Goal: Task Accomplishment & Management: Use online tool/utility

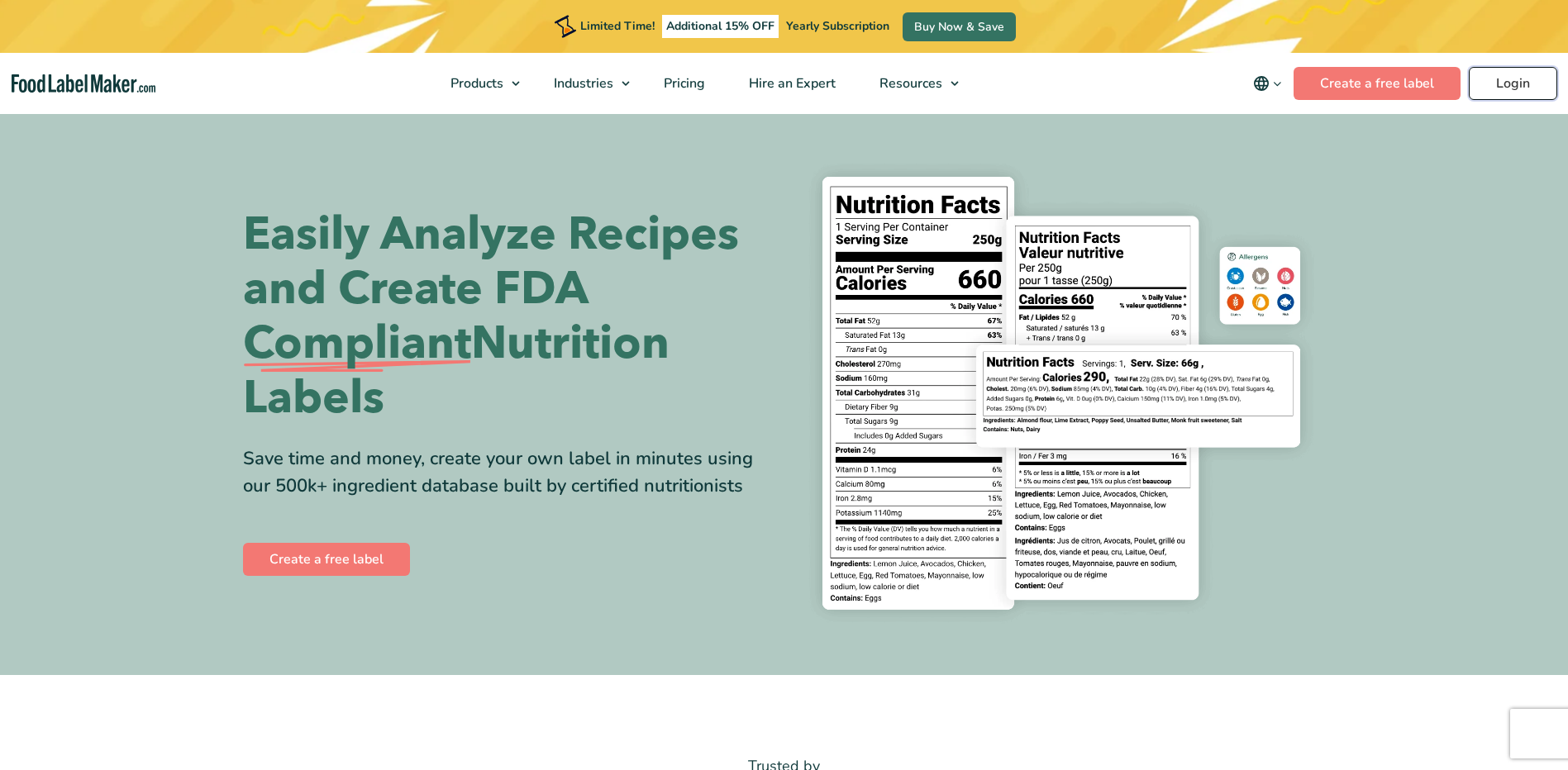
click at [1498, 81] on link "Login" at bounding box center [1512, 83] width 88 height 33
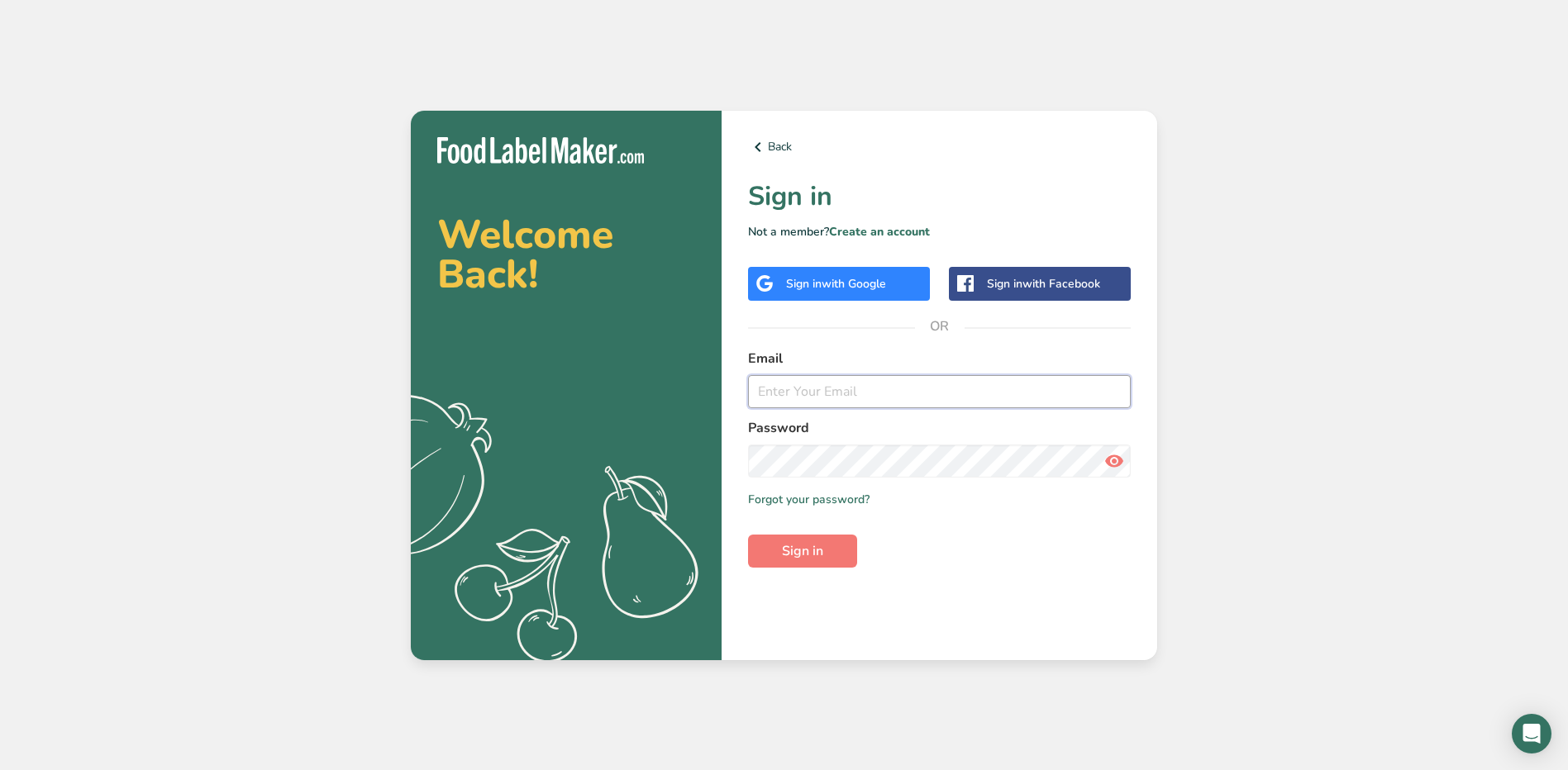
click at [809, 403] on input "email" at bounding box center [938, 391] width 383 height 33
type input "[EMAIL_ADDRESS][PERSON_NAME][DOMAIN_NAME]"
click at [813, 549] on span "Sign in" at bounding box center [802, 551] width 42 height 19
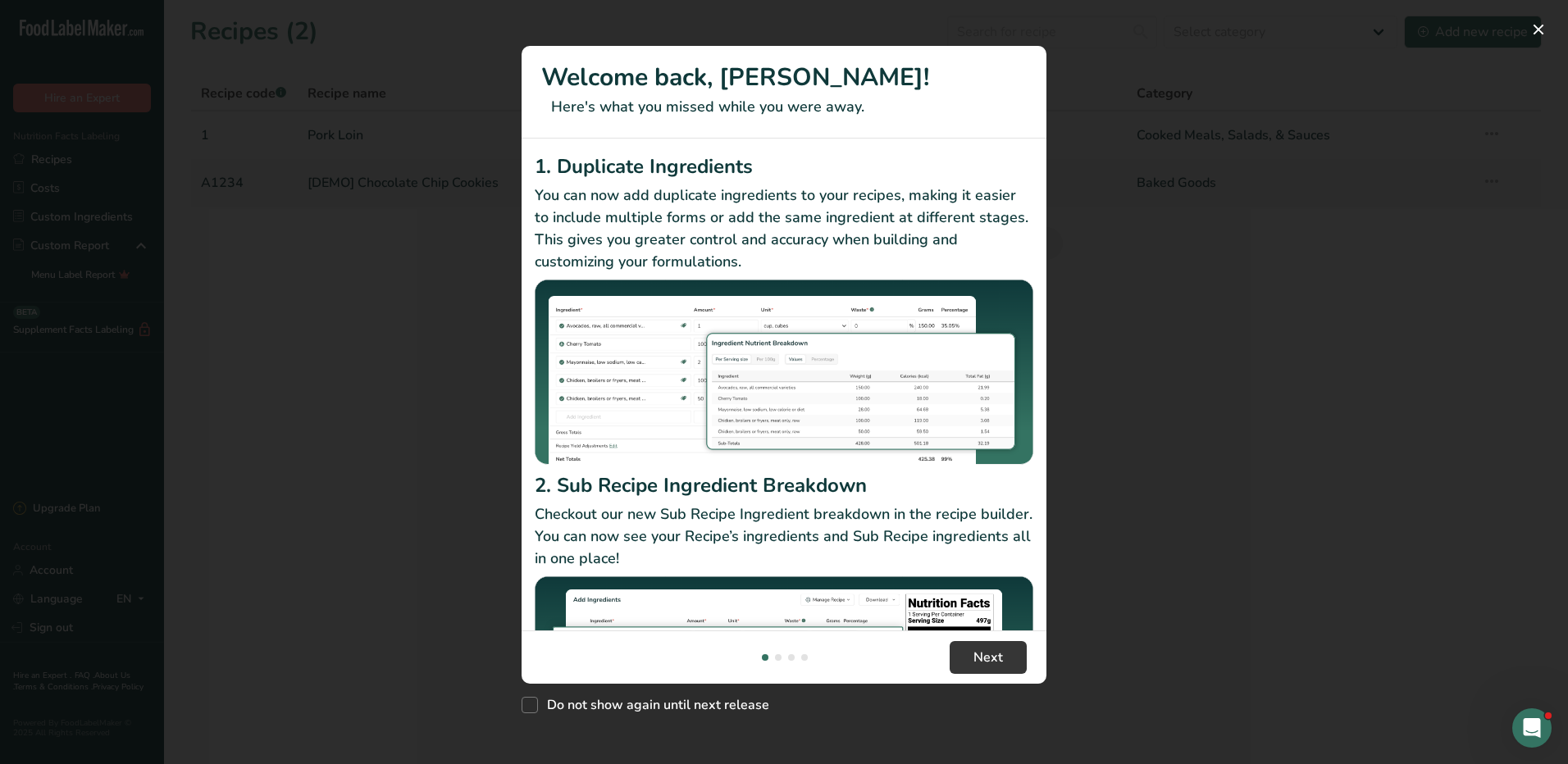
click at [945, 654] on footer "Next" at bounding box center [784, 656] width 525 height 53
click at [969, 655] on button "Next" at bounding box center [988, 657] width 77 height 33
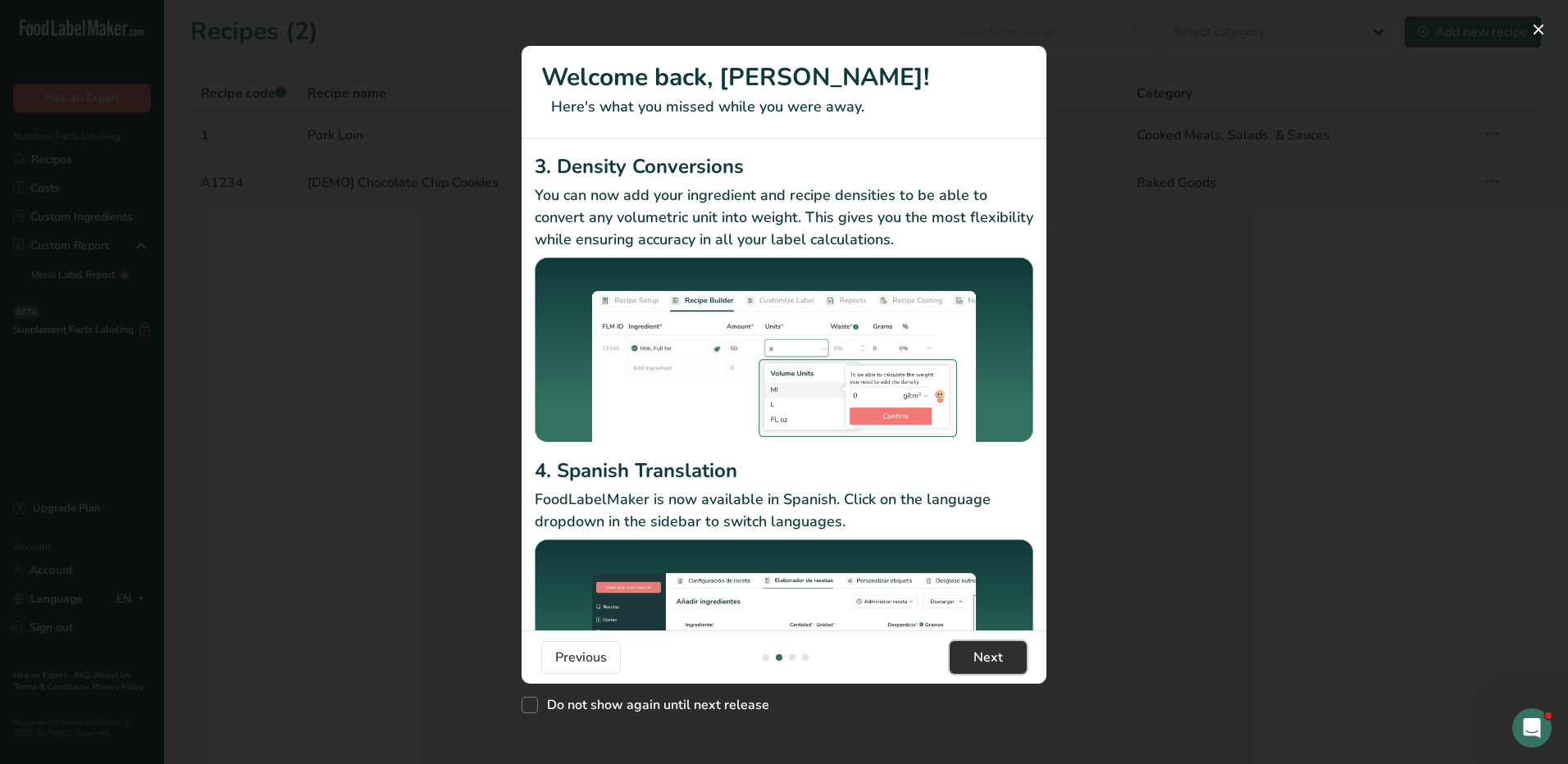
click at [969, 655] on button "Next" at bounding box center [988, 657] width 77 height 33
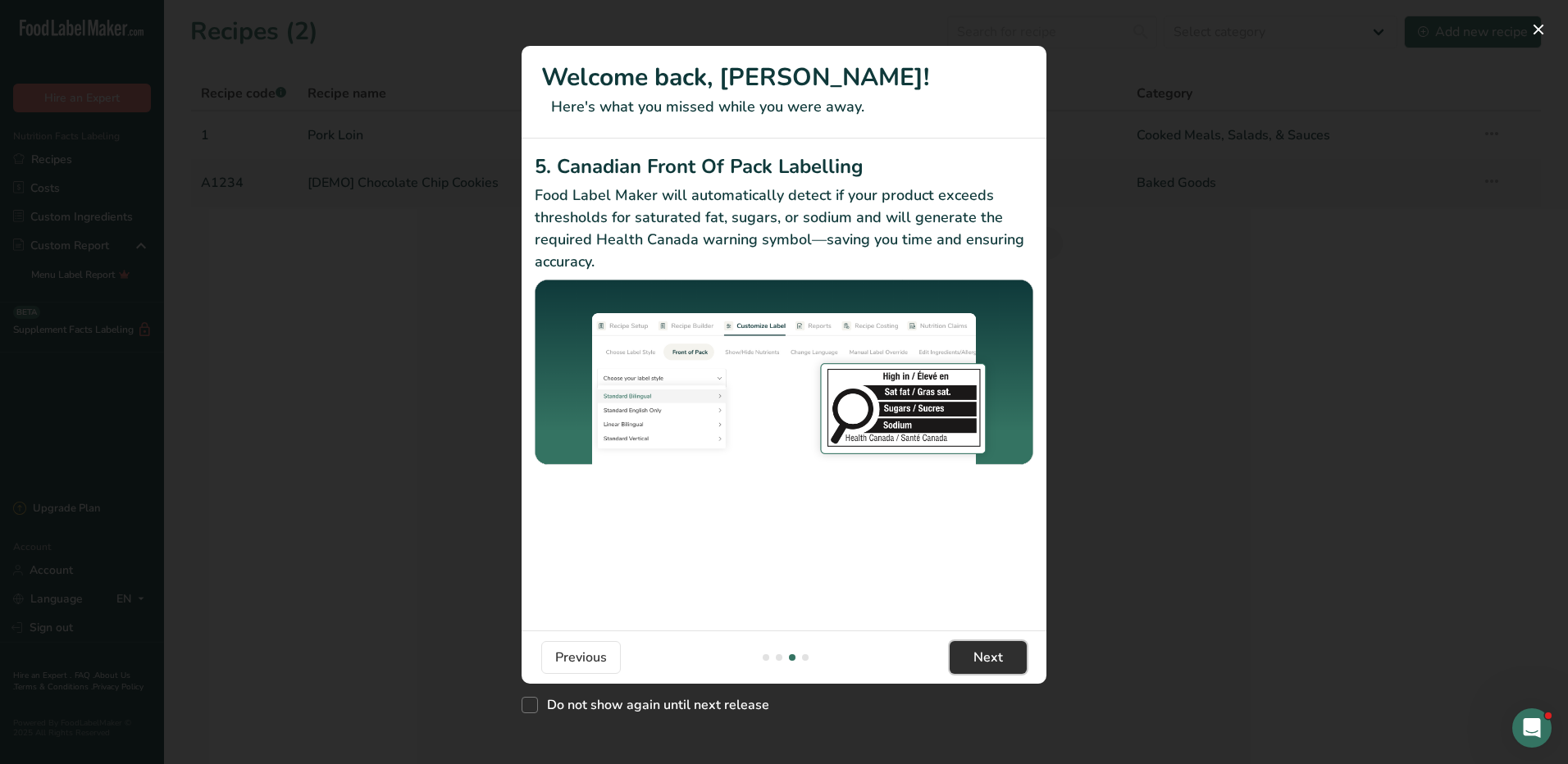
click at [969, 655] on button "Next" at bounding box center [988, 657] width 77 height 33
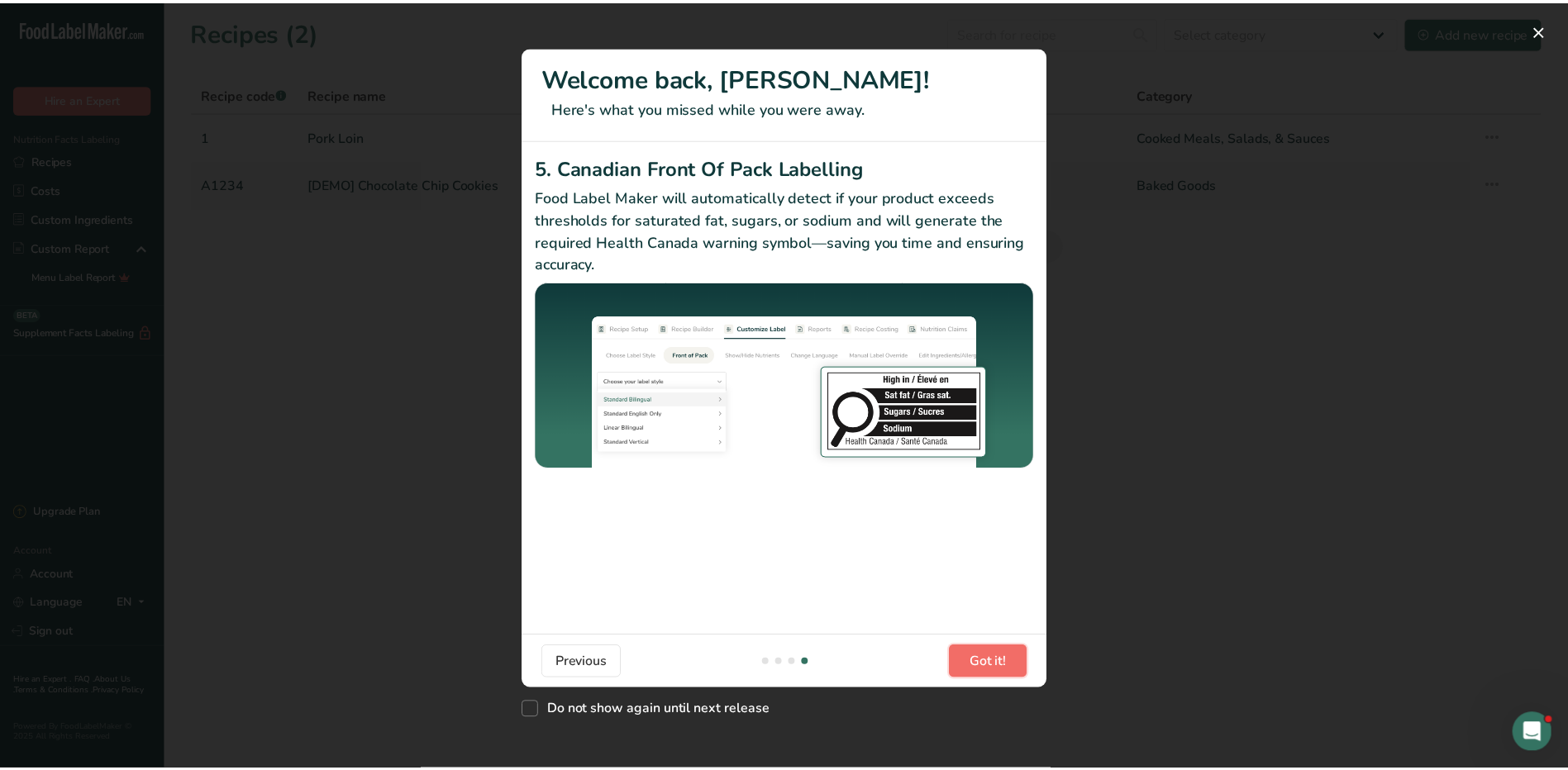
scroll to position [0, 1586]
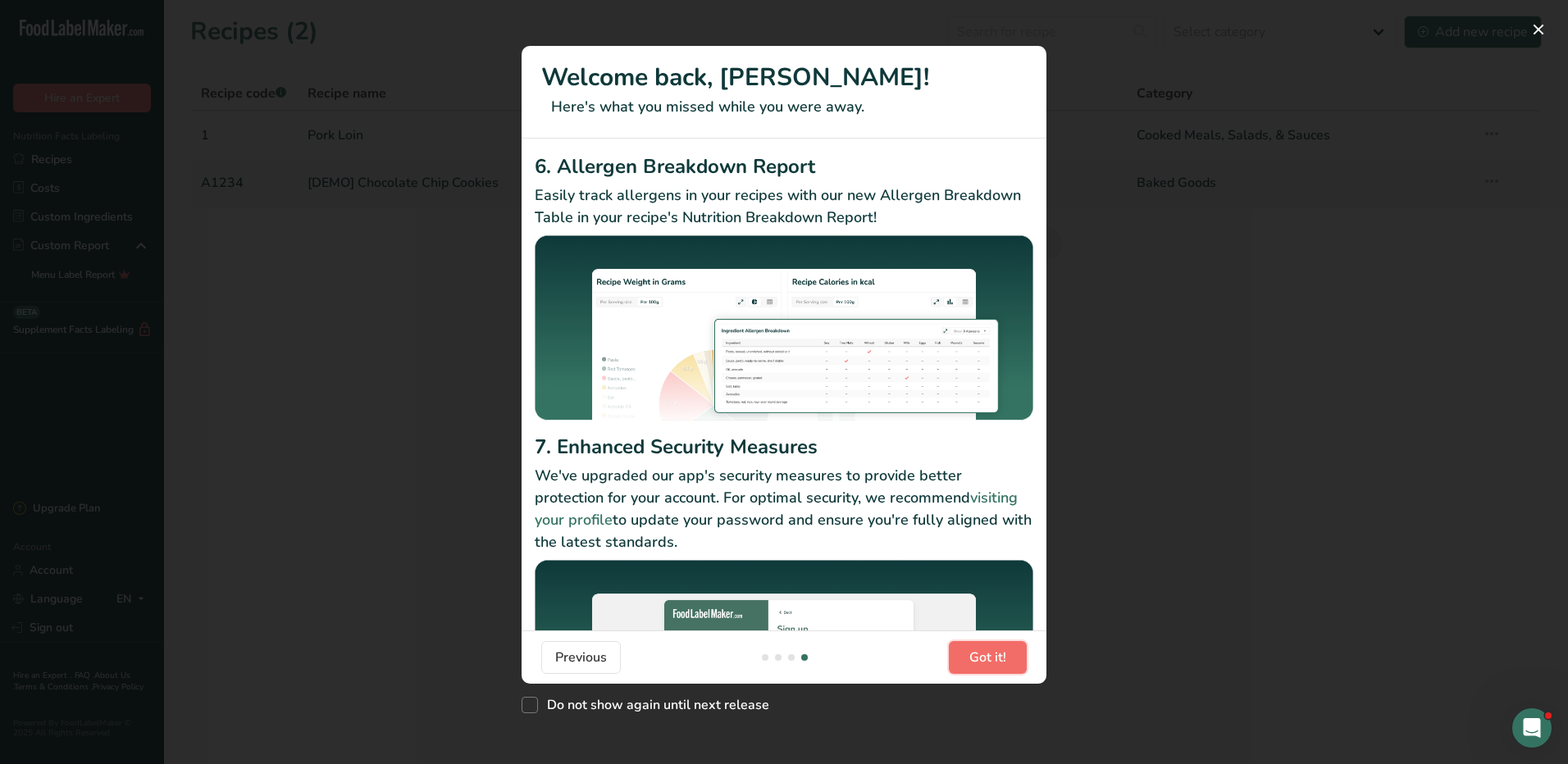
click at [969, 655] on button "Got it!" at bounding box center [987, 657] width 78 height 33
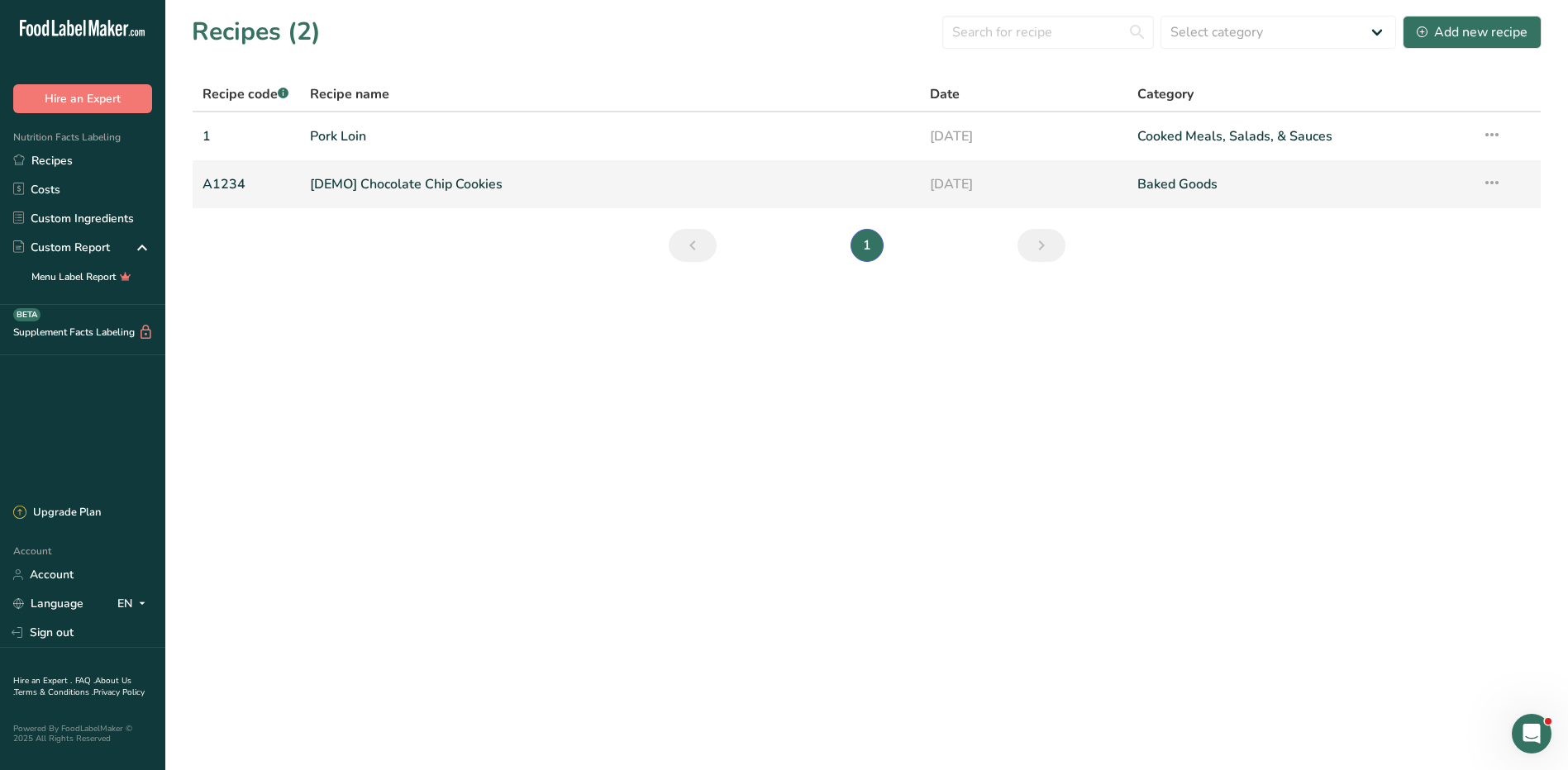
click at [1483, 175] on icon at bounding box center [1491, 182] width 19 height 30
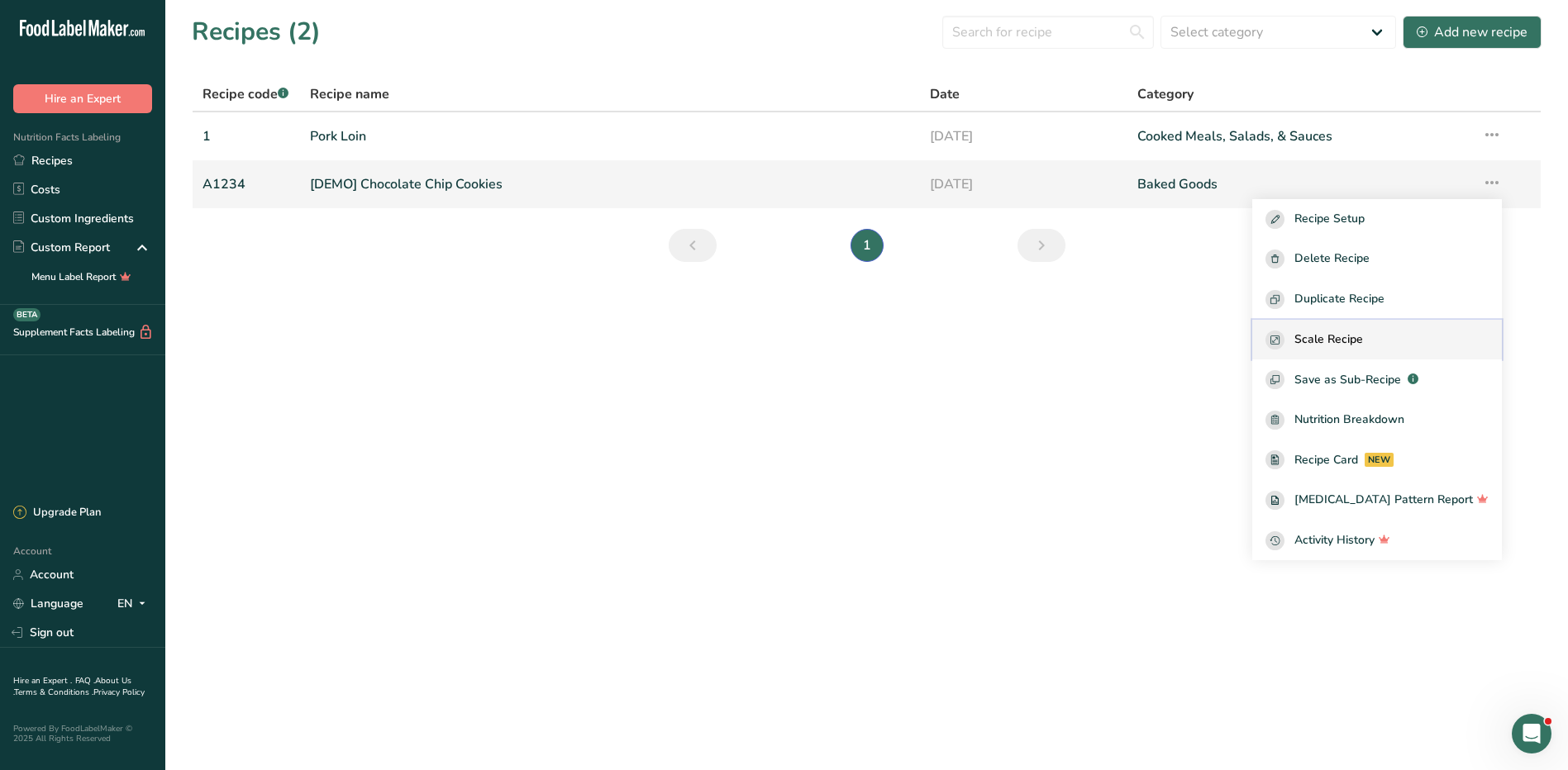
click at [1374, 326] on button "Scale Recipe" at bounding box center [1377, 340] width 250 height 41
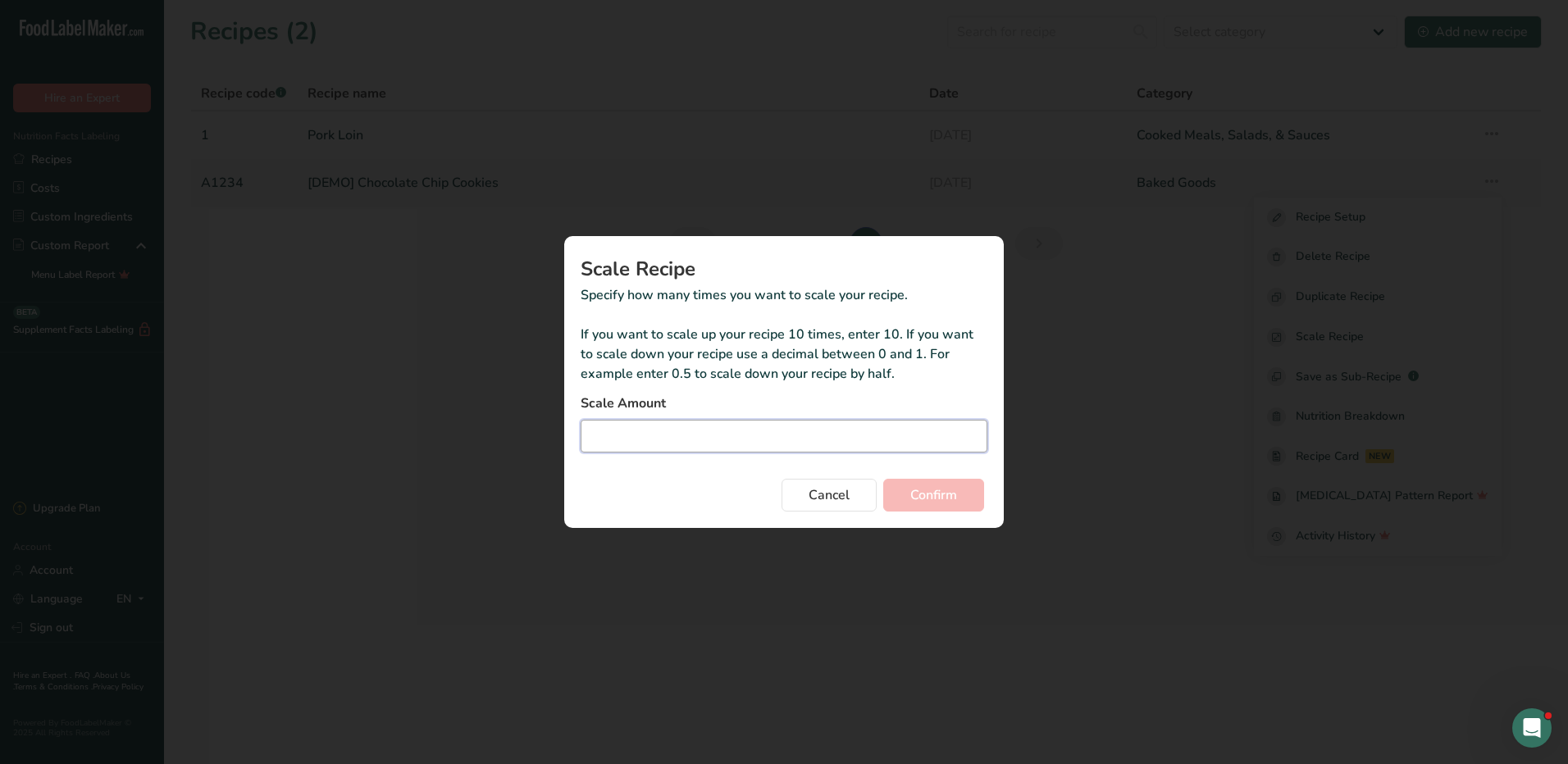
click at [782, 426] on input "Duplicate recipe modal" at bounding box center [784, 436] width 407 height 33
click at [835, 507] on button "Cancel" at bounding box center [829, 495] width 95 height 33
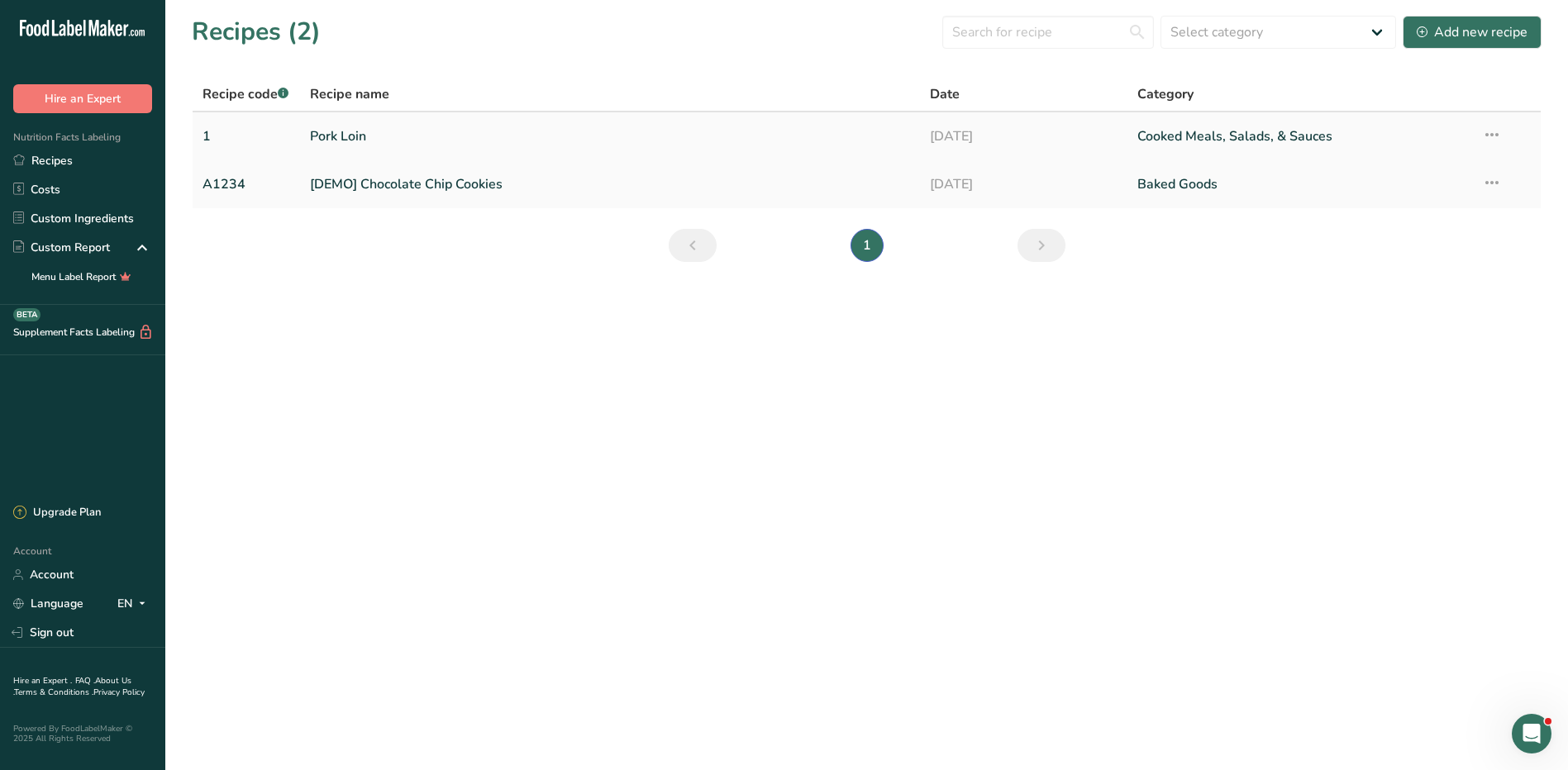
click at [326, 131] on link "Pork Loin" at bounding box center [610, 137] width 600 height 35
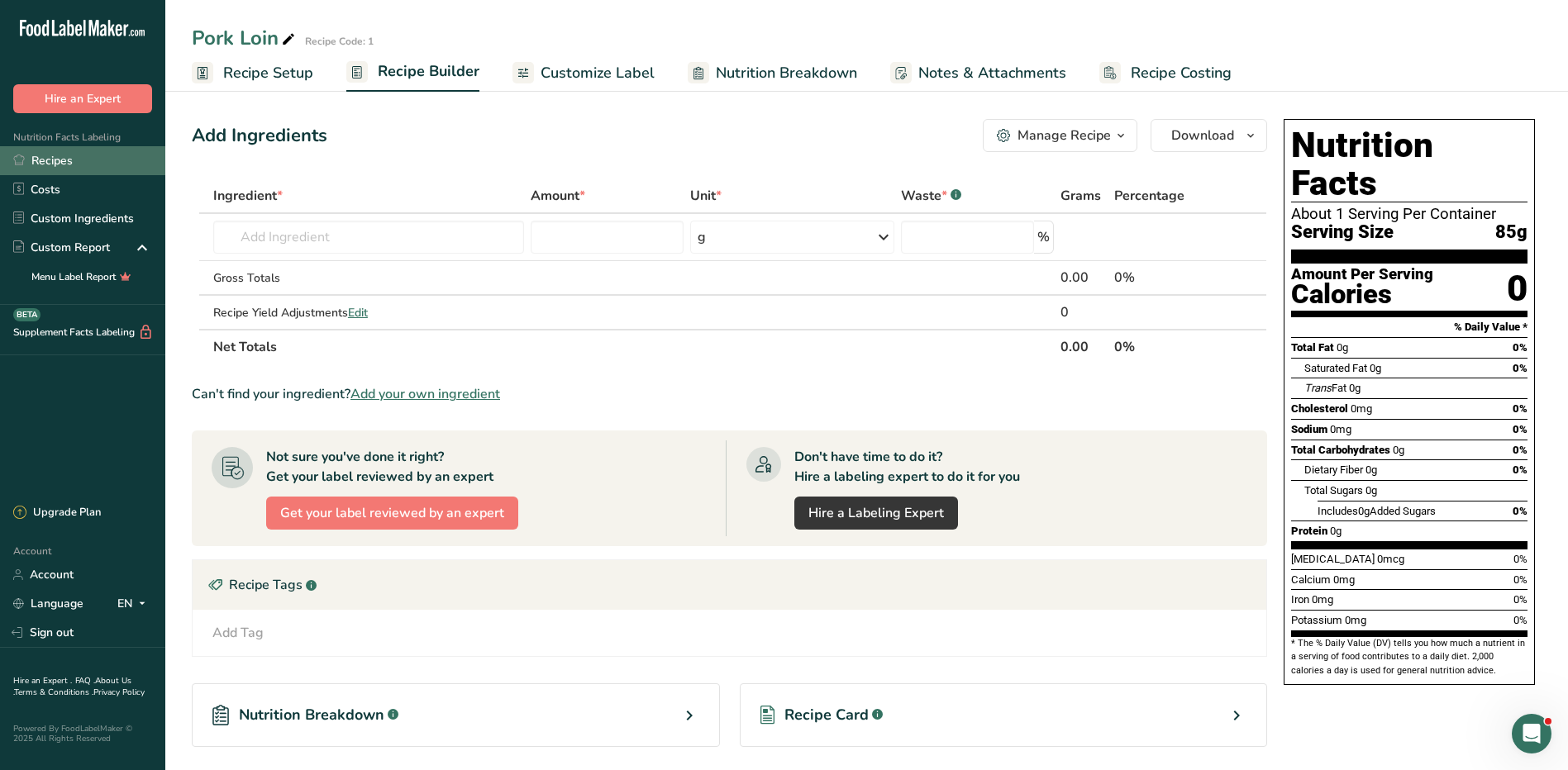
click at [61, 160] on link "Recipes" at bounding box center [82, 161] width 166 height 29
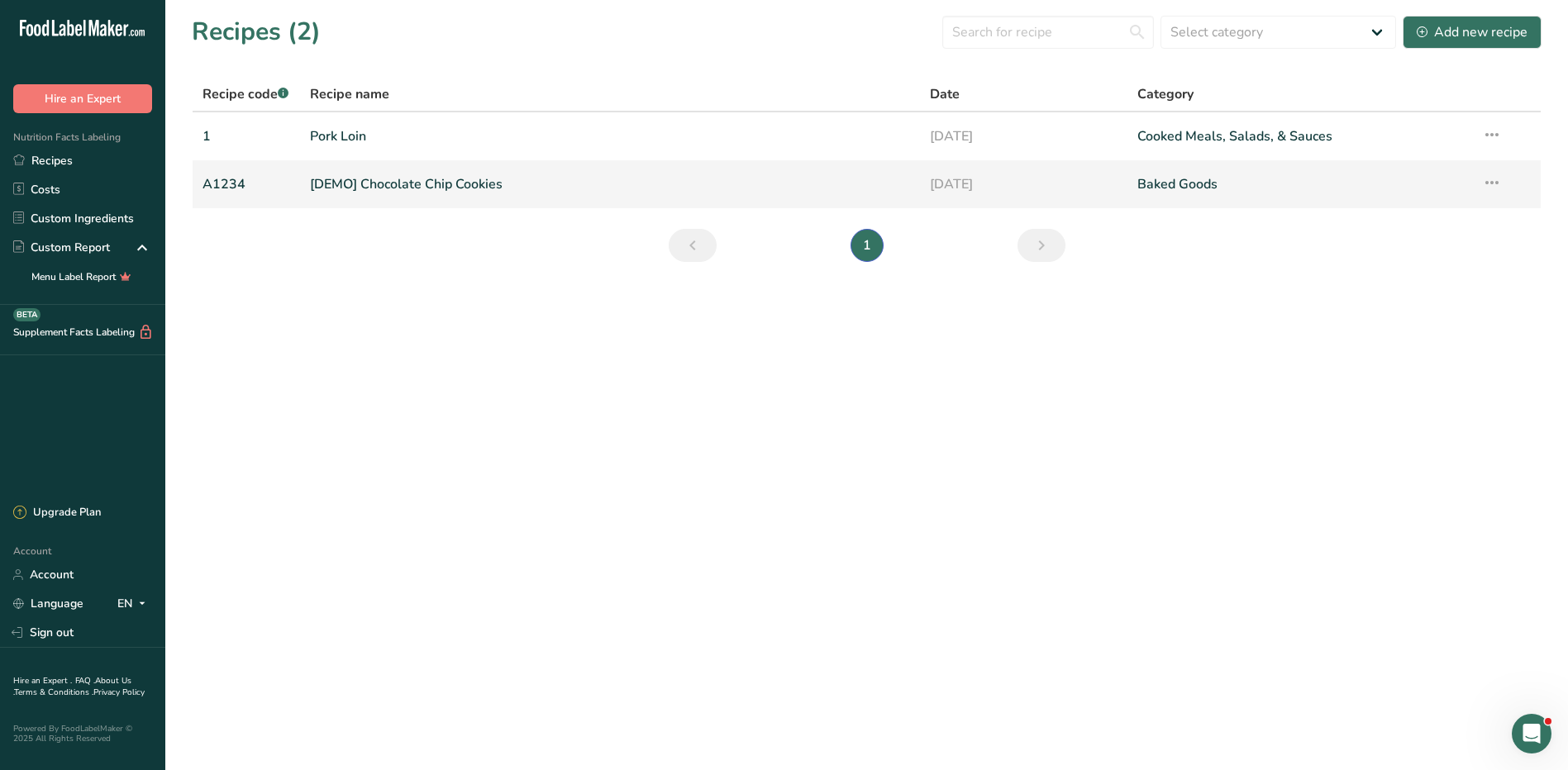
click at [348, 183] on link "[DEMO] Chocolate Chip Cookies" at bounding box center [610, 184] width 600 height 35
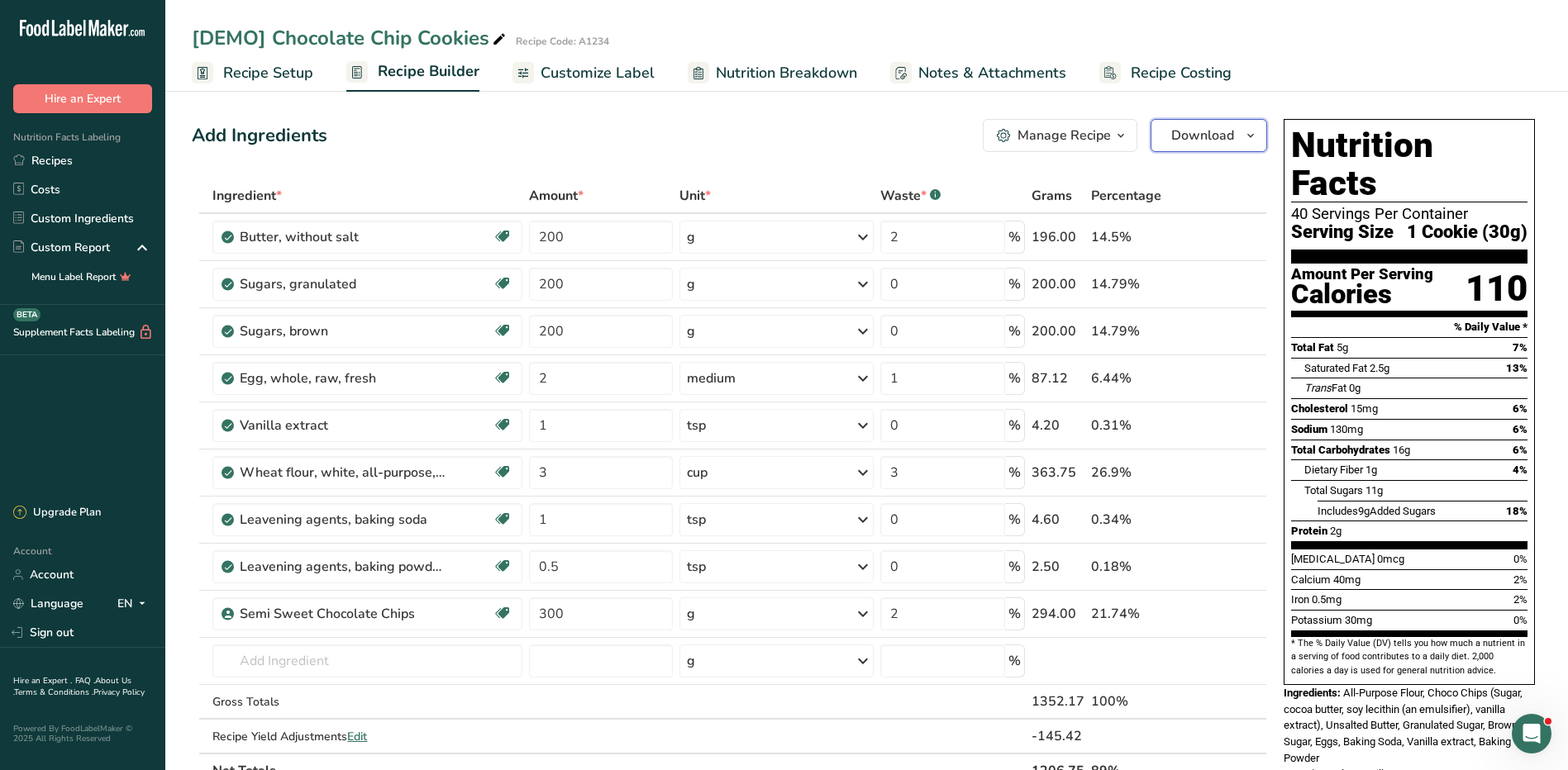
click at [1185, 130] on span "Download" at bounding box center [1202, 136] width 63 height 19
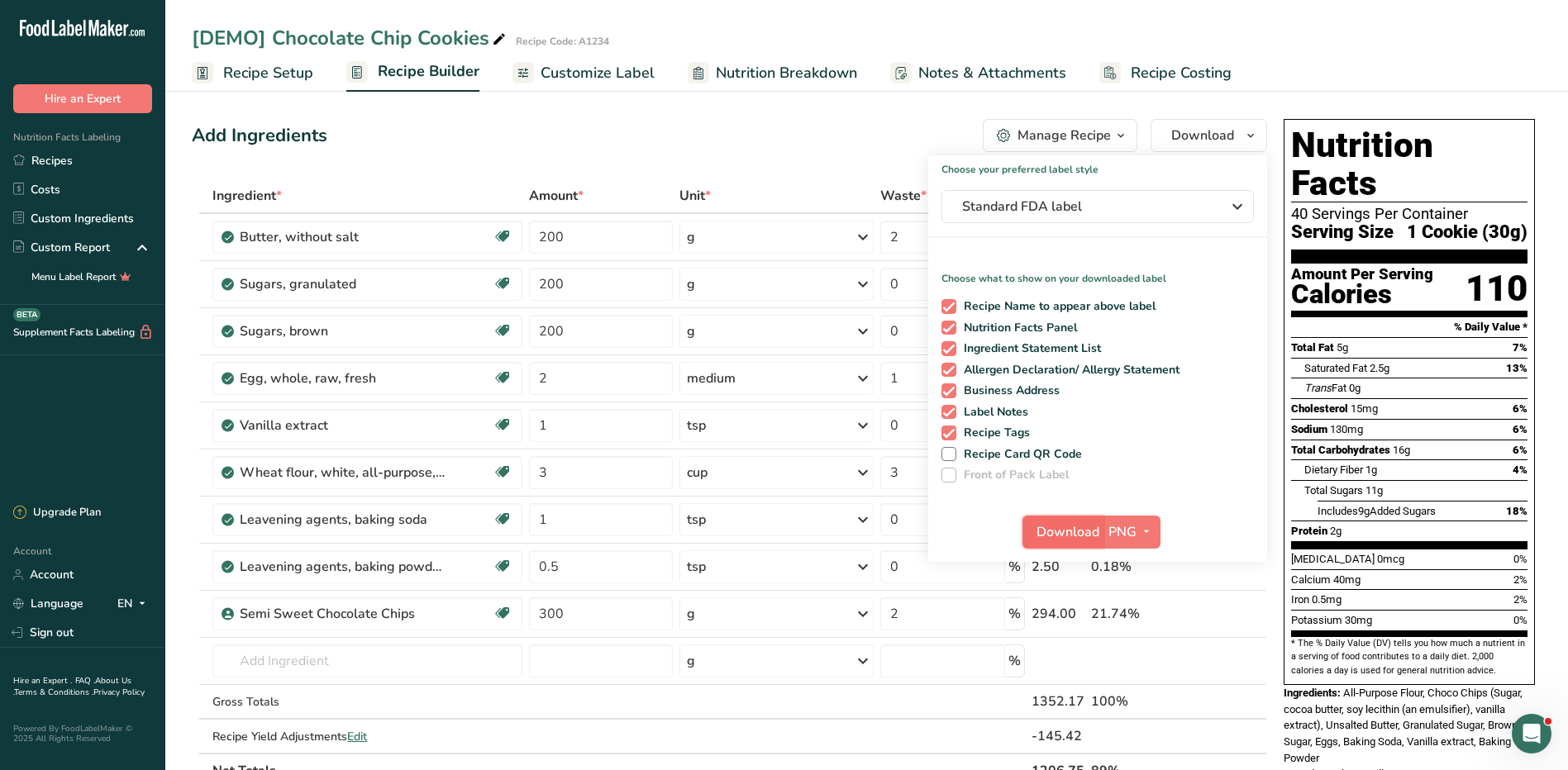
click at [1056, 536] on span "Download" at bounding box center [1067, 532] width 63 height 19
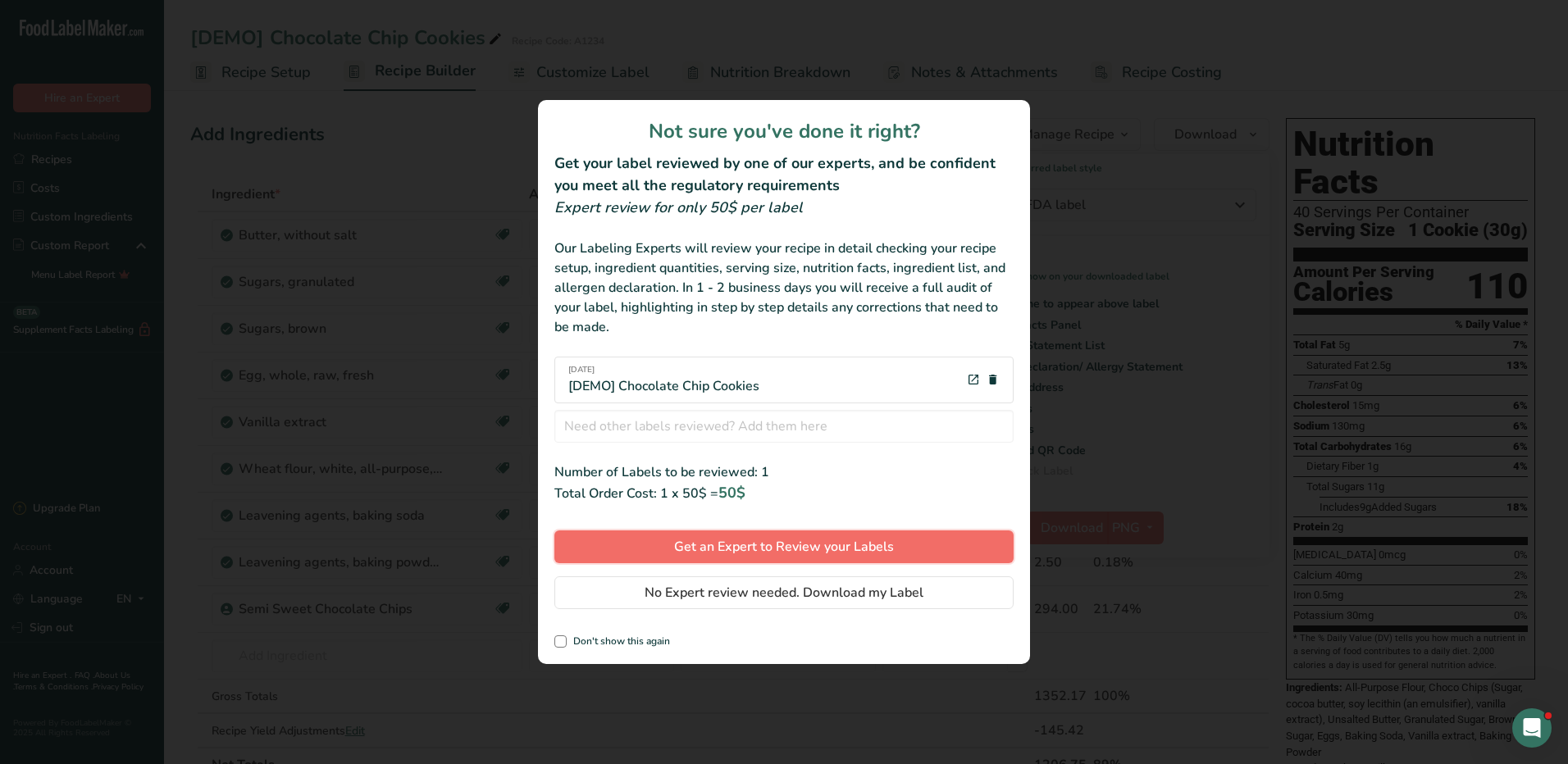
click at [808, 542] on span "Get an Expert to Review your Labels" at bounding box center [784, 547] width 220 height 19
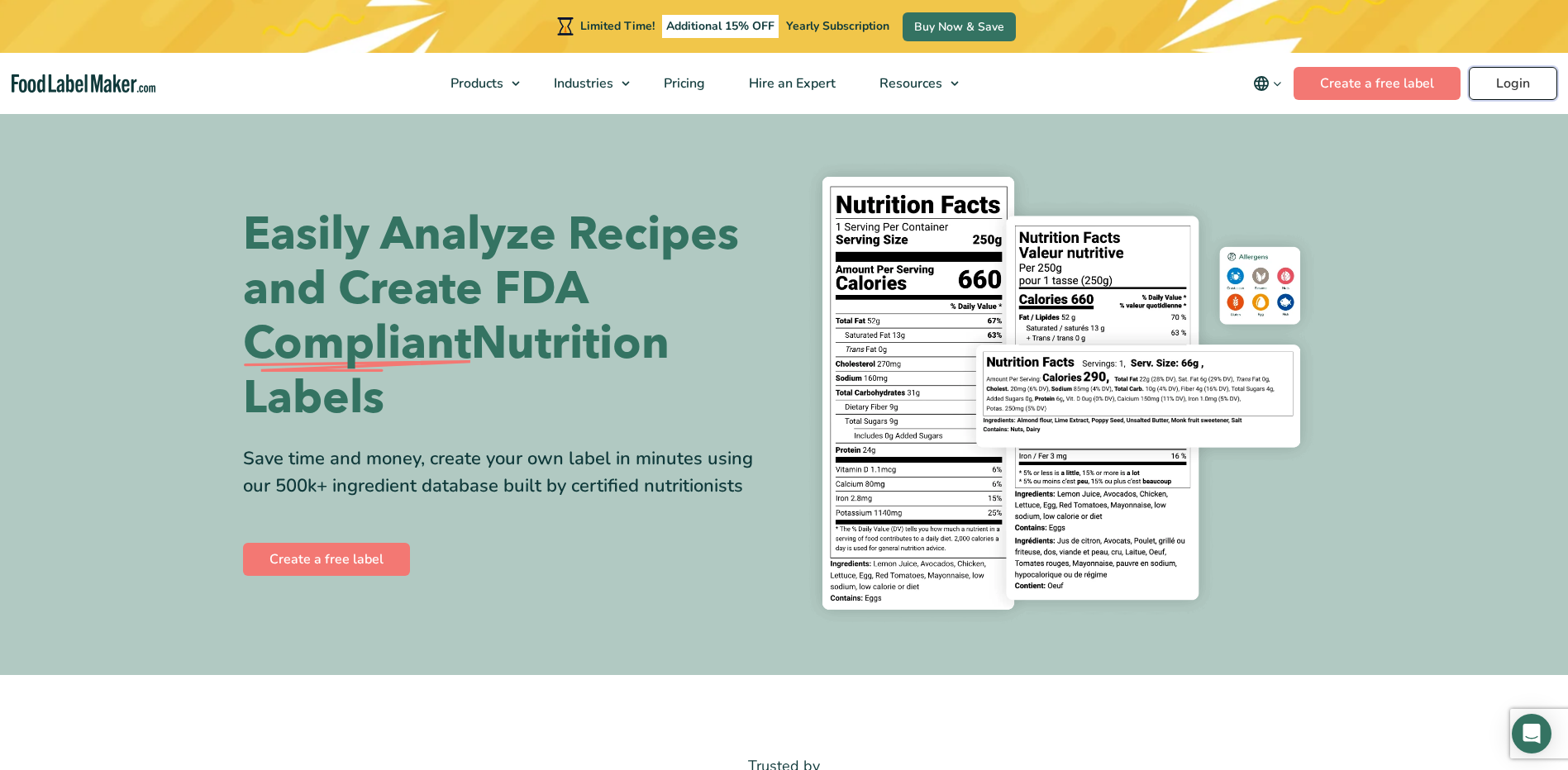
click at [1499, 76] on link "Login" at bounding box center [1512, 83] width 88 height 33
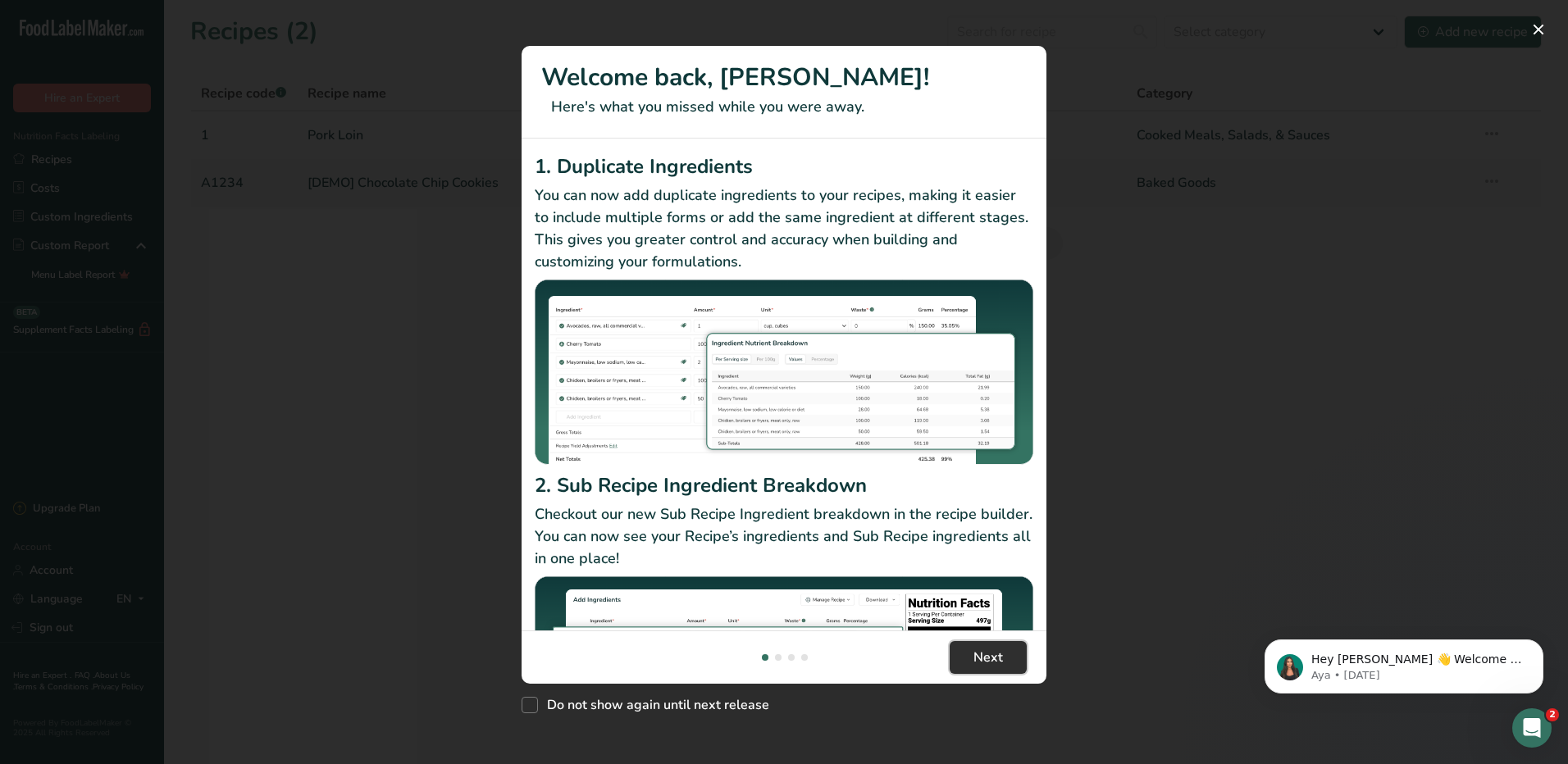
click at [974, 663] on span "Next" at bounding box center [988, 657] width 30 height 19
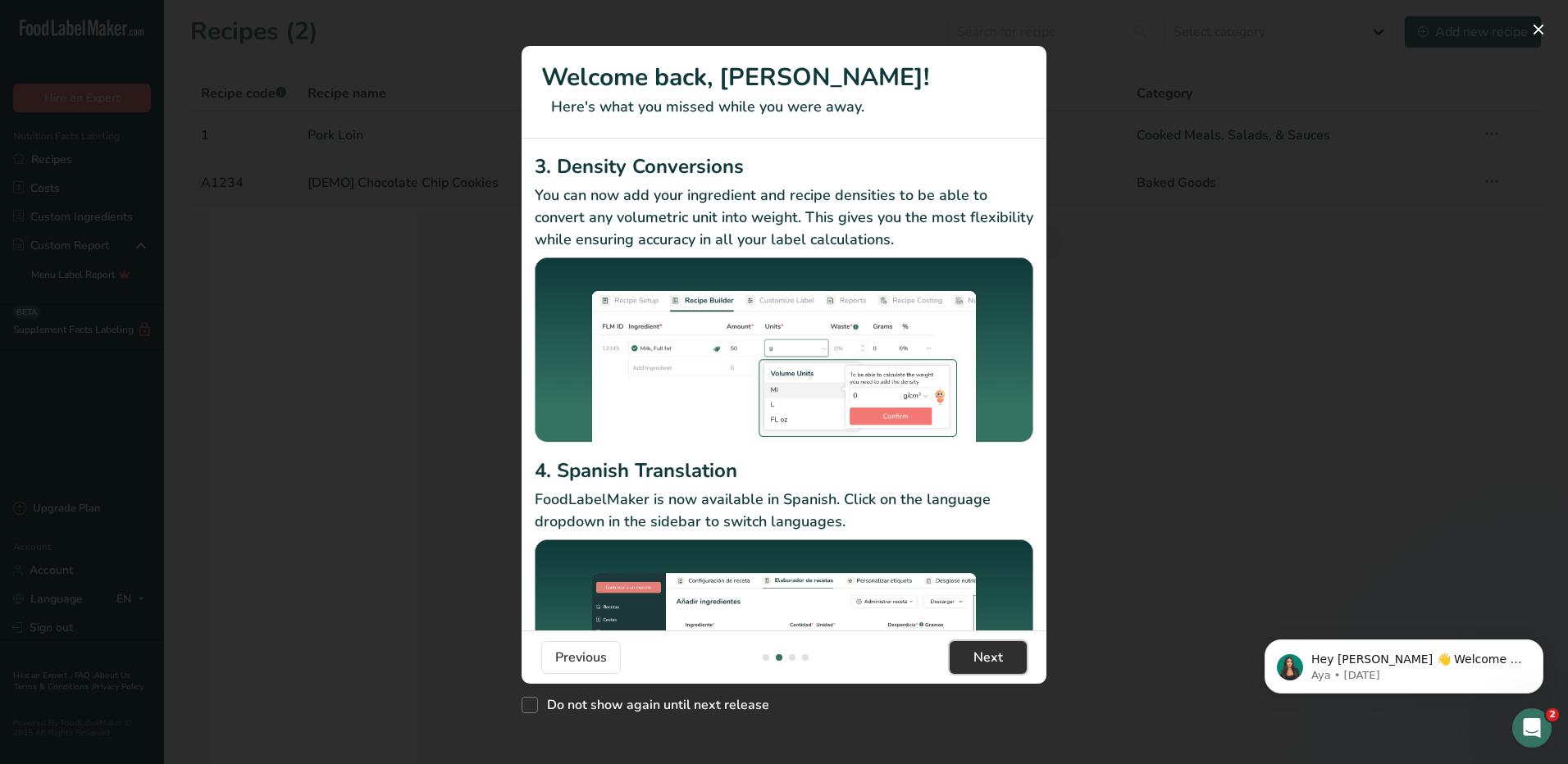
click at [974, 663] on span "Next" at bounding box center [988, 657] width 30 height 19
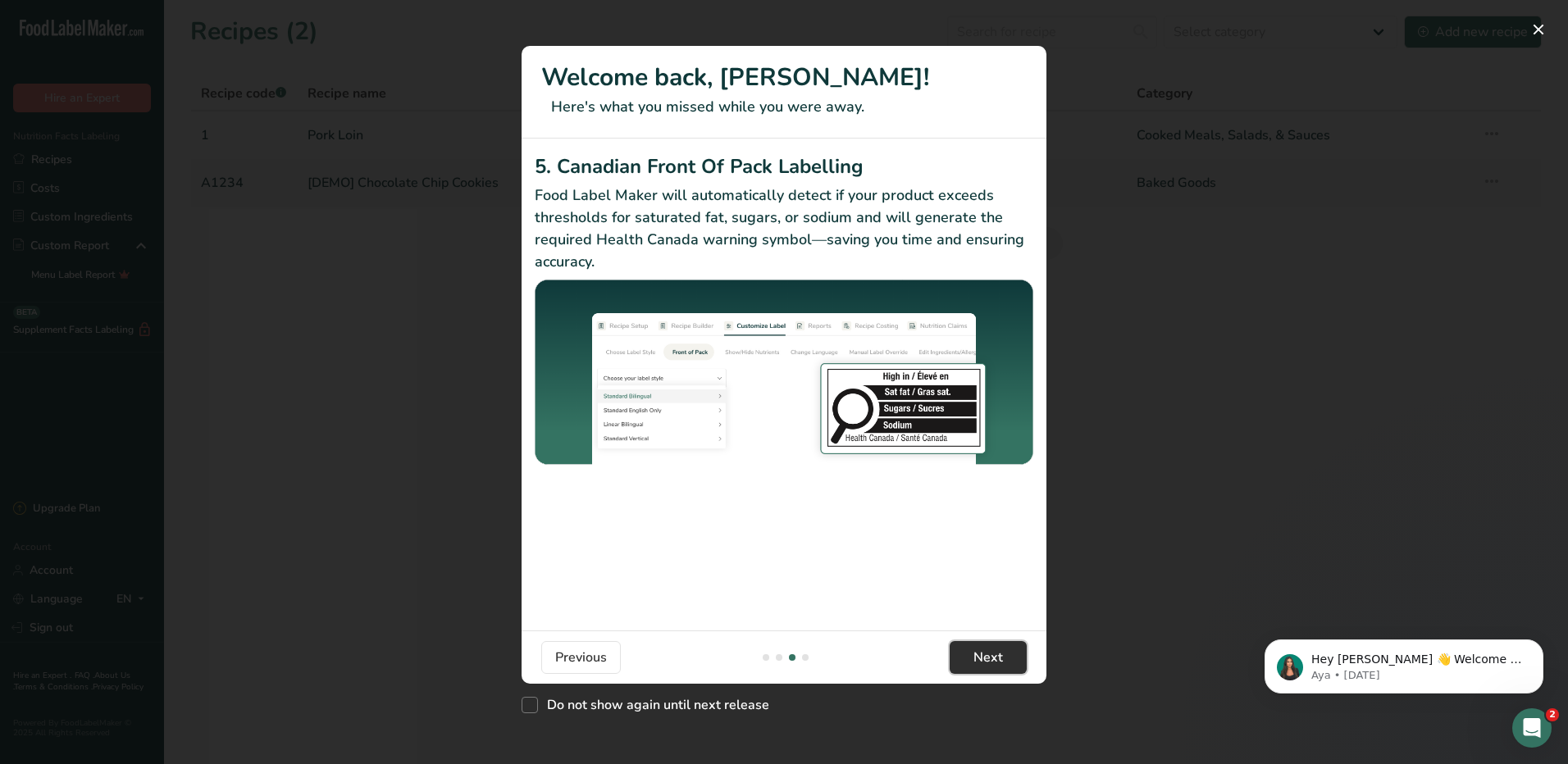
click at [974, 663] on span "Next" at bounding box center [988, 657] width 30 height 19
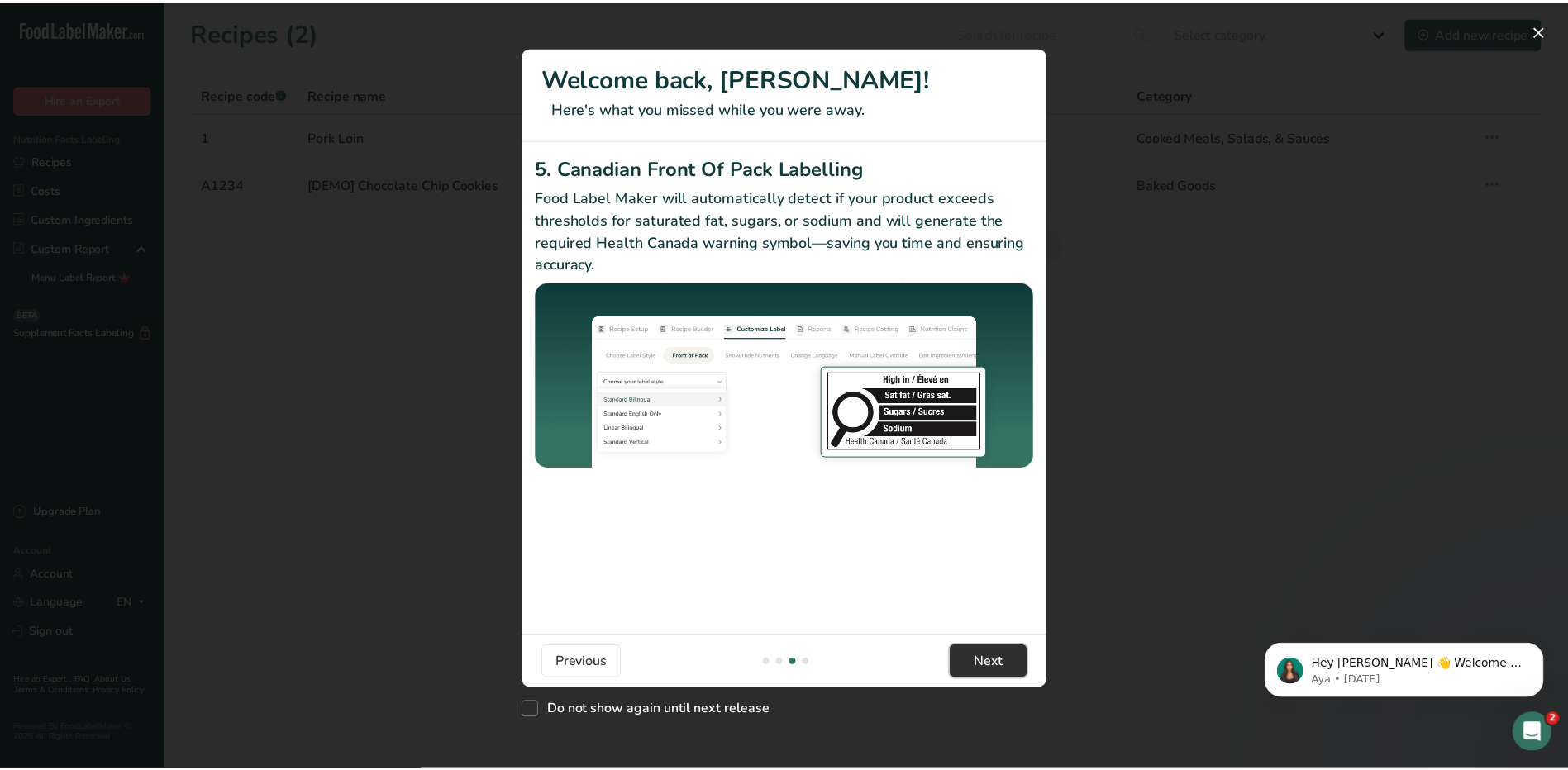
scroll to position [0, 1586]
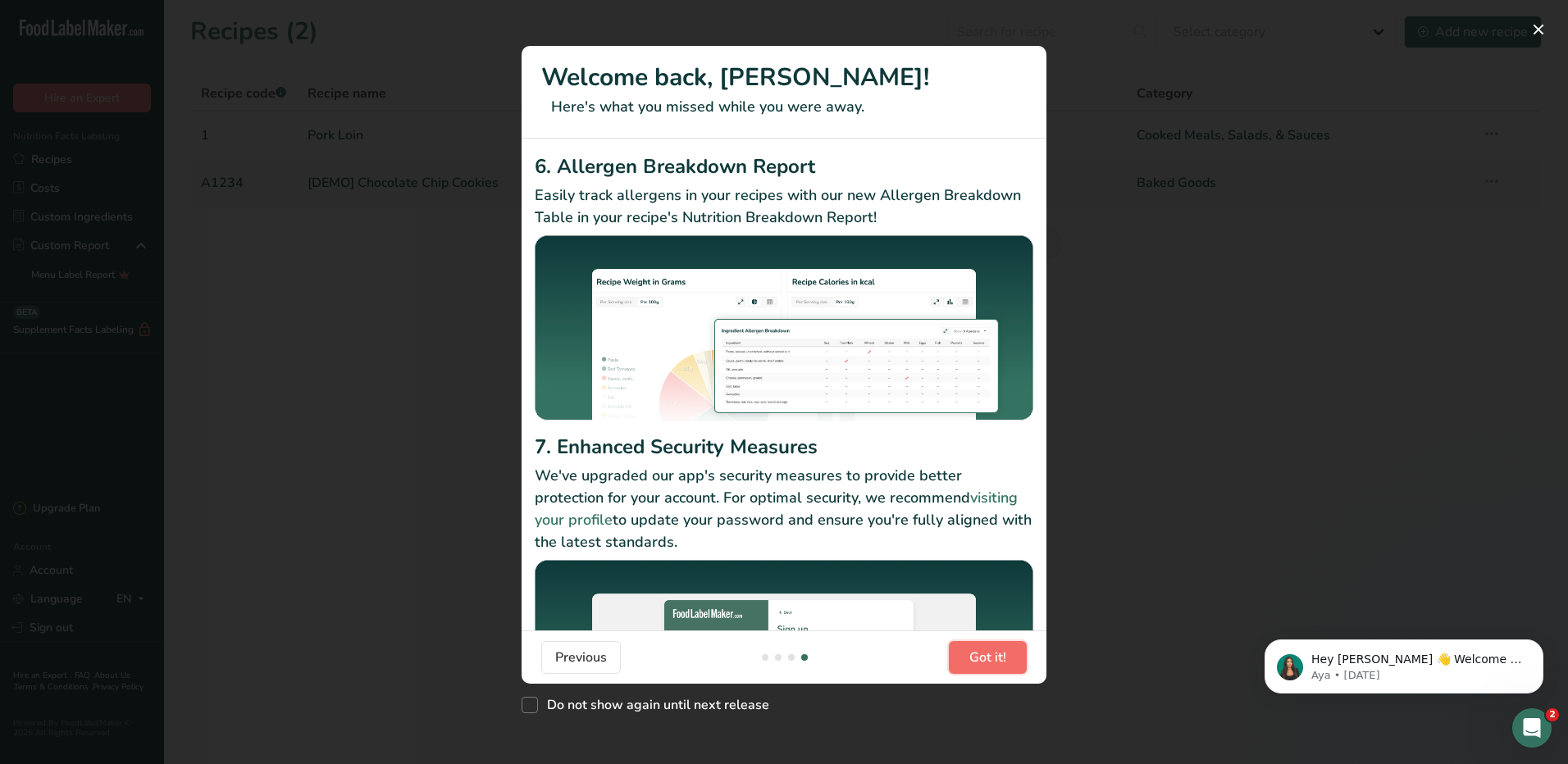
click at [974, 663] on span "Got it!" at bounding box center [988, 657] width 37 height 19
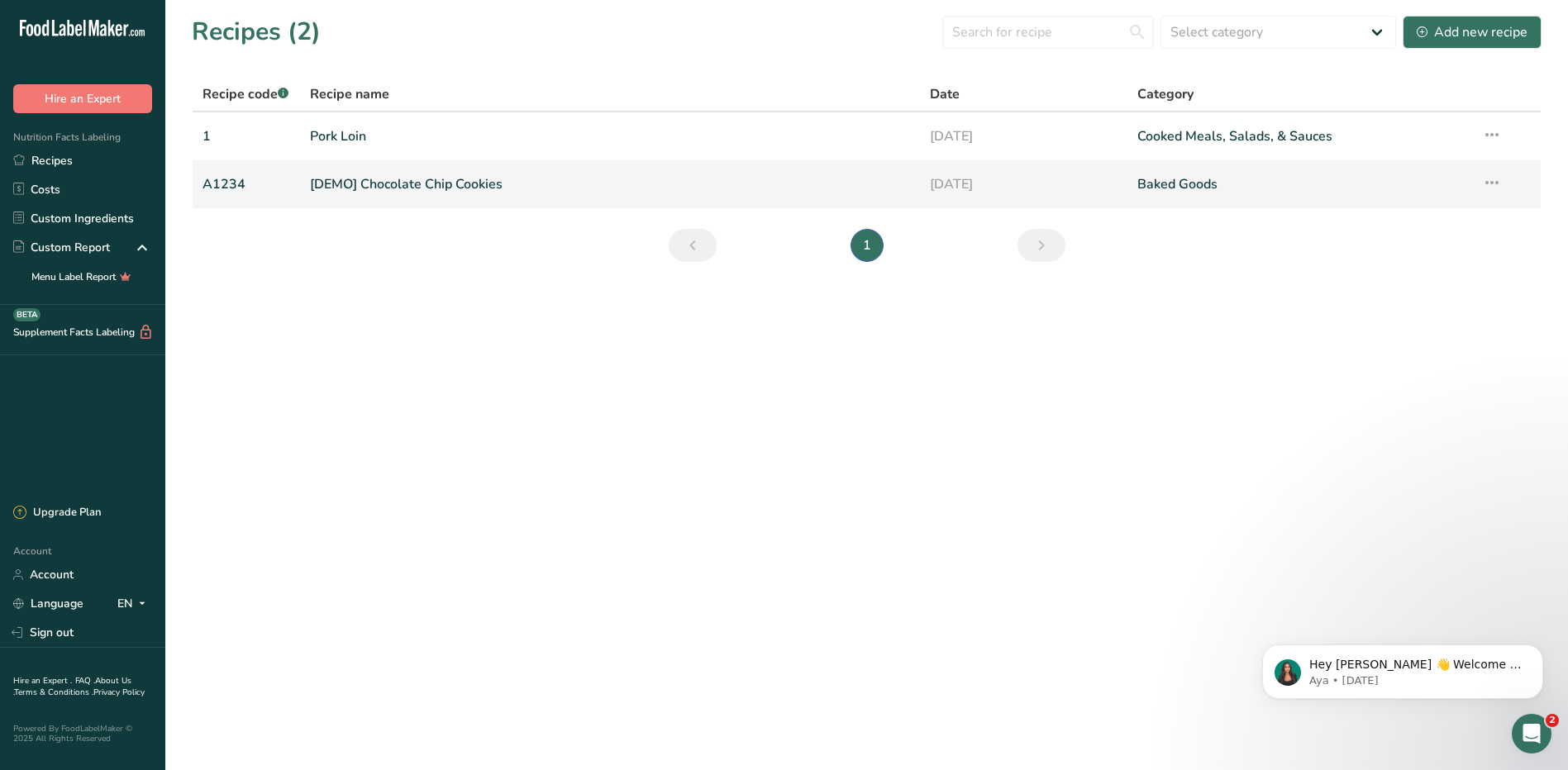
click at [504, 195] on link "[DEMO] Chocolate Chip Cookies" at bounding box center [610, 184] width 600 height 35
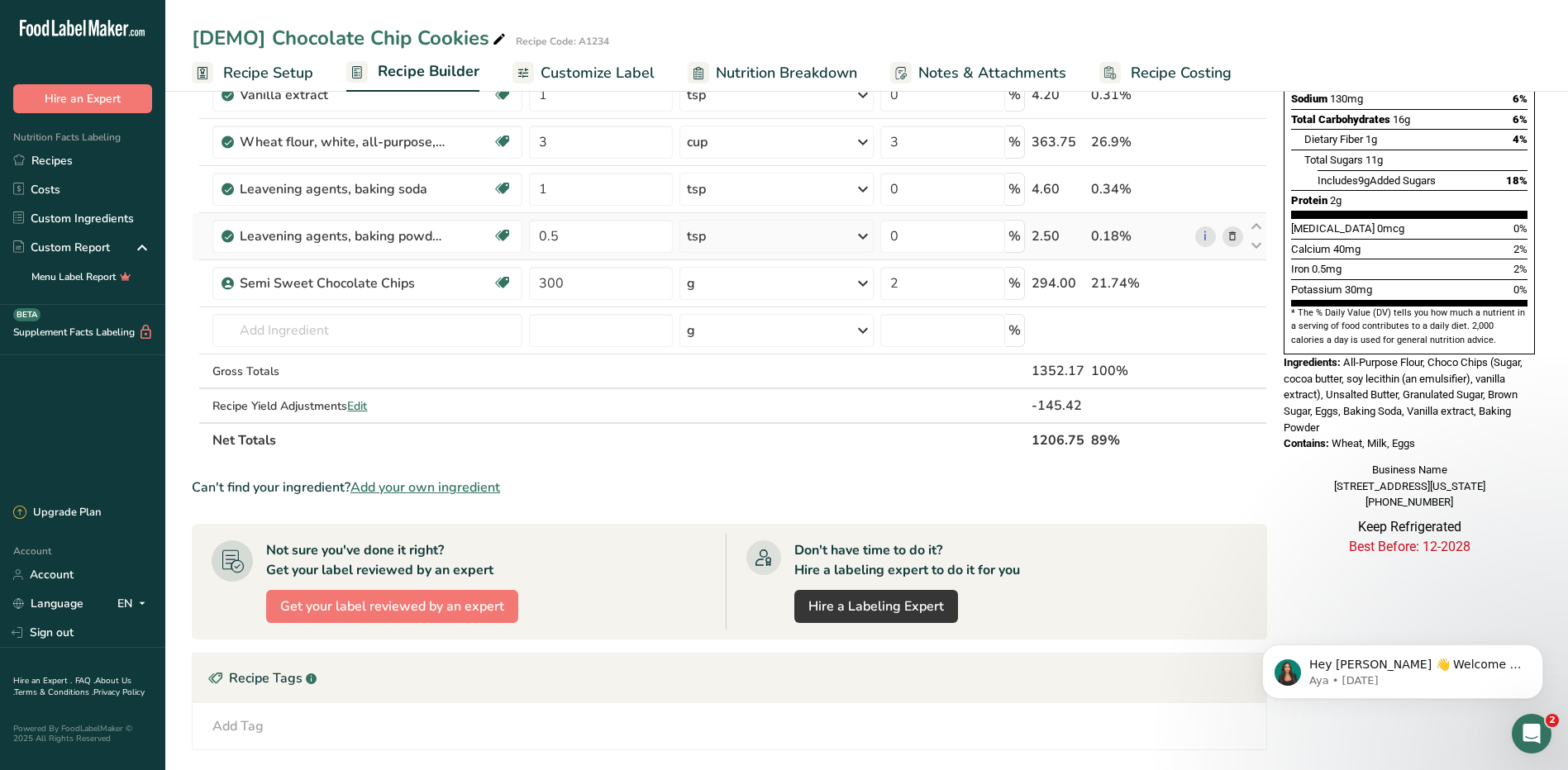
scroll to position [570, 0]
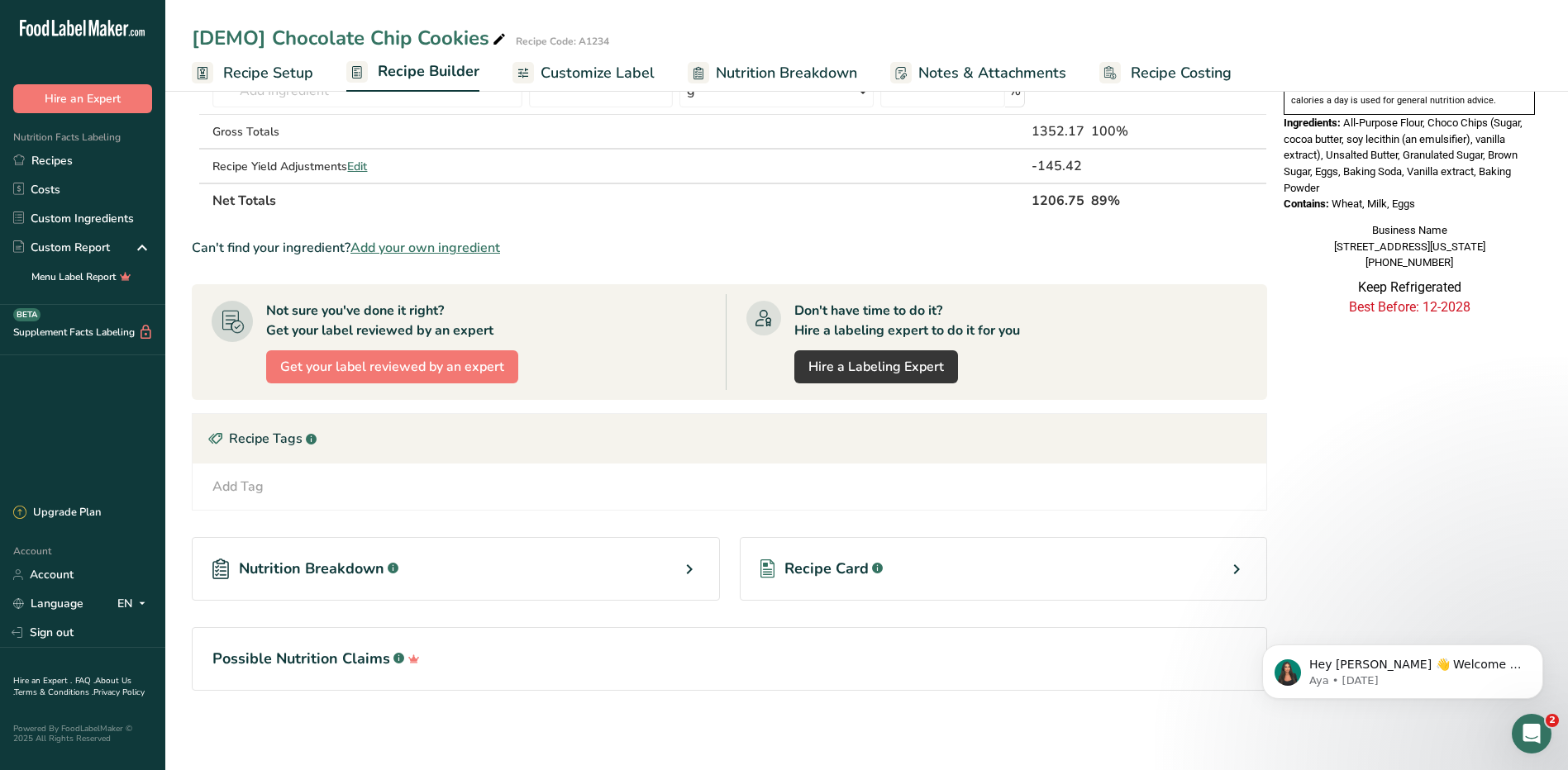
click at [865, 567] on span "Recipe Card" at bounding box center [826, 569] width 84 height 22
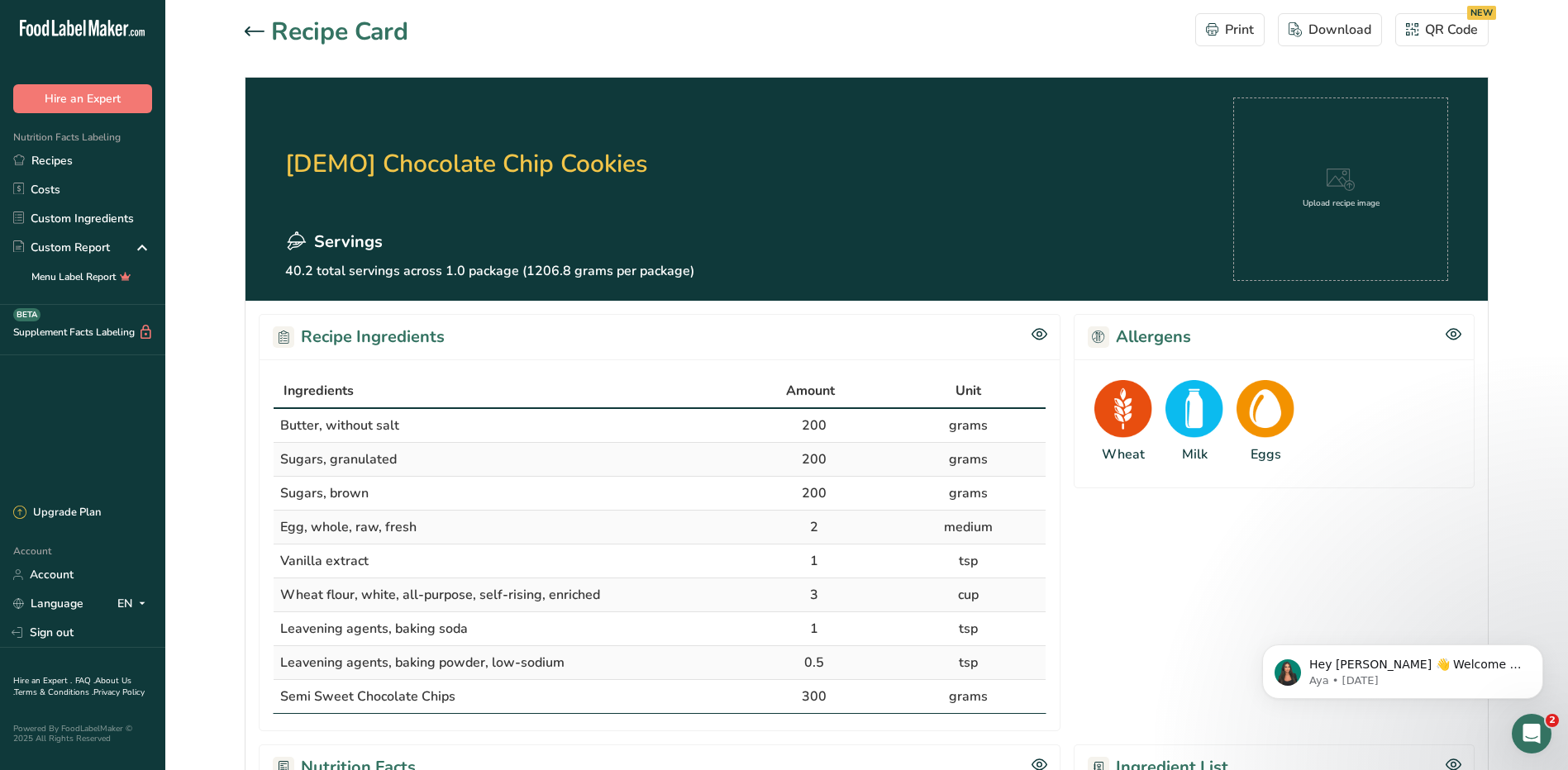
click at [1358, 184] on div "Upload recipe image" at bounding box center [1340, 190] width 77 height 43
click at [1304, 36] on div "Download" at bounding box center [1329, 29] width 82 height 19
click at [71, 160] on link "Recipes" at bounding box center [82, 161] width 166 height 29
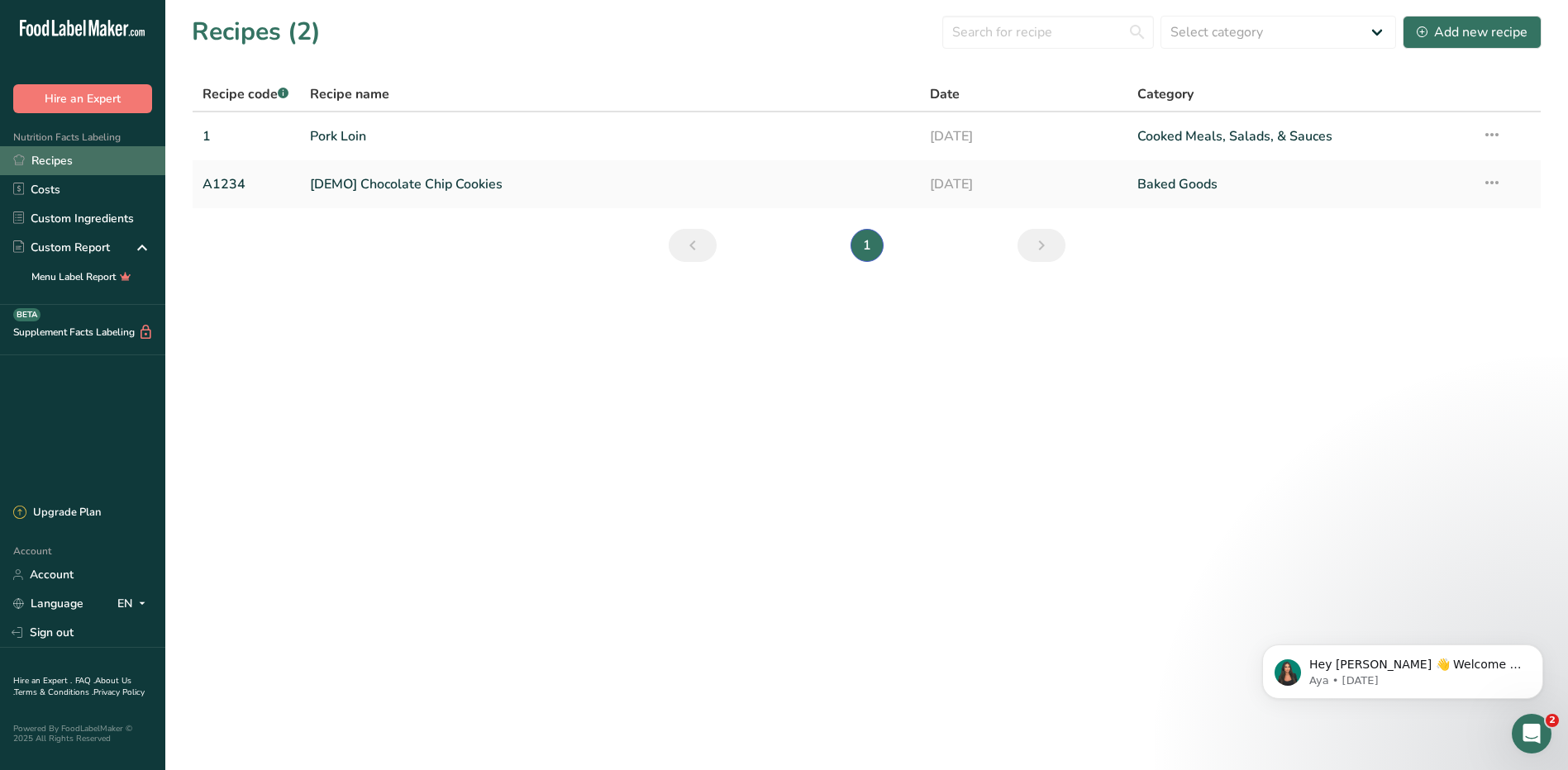
click at [55, 164] on link "Recipes" at bounding box center [82, 161] width 166 height 29
click at [383, 181] on link "[DEMO] Chocolate Chip Cookies" at bounding box center [610, 184] width 600 height 35
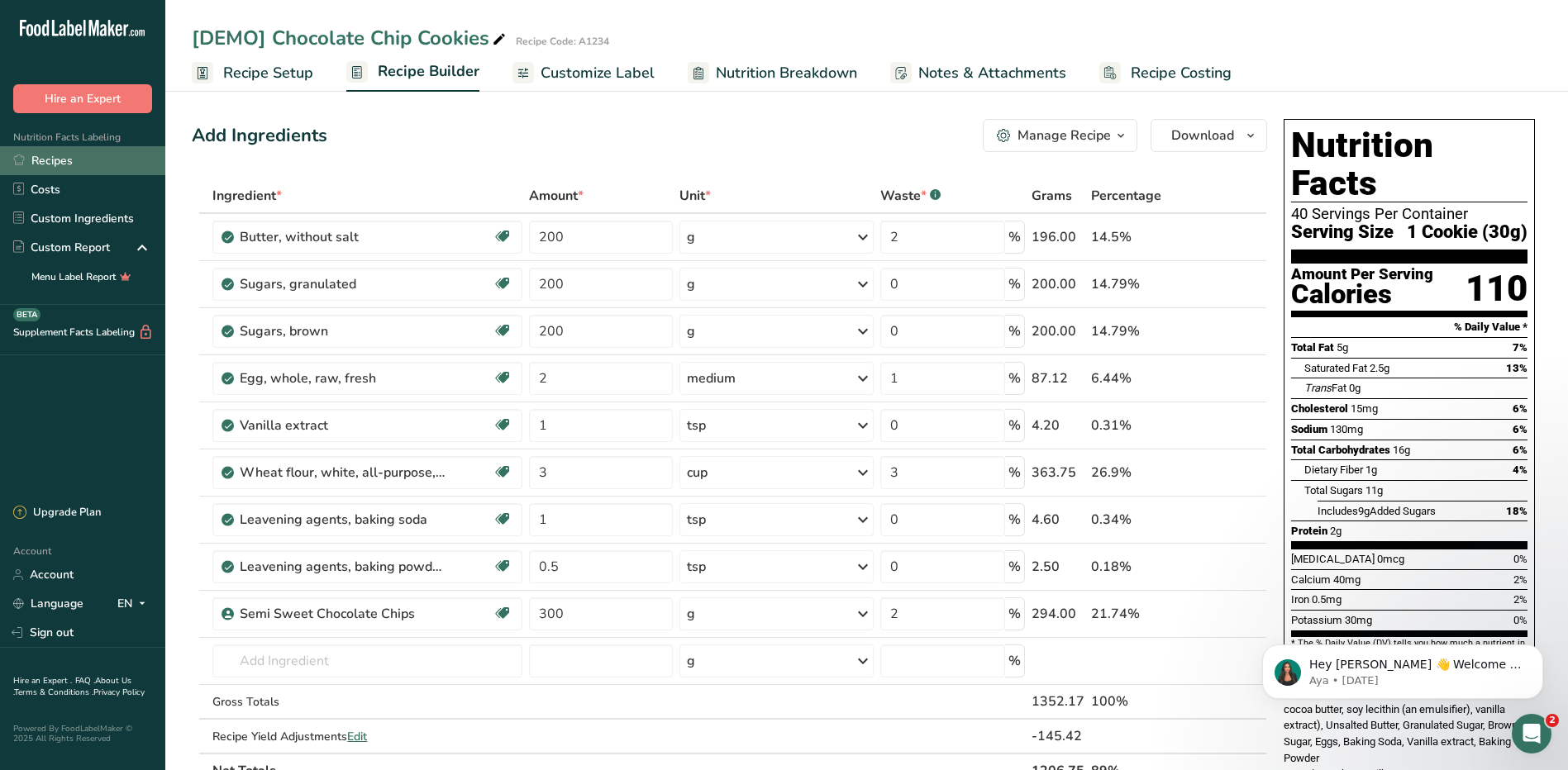
click at [39, 150] on link "Recipes" at bounding box center [82, 161] width 166 height 29
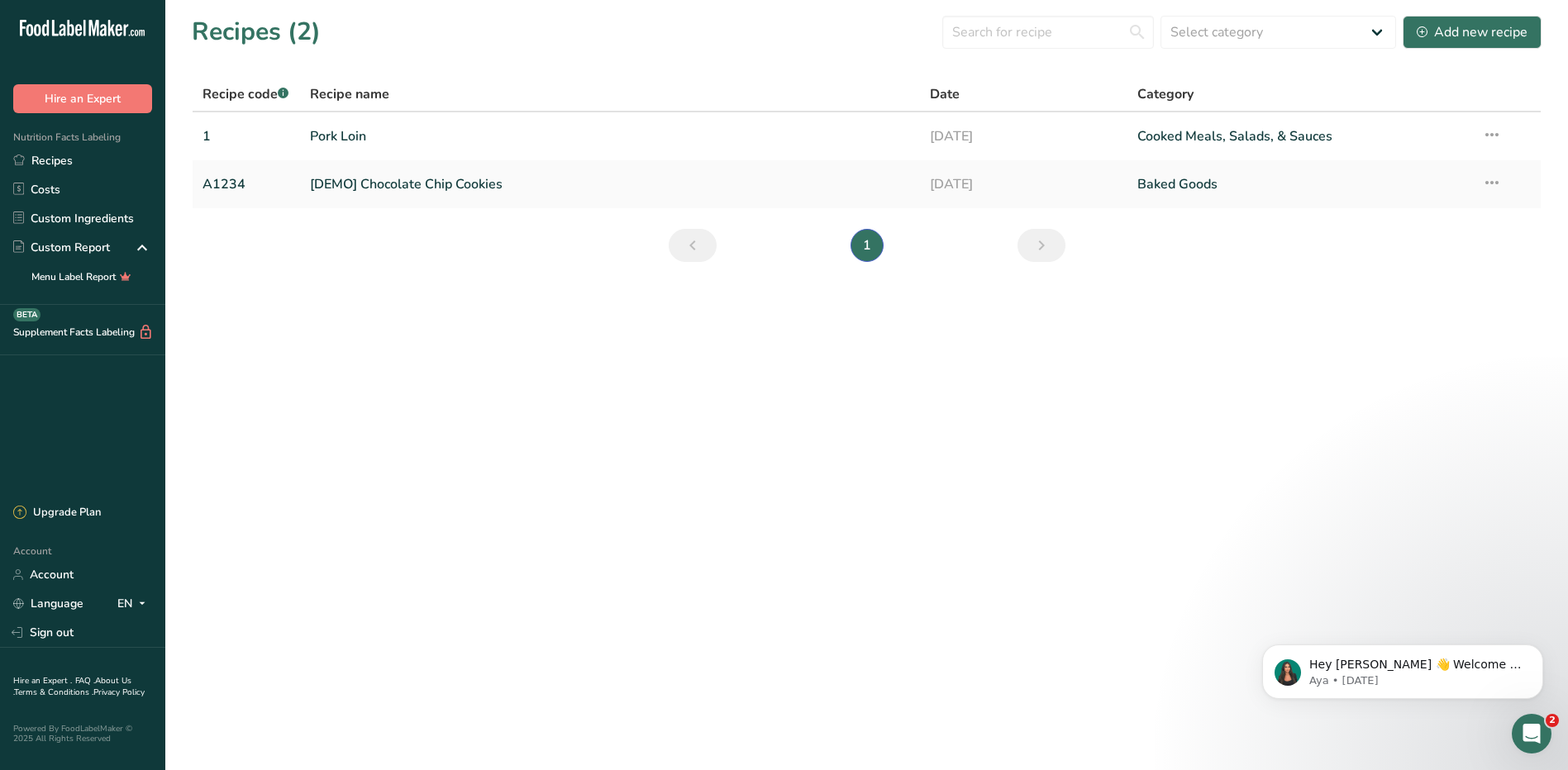
click at [1544, 729] on icon "Open Intercom Messenger" at bounding box center [1531, 734] width 27 height 27
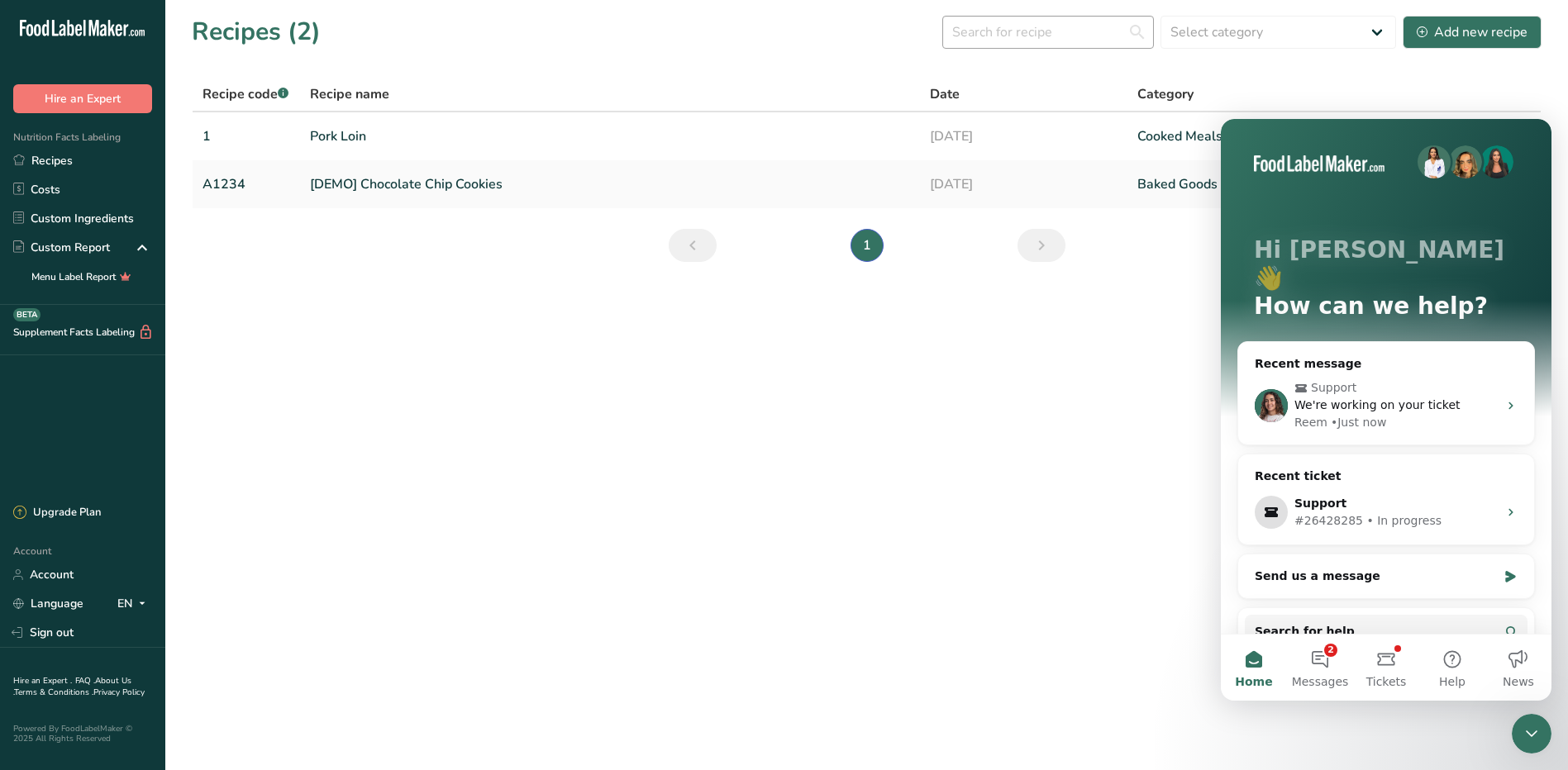
click at [1061, 47] on input "text" at bounding box center [1048, 32] width 211 height 33
click at [69, 221] on link "Custom Ingredients" at bounding box center [82, 219] width 166 height 29
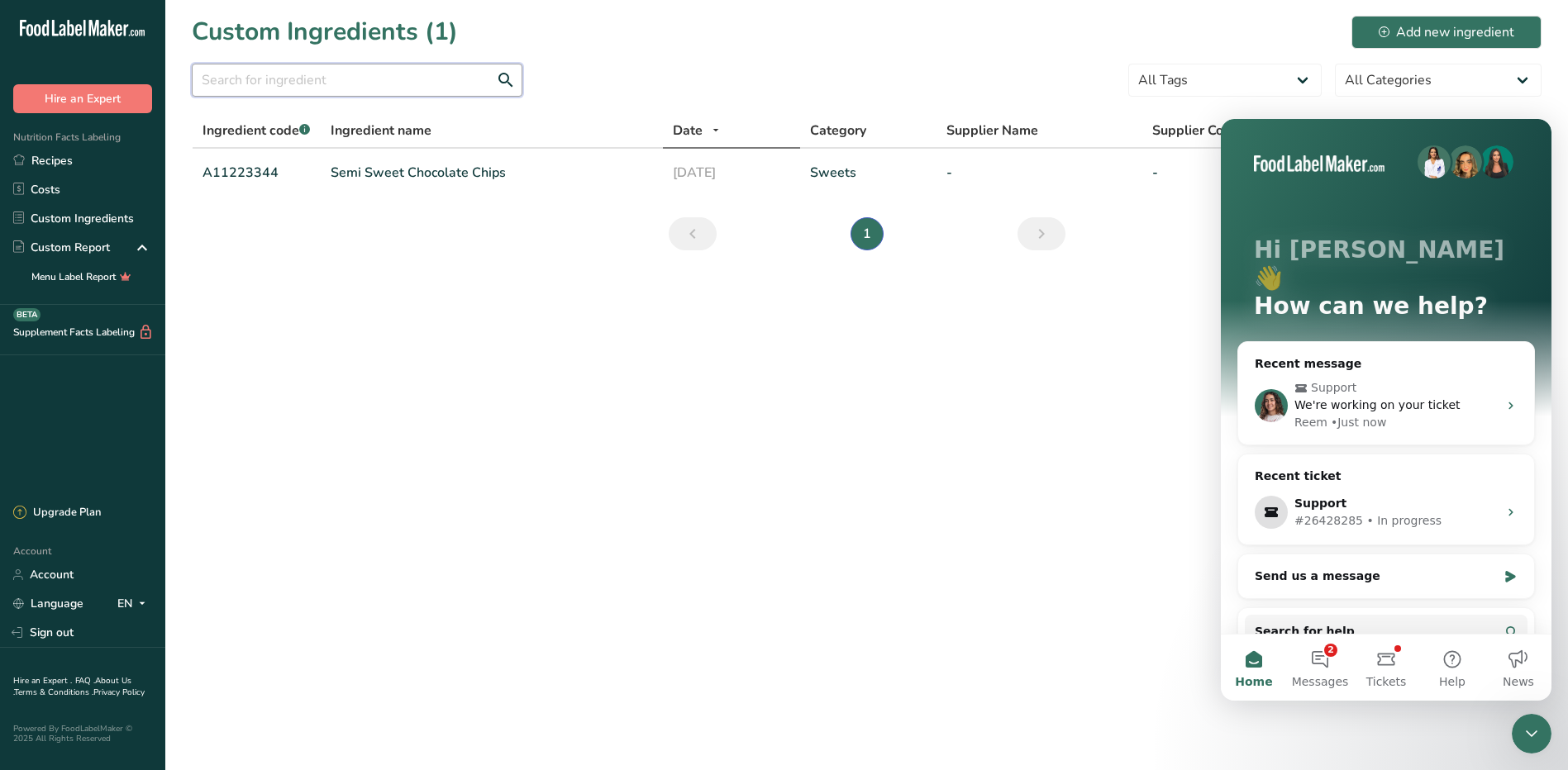
click at [253, 84] on input "text" at bounding box center [356, 80] width 330 height 33
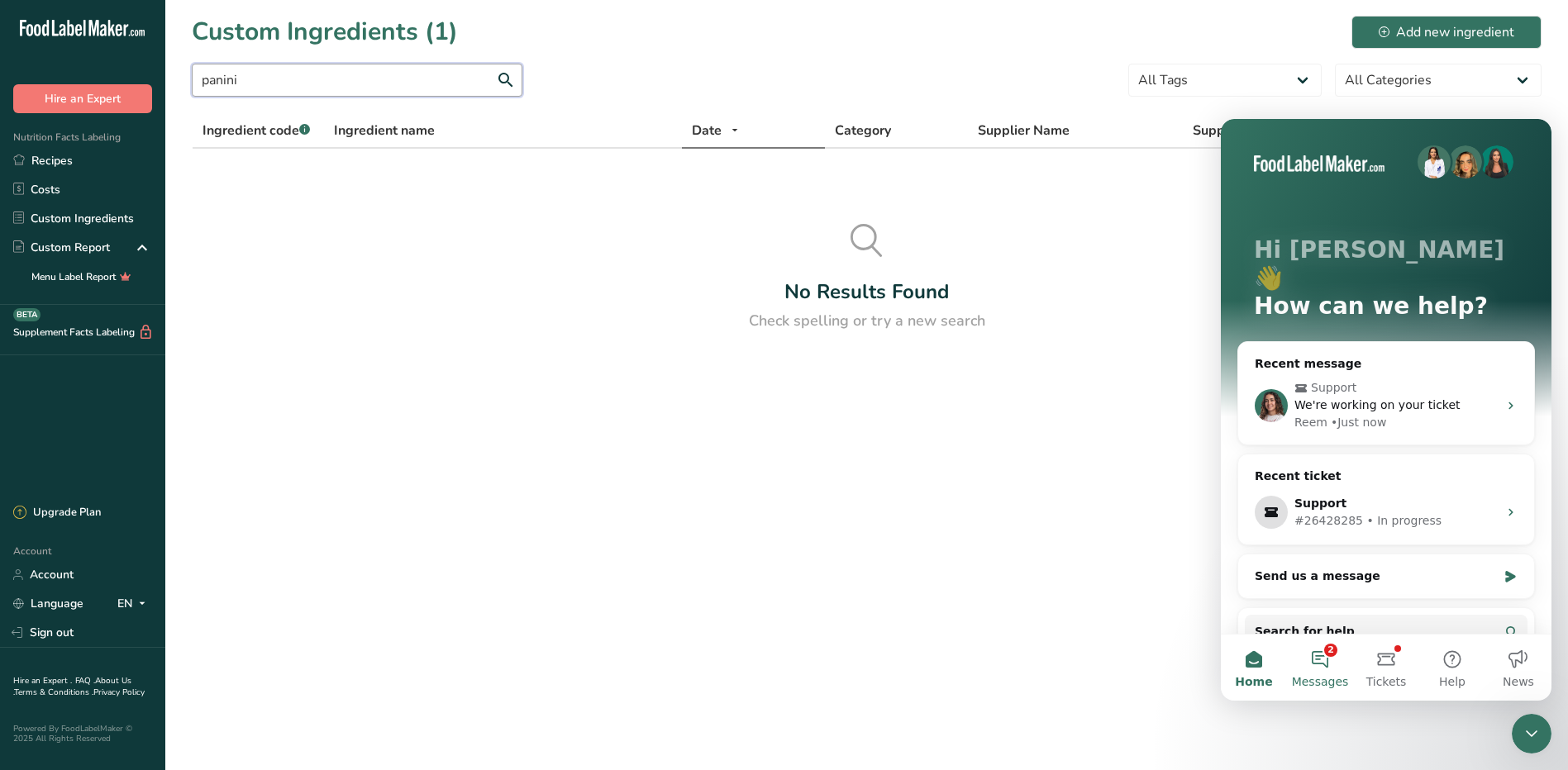
type input "panini"
click at [1337, 662] on button "2 Messages" at bounding box center [1319, 667] width 66 height 66
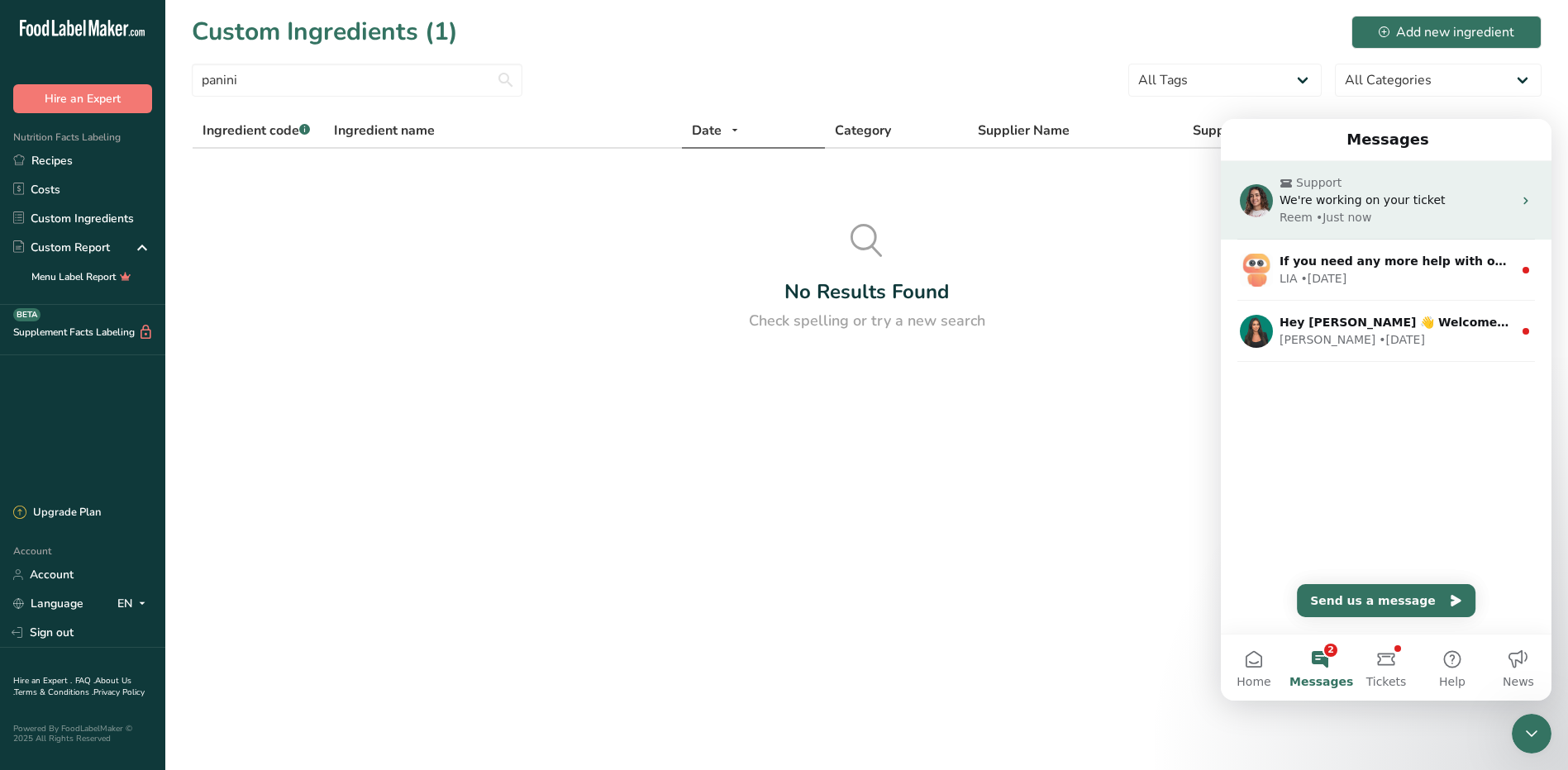
click at [1335, 231] on div "Support We're working on your ticket Reem • Just now" at bounding box center [1385, 200] width 330 height 78
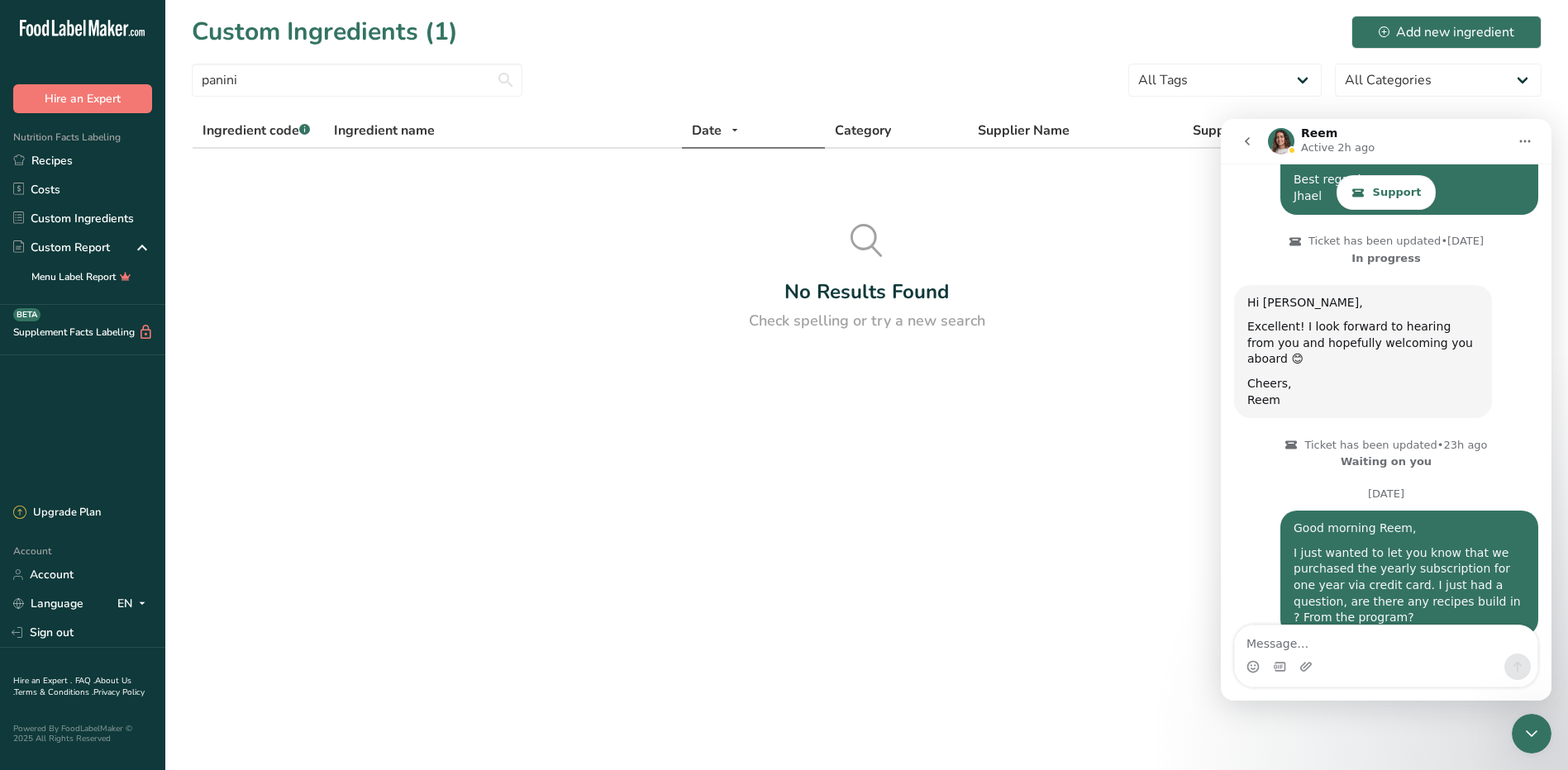
scroll to position [929, 0]
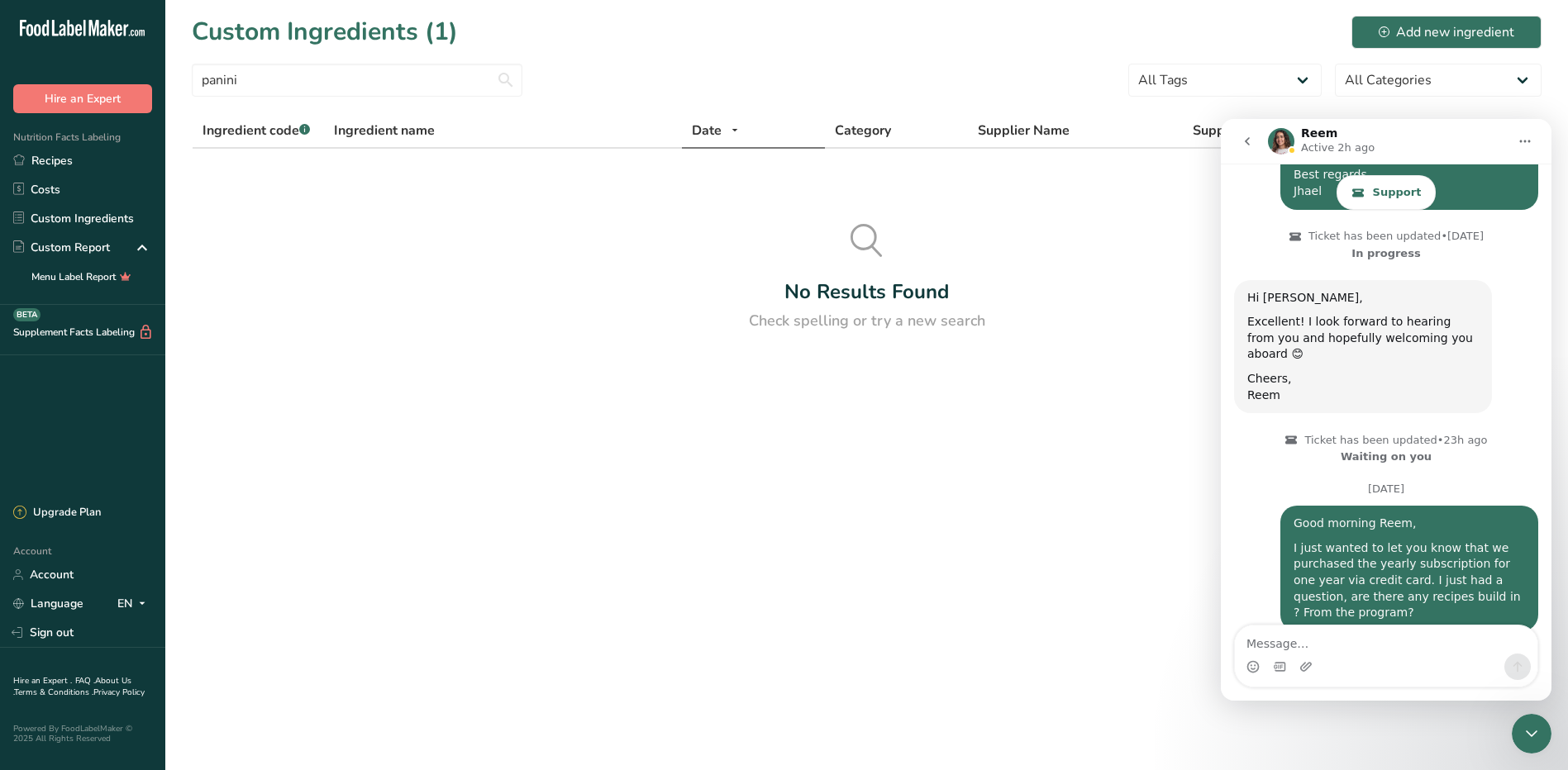
click at [1233, 136] on button "go back" at bounding box center [1246, 141] width 31 height 31
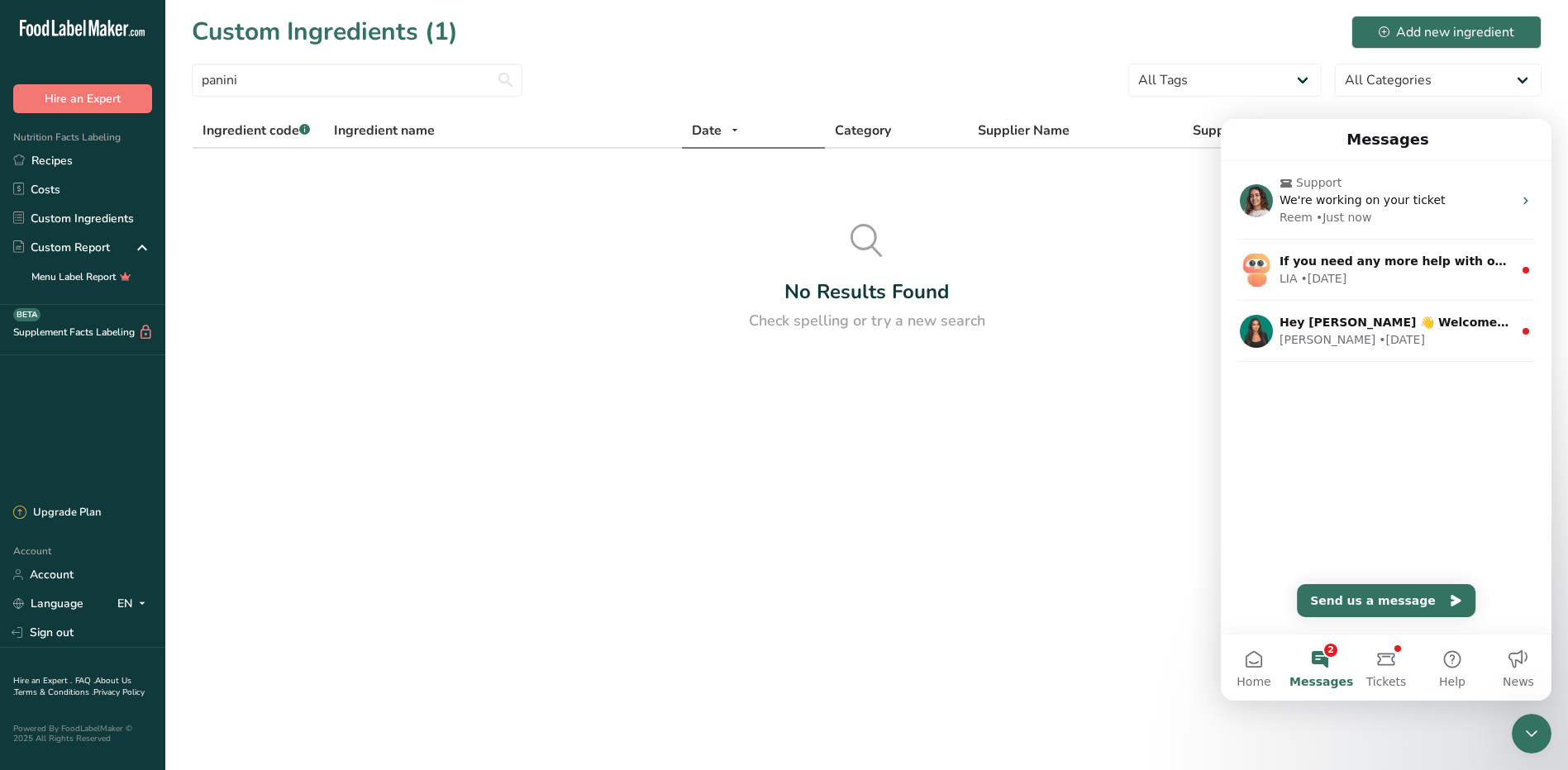
click at [1168, 204] on section "Custom Ingredients (1) Add new ingredient panini All Tags Source of Antioxidant…" at bounding box center [867, 179] width 1402 height 358
click at [38, 155] on link "Recipes" at bounding box center [82, 161] width 166 height 29
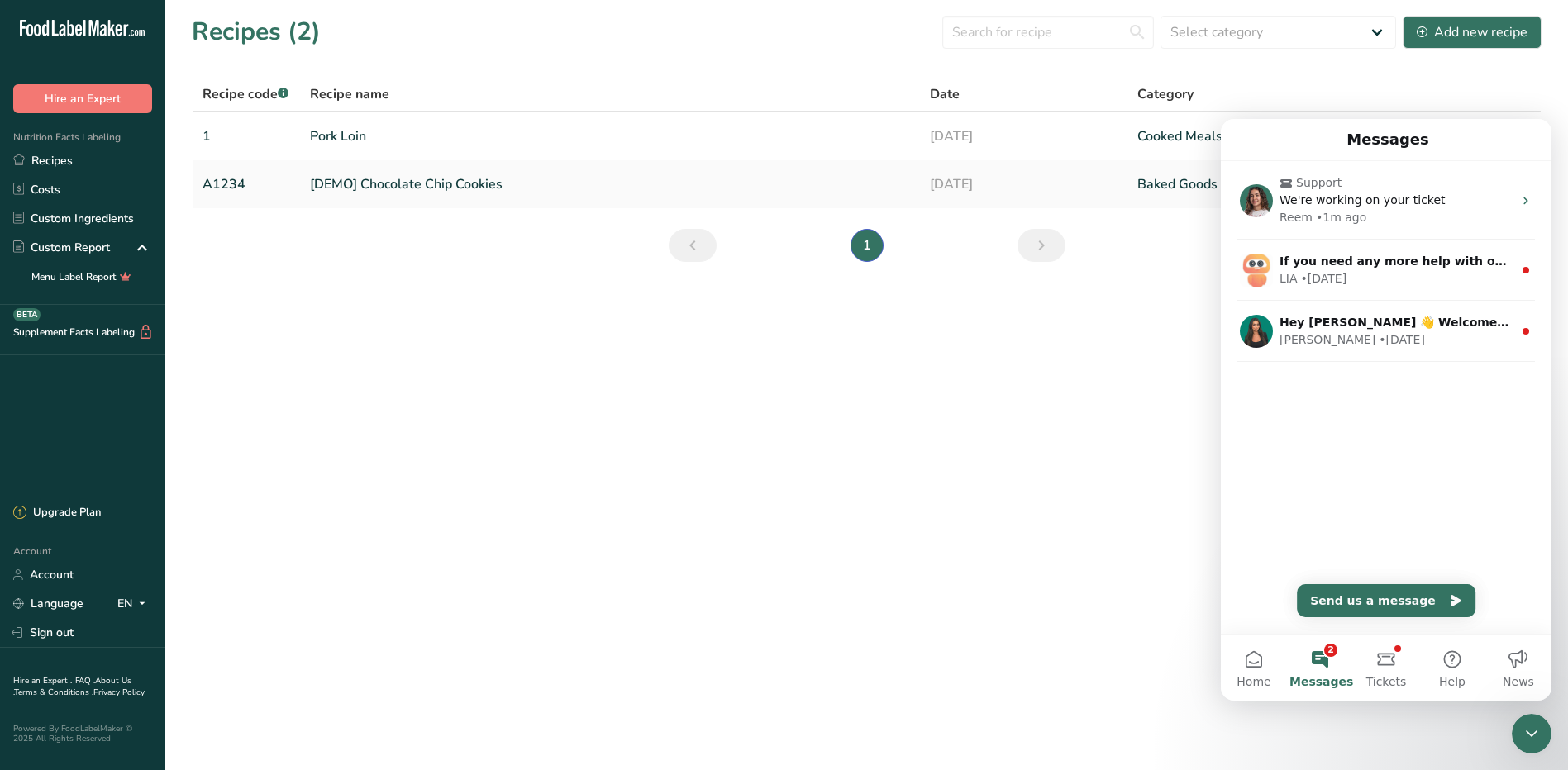
click at [1040, 263] on section "Recipes (2) Select category All Baked Goods Beverages Confectionery Cooked Meal…" at bounding box center [867, 144] width 1402 height 289
click at [121, 583] on link "Account" at bounding box center [82, 574] width 166 height 29
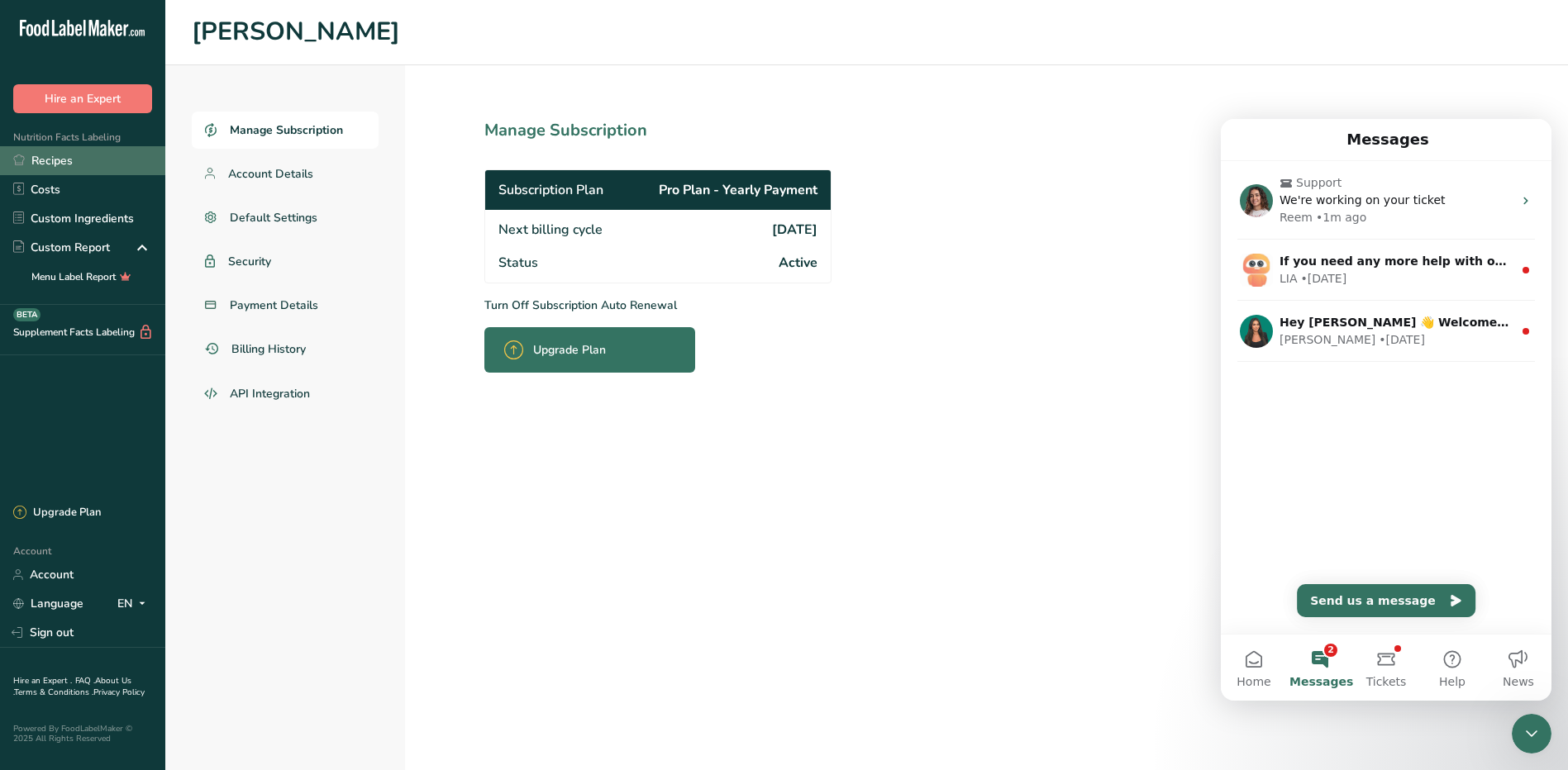
click at [66, 164] on link "Recipes" at bounding box center [82, 161] width 166 height 29
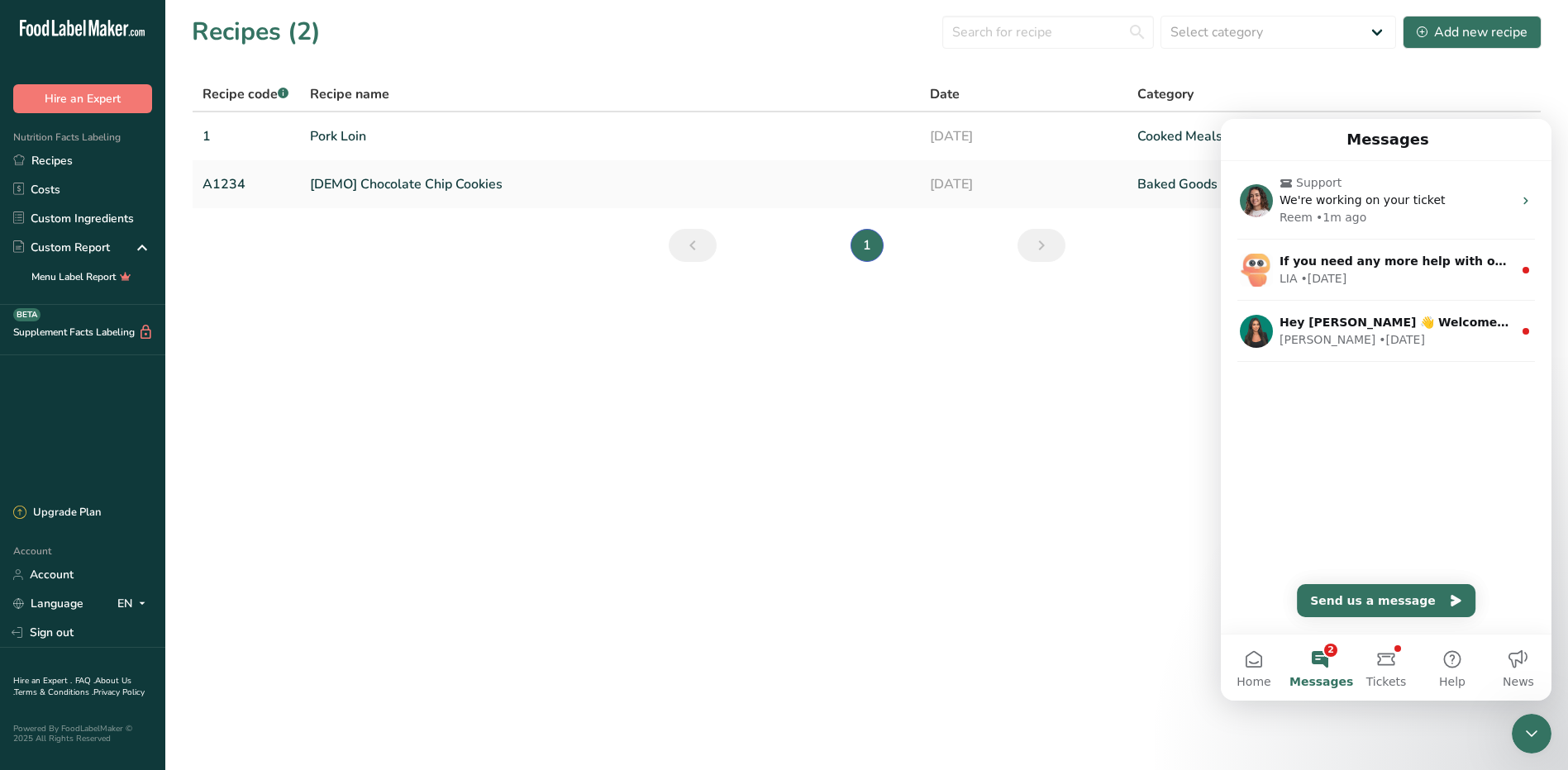
click at [1149, 650] on main "Recipes (2) Select category All Baked Goods Beverages Confectionery Cooked Meal…" at bounding box center [784, 385] width 1568 height 770
click at [46, 188] on link "Costs" at bounding box center [82, 190] width 166 height 29
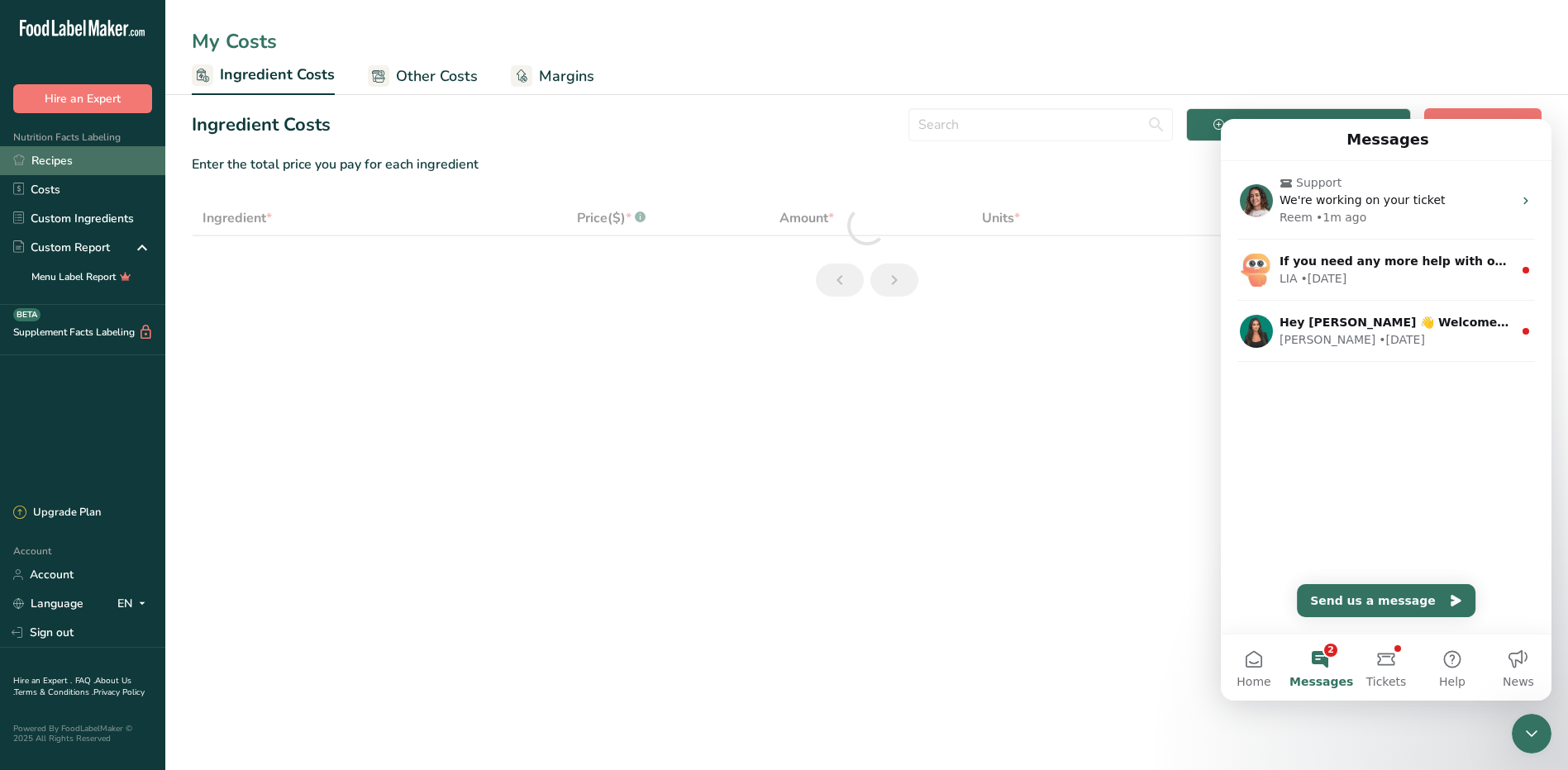
select select "1"
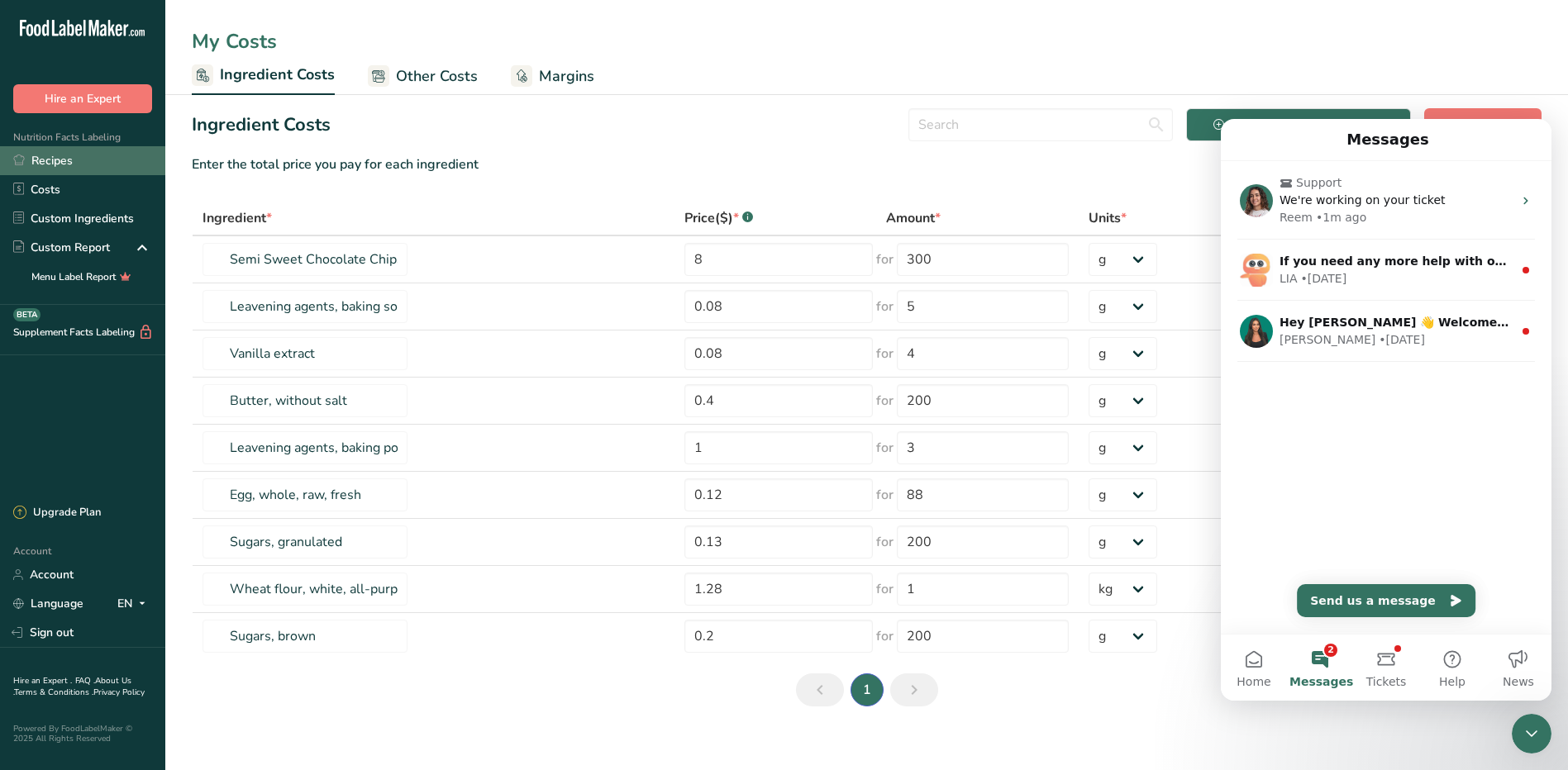
click at [47, 167] on link "Recipes" at bounding box center [82, 161] width 166 height 29
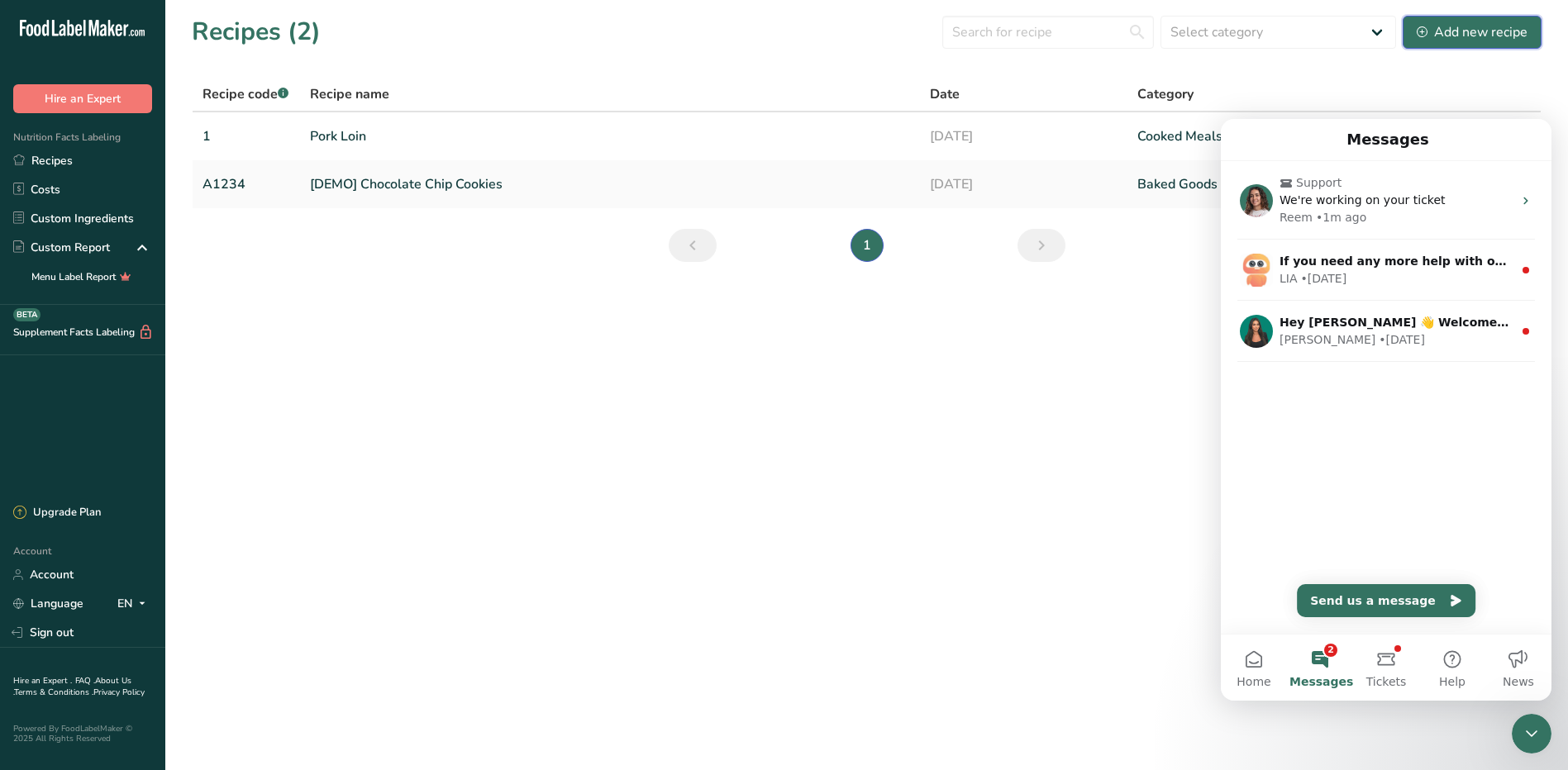
click at [1431, 35] on div "Add new recipe" at bounding box center [1471, 32] width 110 height 19
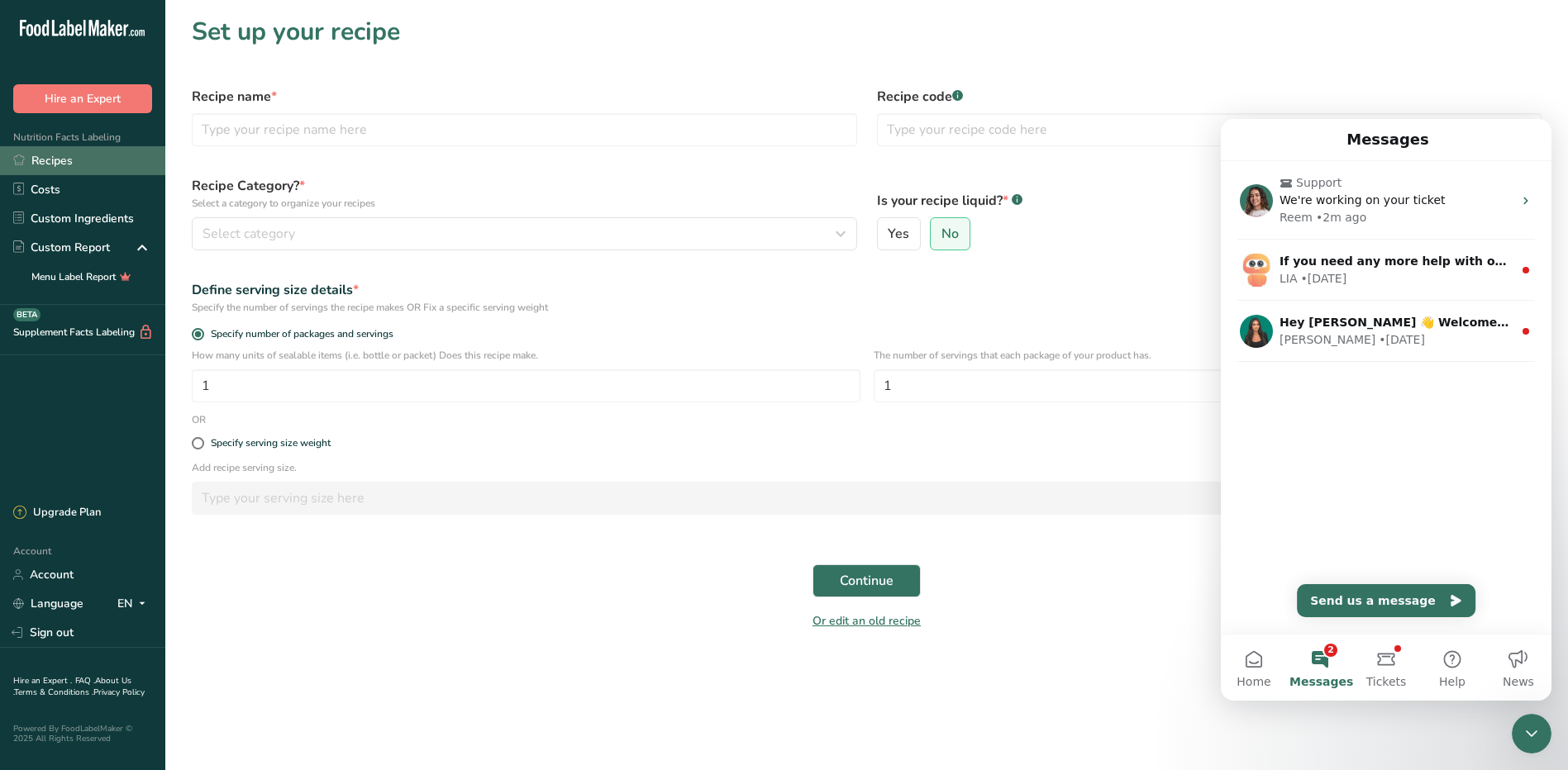
click at [60, 165] on link "Recipes" at bounding box center [82, 161] width 166 height 29
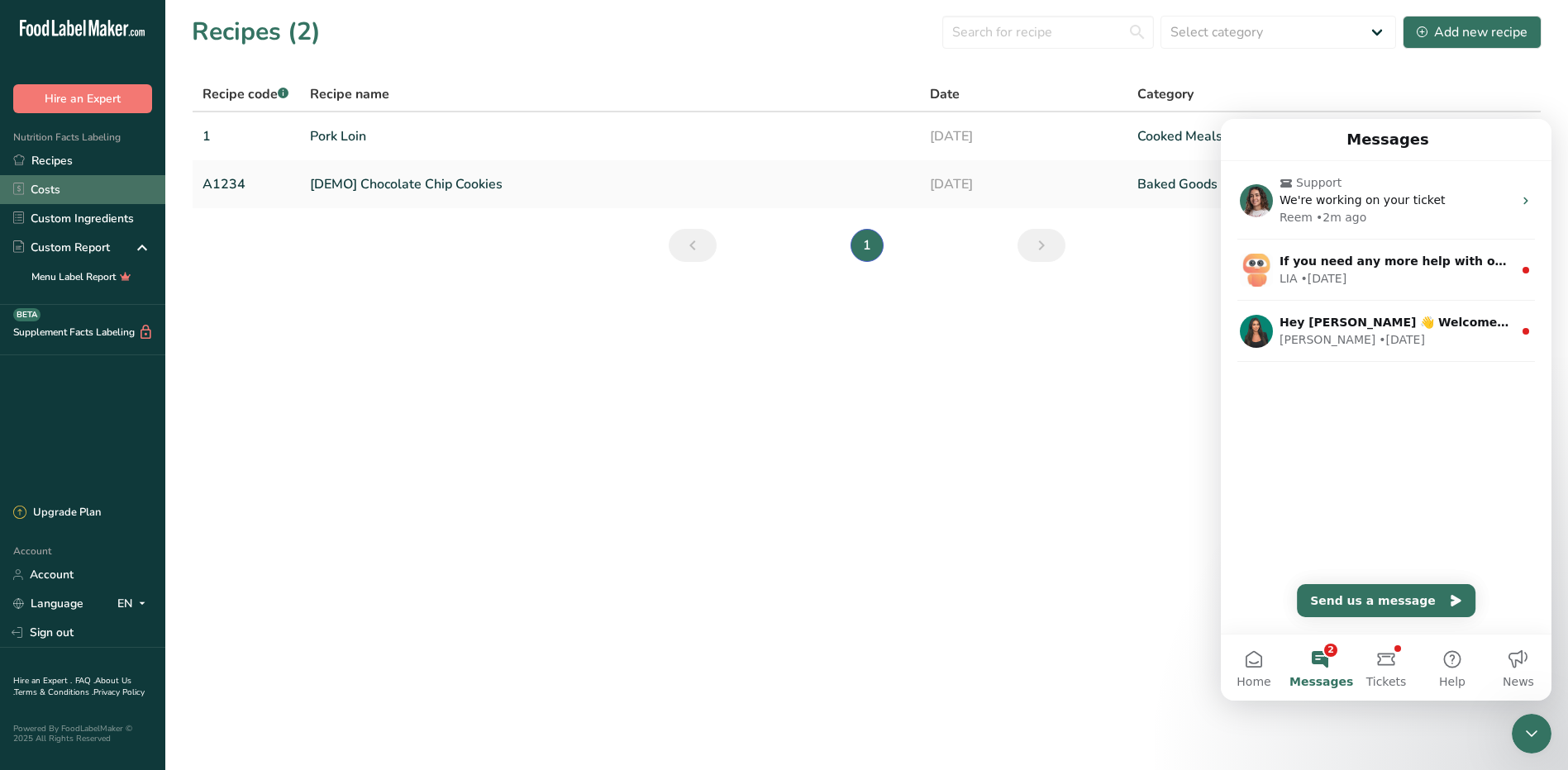
click at [53, 193] on link "Costs" at bounding box center [82, 190] width 166 height 29
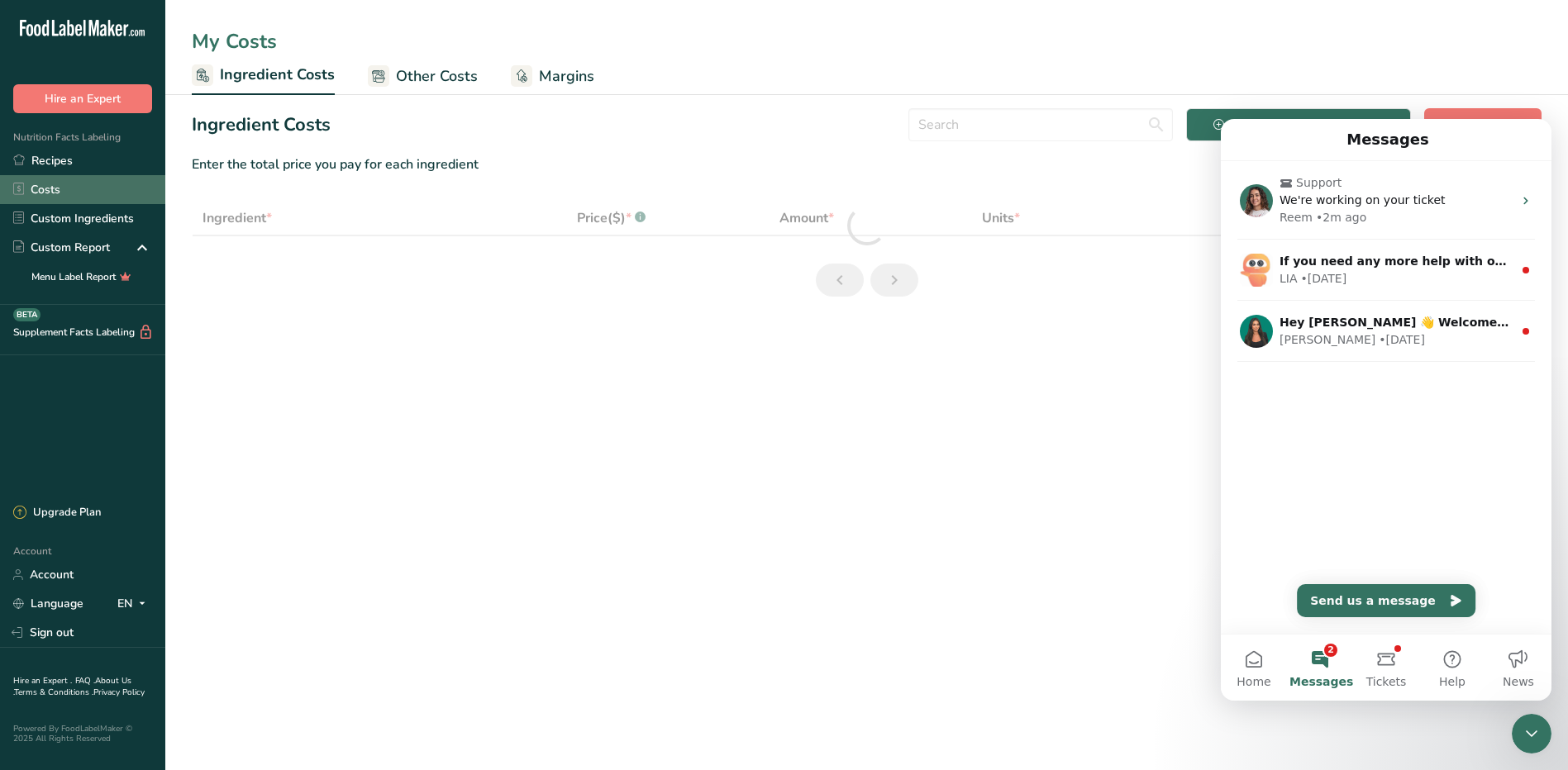
select select "1"
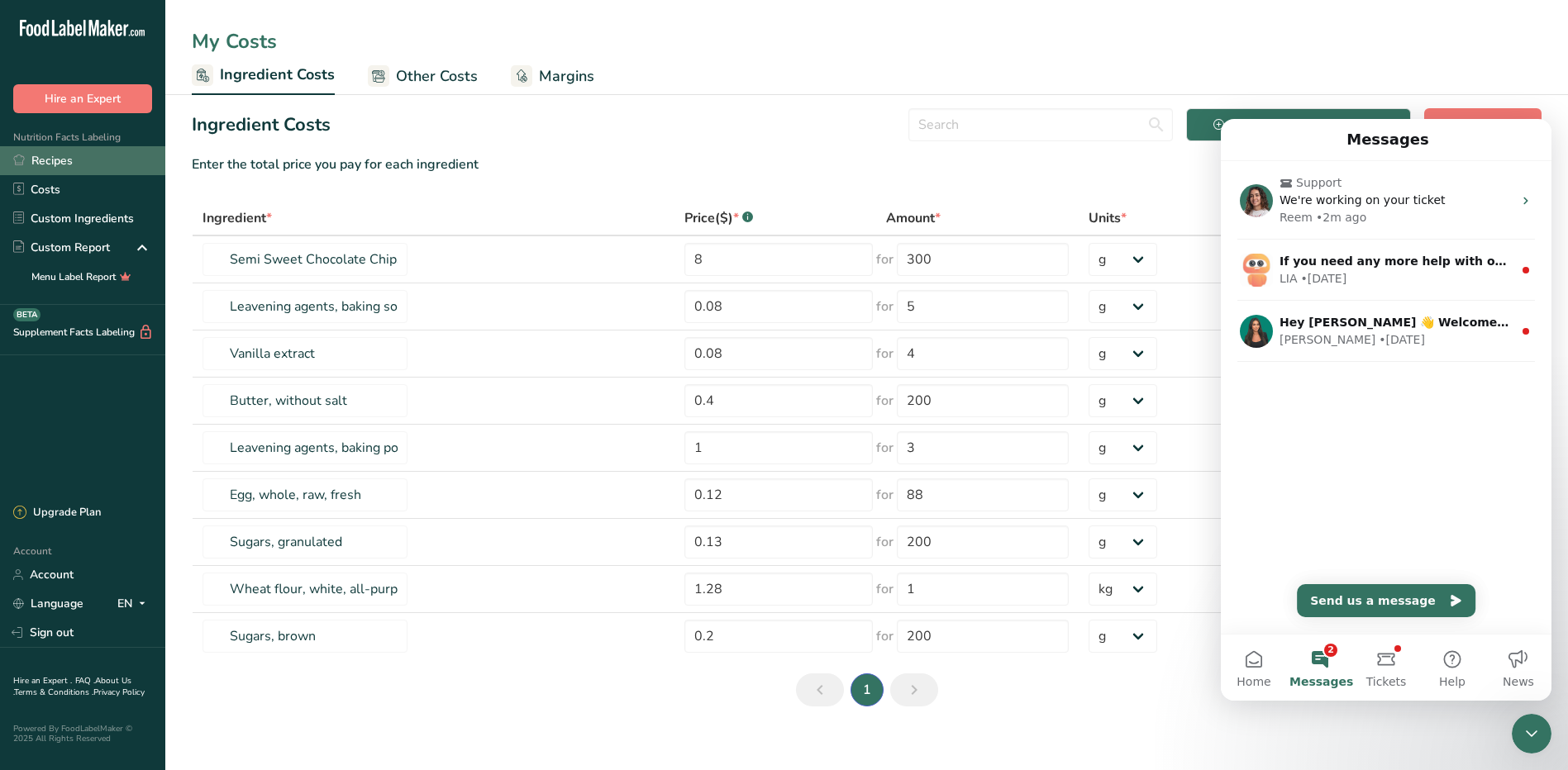
click at [53, 157] on link "Recipes" at bounding box center [82, 161] width 166 height 29
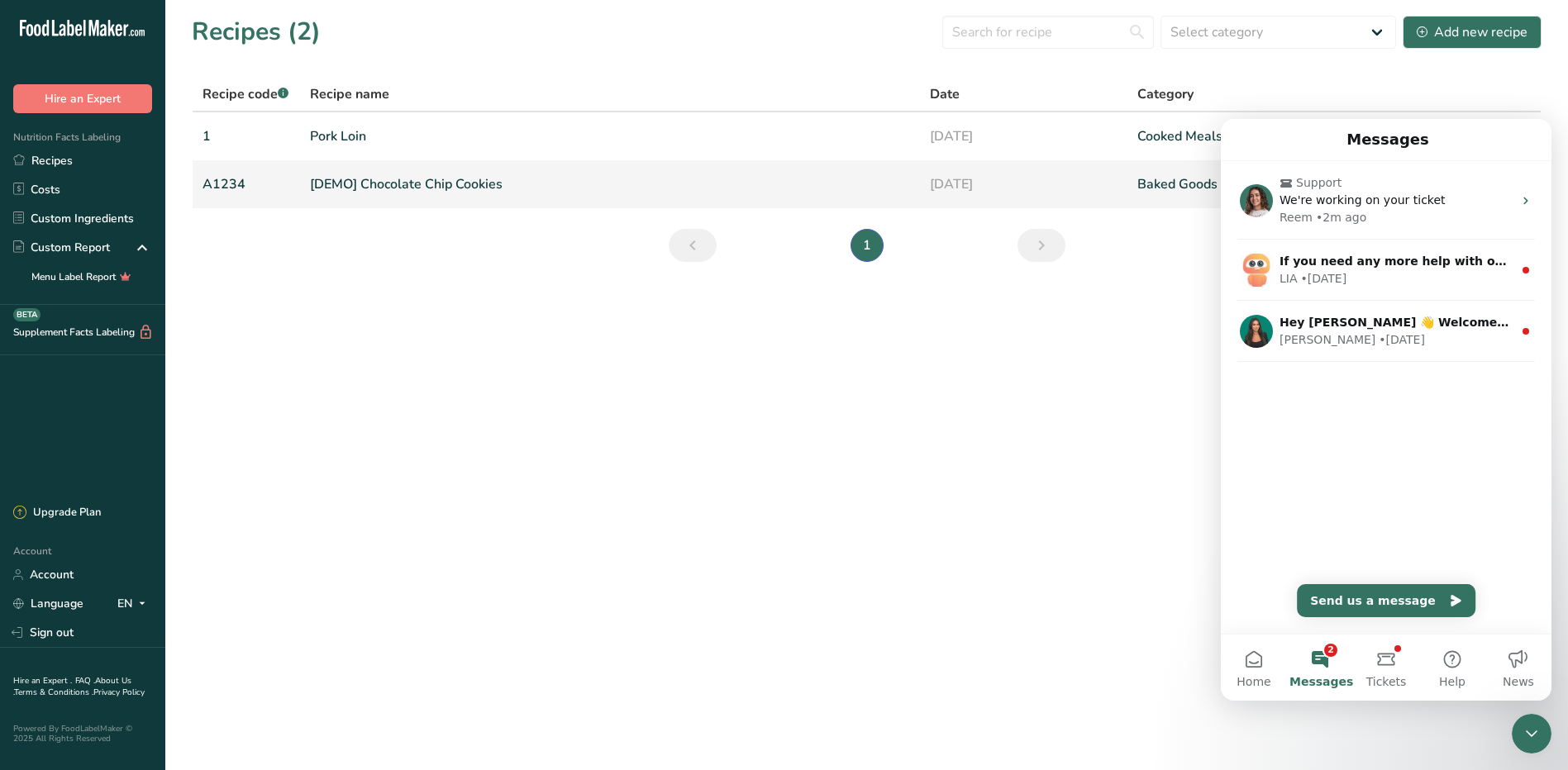
click at [364, 173] on link "[DEMO] Chocolate Chip Cookies" at bounding box center [610, 184] width 600 height 35
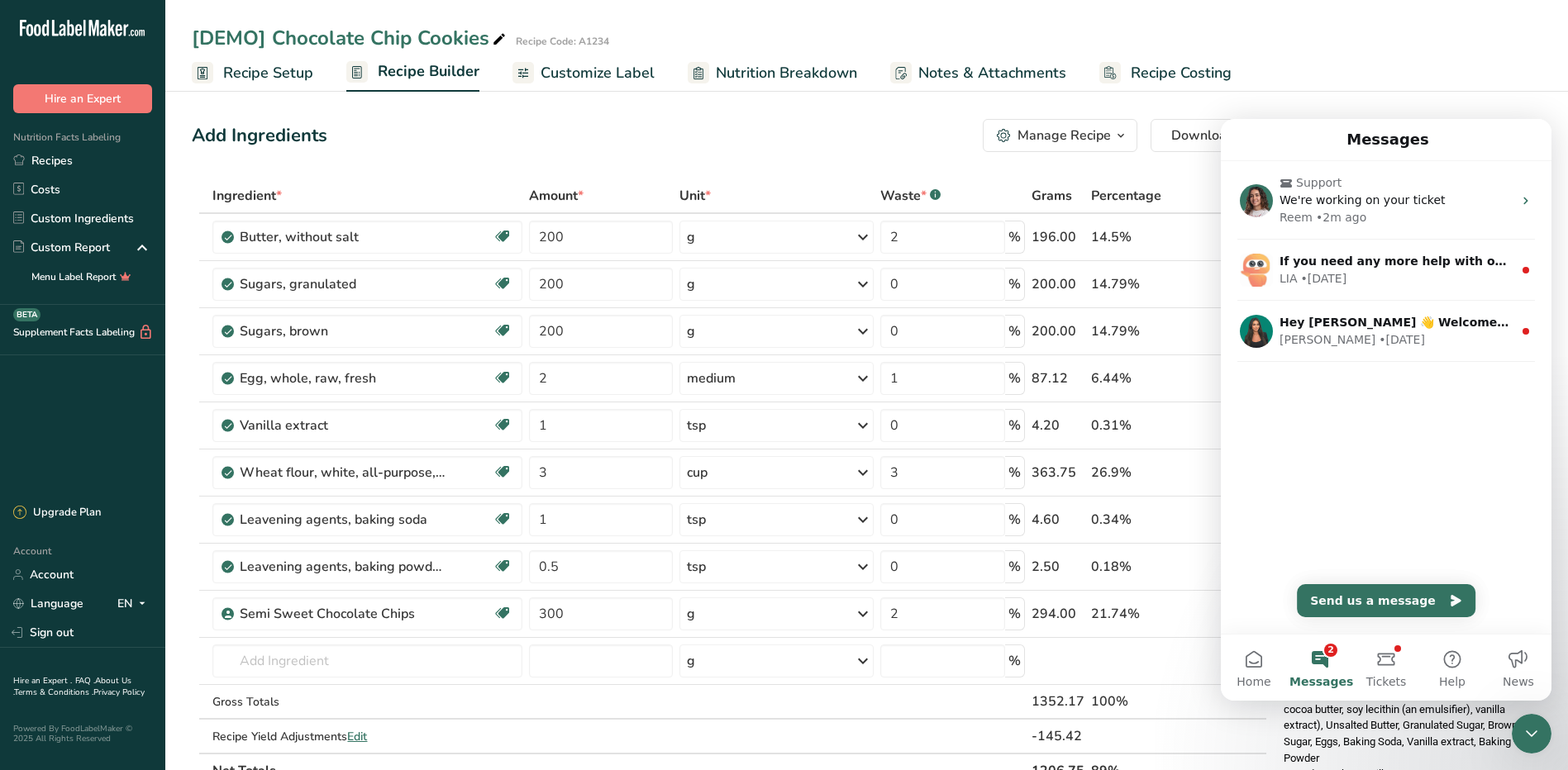
click at [588, 83] on span "Customize Label" at bounding box center [598, 73] width 114 height 22
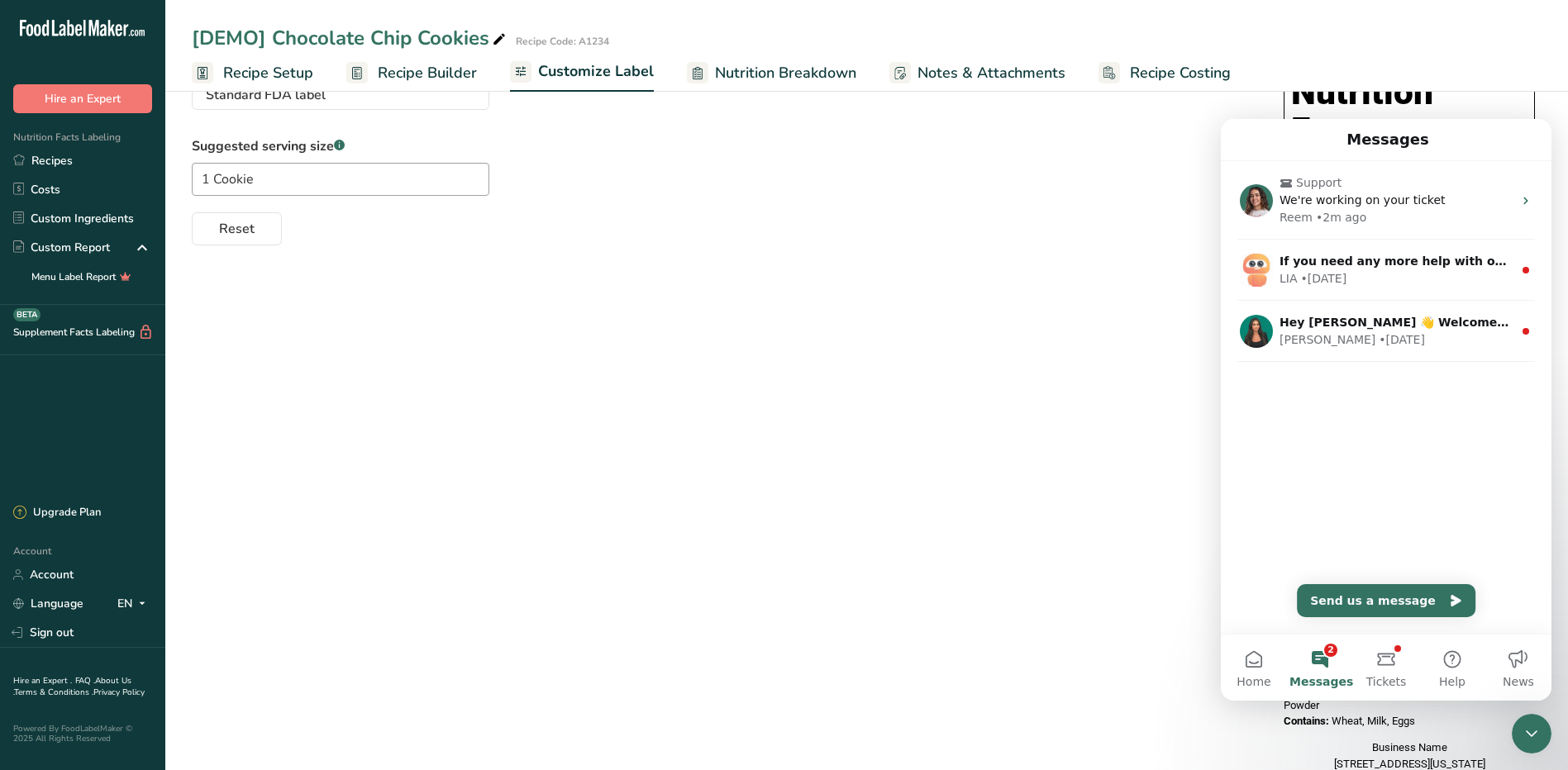
scroll to position [82, 0]
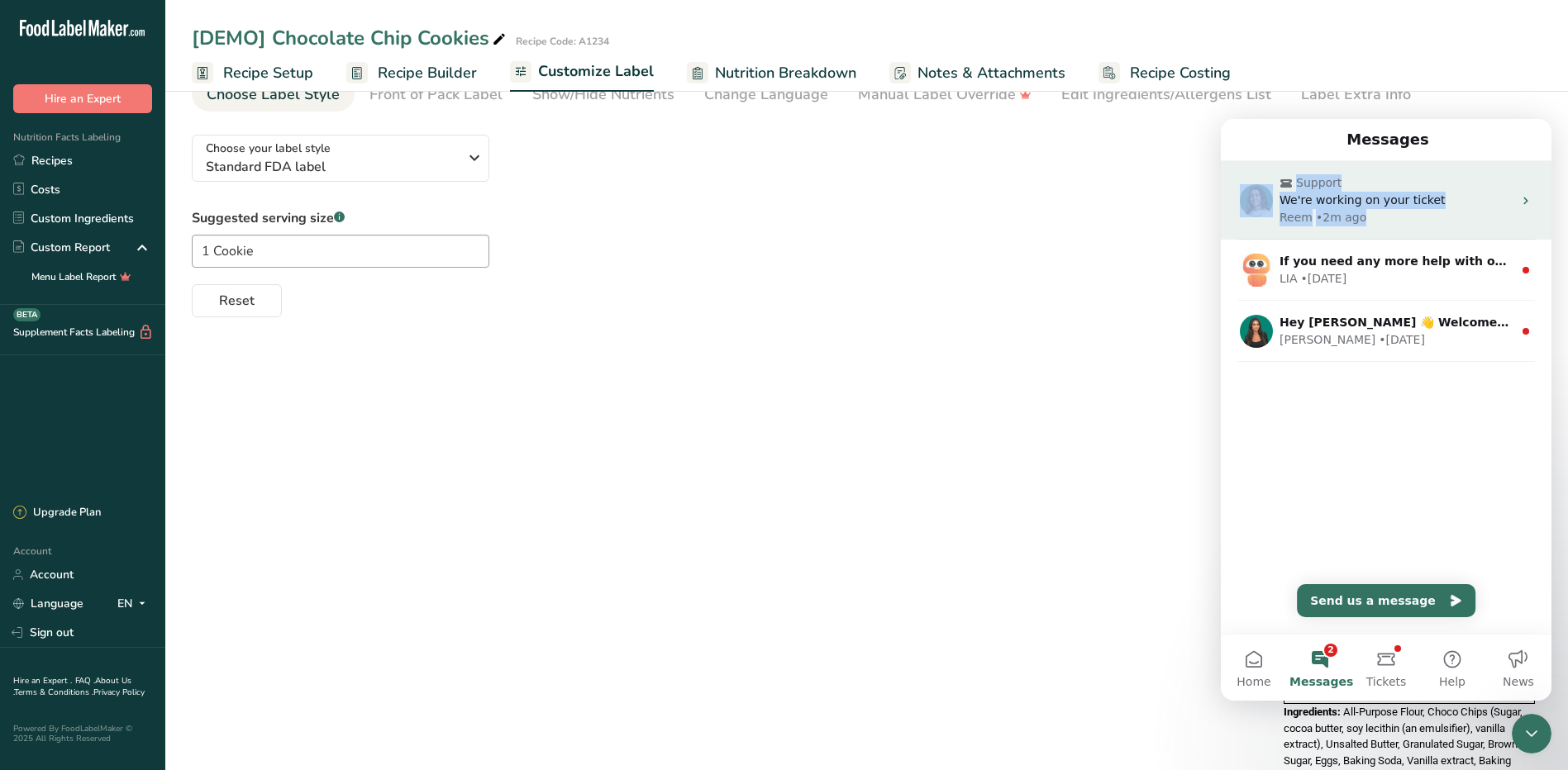
drag, startPoint x: 1489, startPoint y: 147, endPoint x: 1473, endPoint y: 236, distance: 90.4
click at [1473, 236] on div "Messages Support We're working on your ticket Reem • 2m ago If you need any mor…" at bounding box center [1385, 377] width 330 height 515
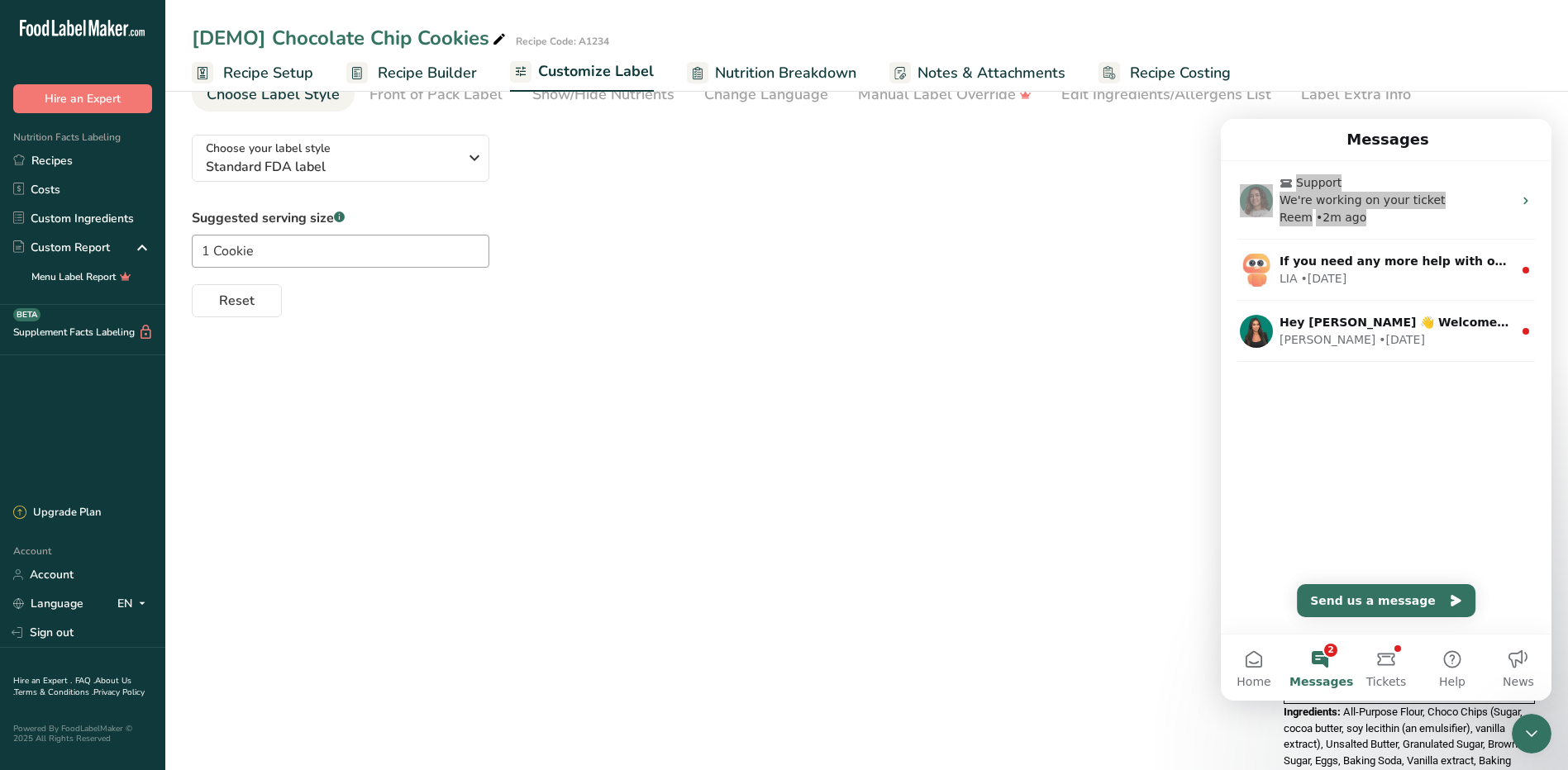
click at [963, 391] on div "Choose your label style Standard FDA label USA (FDA) Standard FDA label Tabular…" at bounding box center [866, 523] width 1349 height 805
click at [1316, 664] on button "2 Messages" at bounding box center [1319, 667] width 66 height 66
click at [1032, 638] on div "Choose your label style Standard FDA label USA (FDA) Standard FDA label Tabular…" at bounding box center [866, 523] width 1349 height 805
click at [1530, 734] on icon "Close Intercom Messenger" at bounding box center [1531, 733] width 19 height 19
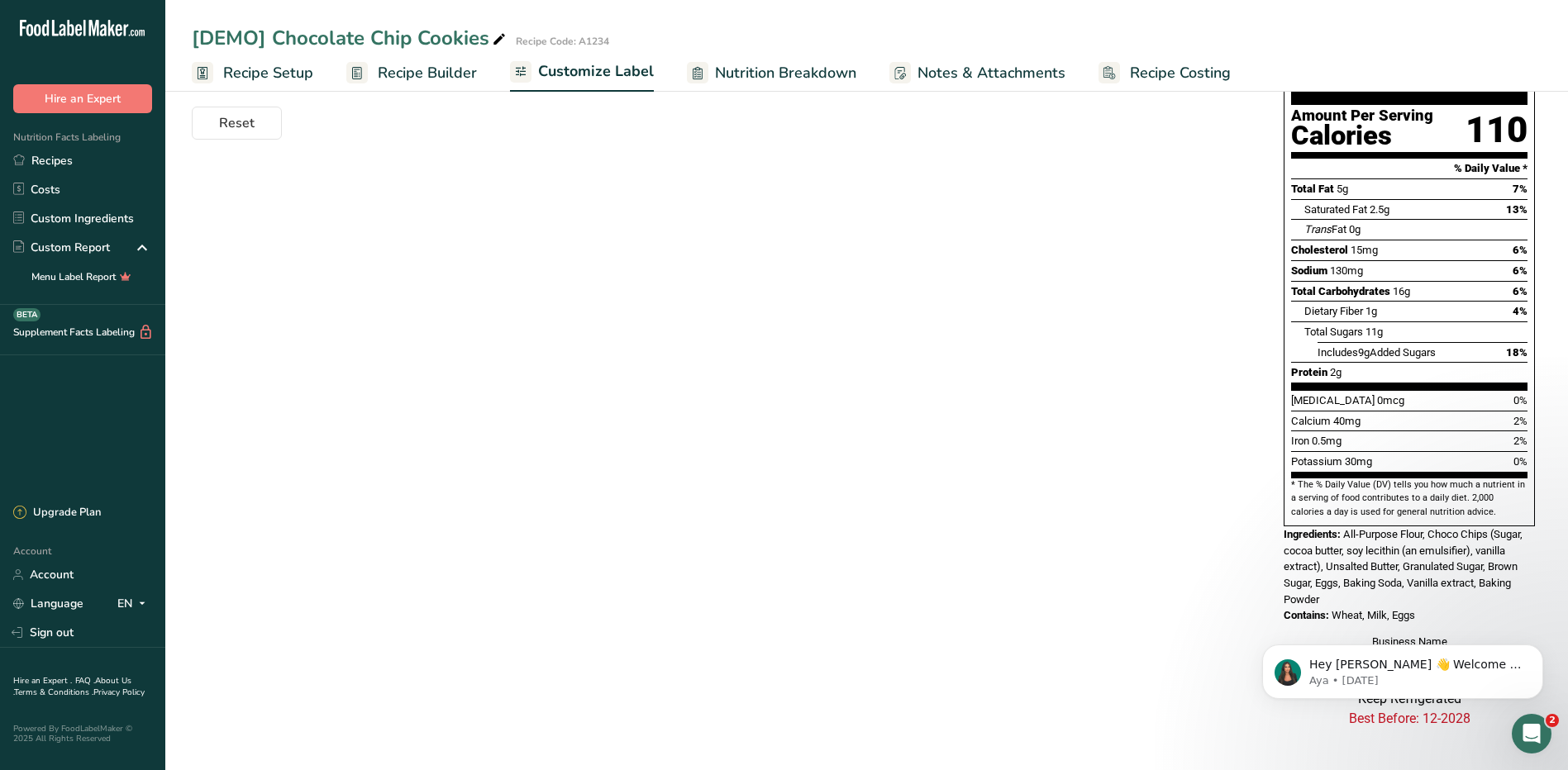
scroll to position [13, 0]
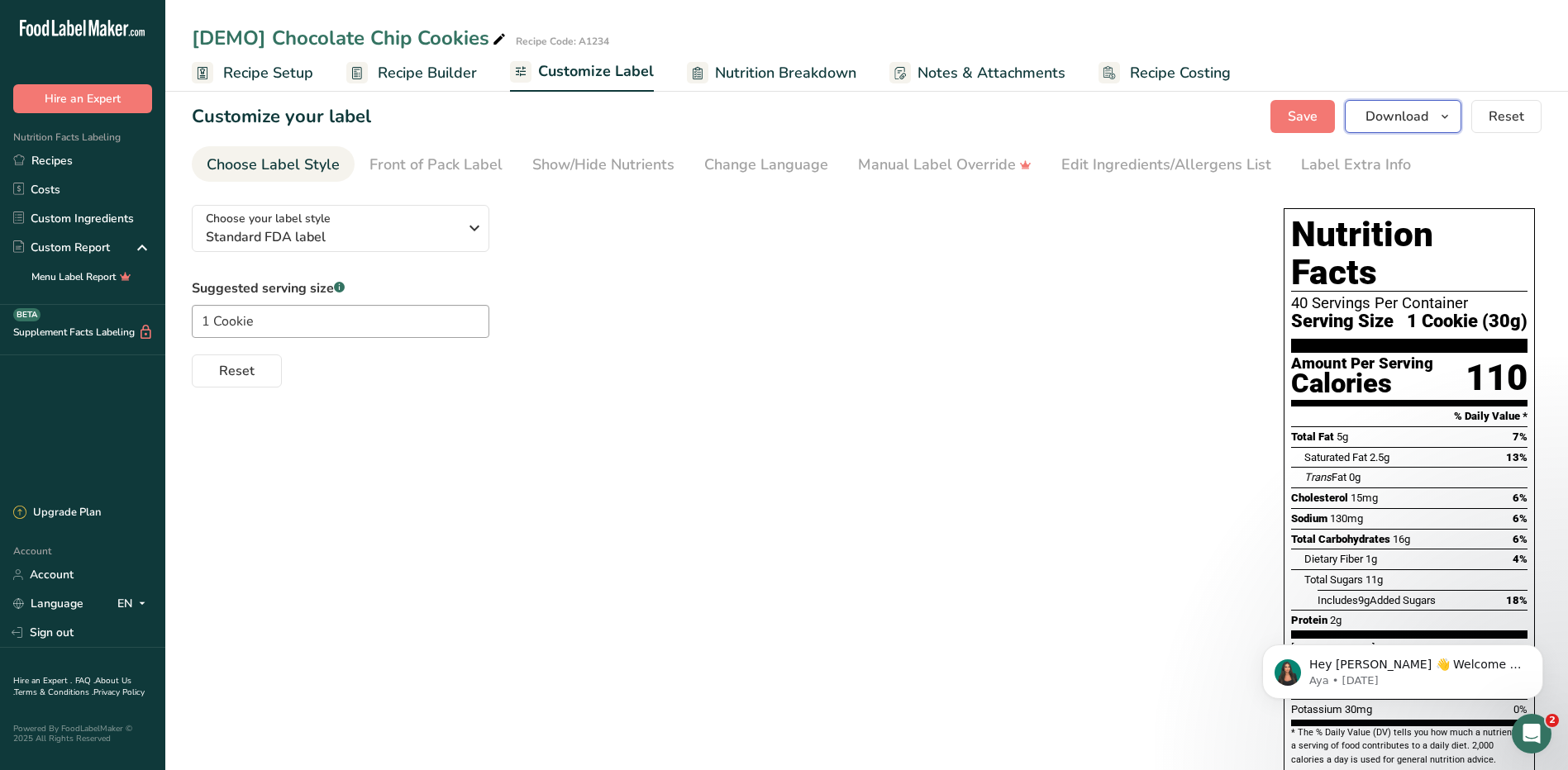
click at [1426, 118] on span "Download" at bounding box center [1397, 116] width 63 height 19
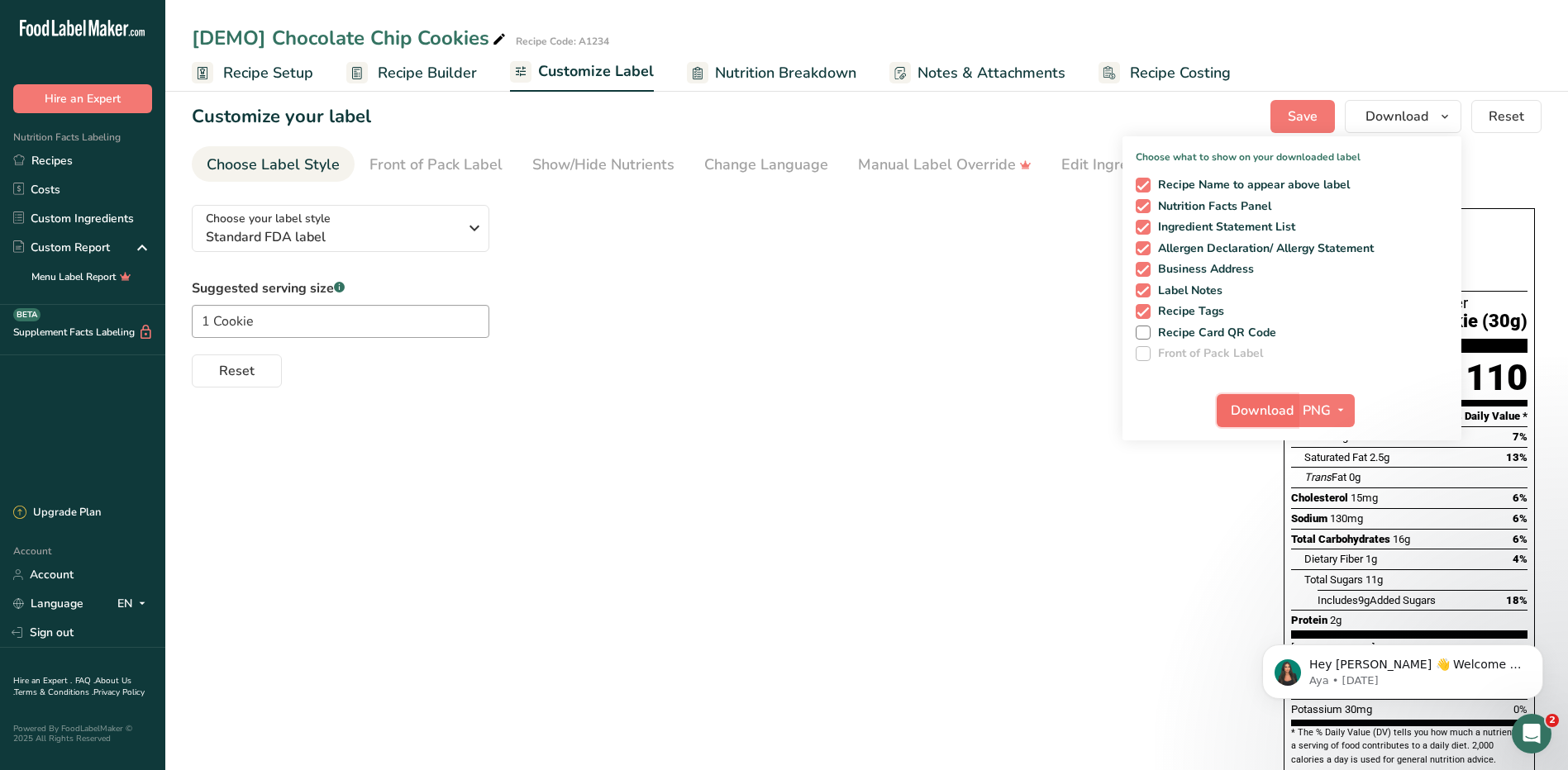
click at [1274, 409] on span "Download" at bounding box center [1261, 411] width 63 height 19
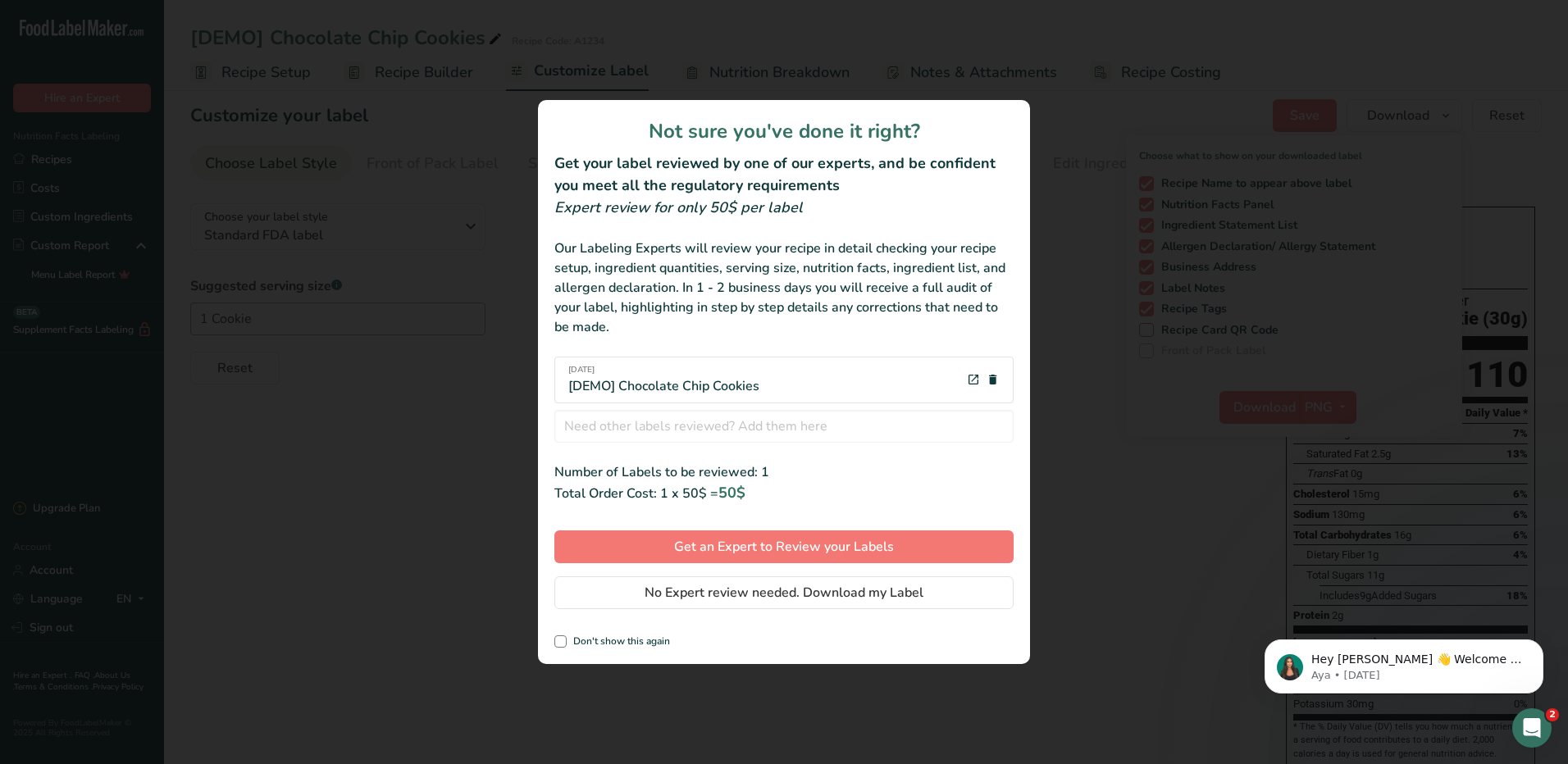
click at [1087, 442] on div "review labels modal" at bounding box center [784, 382] width 1568 height 764
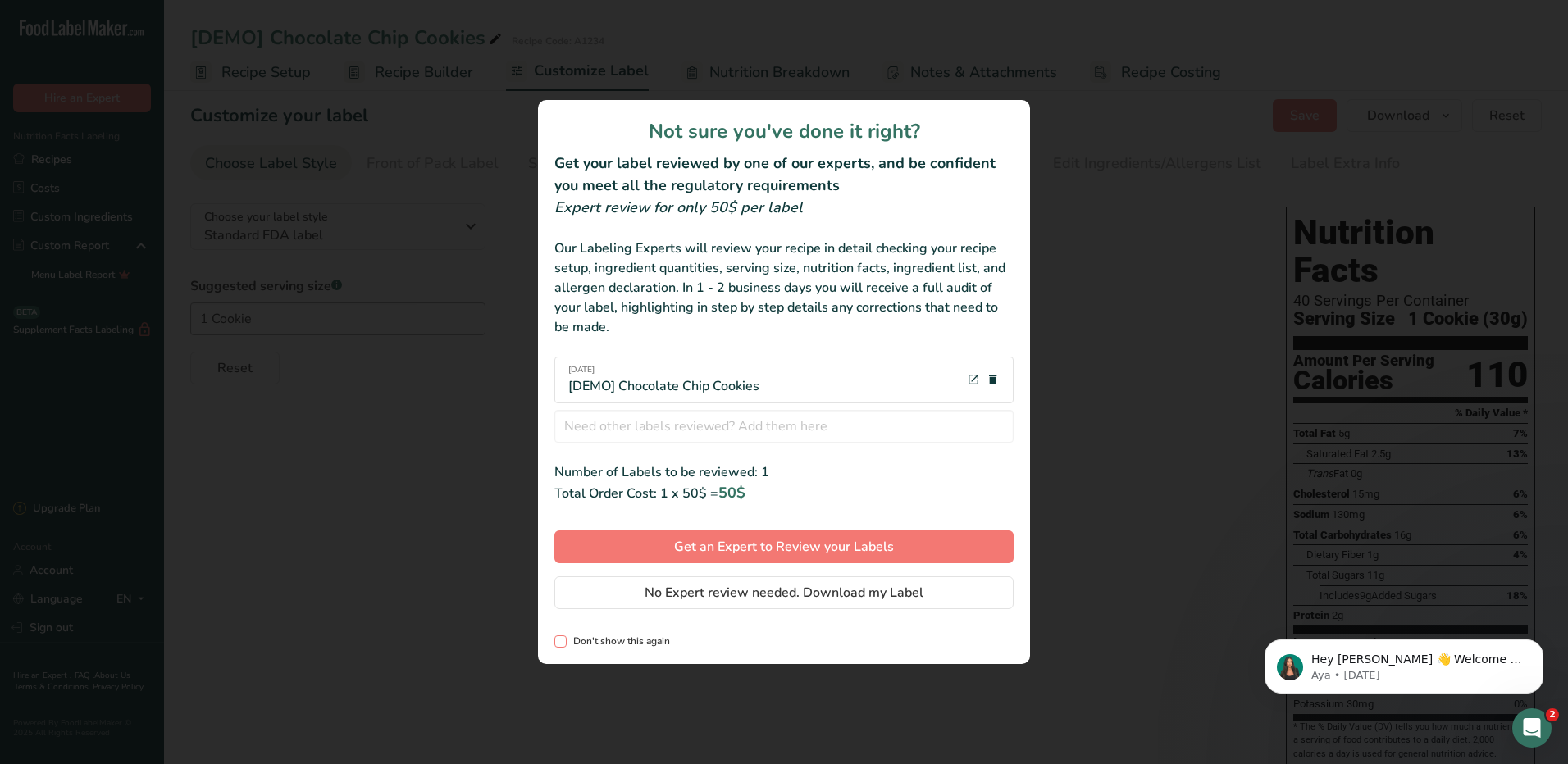
click at [573, 640] on span "Don't show this again" at bounding box center [619, 641] width 104 height 12
click at [565, 640] on input "Don't show this again" at bounding box center [560, 641] width 11 height 11
checkbox input "true"
click at [715, 595] on span "No Expert review needed. Download my Label" at bounding box center [784, 593] width 279 height 19
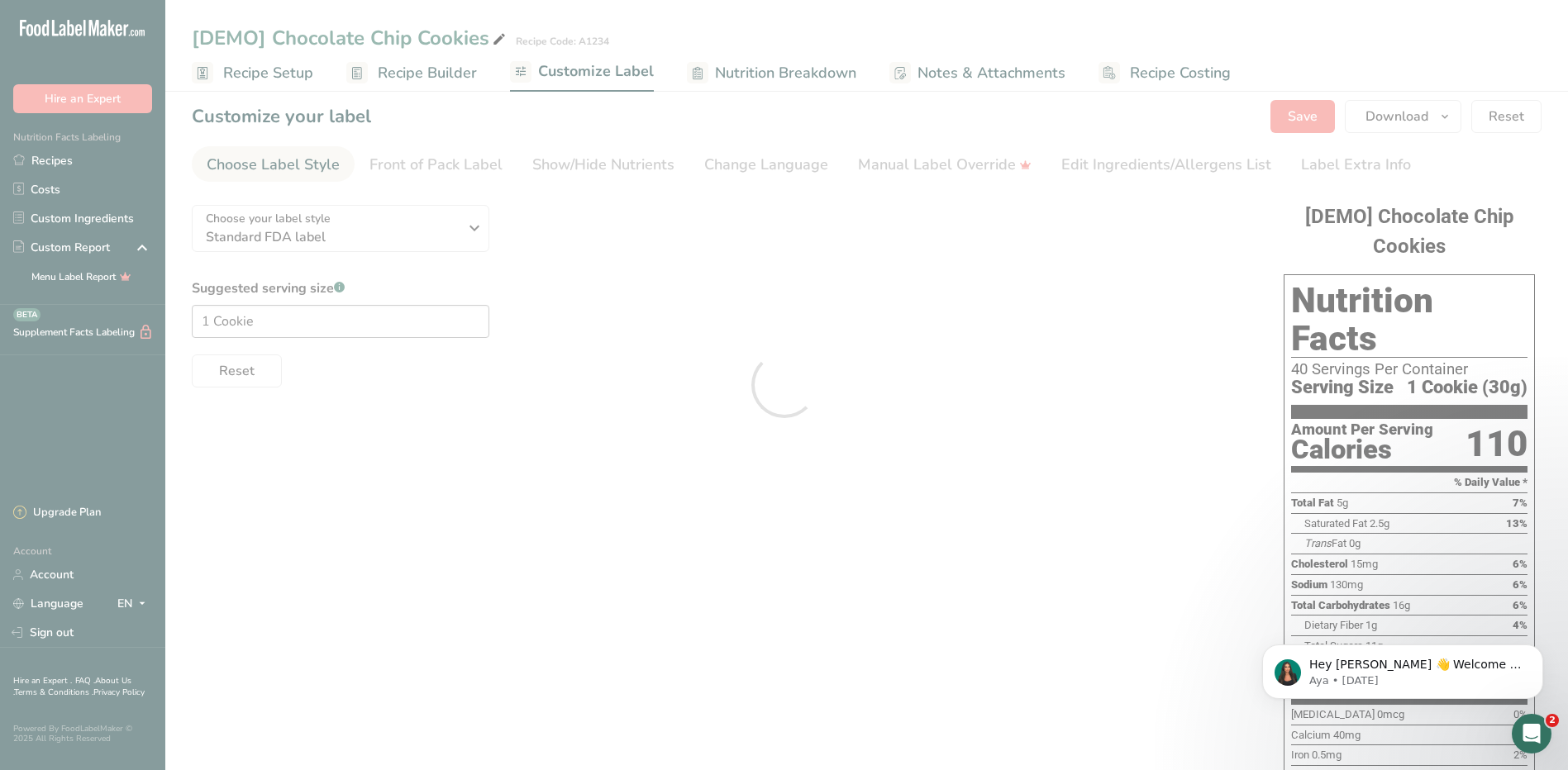
scroll to position [0, 0]
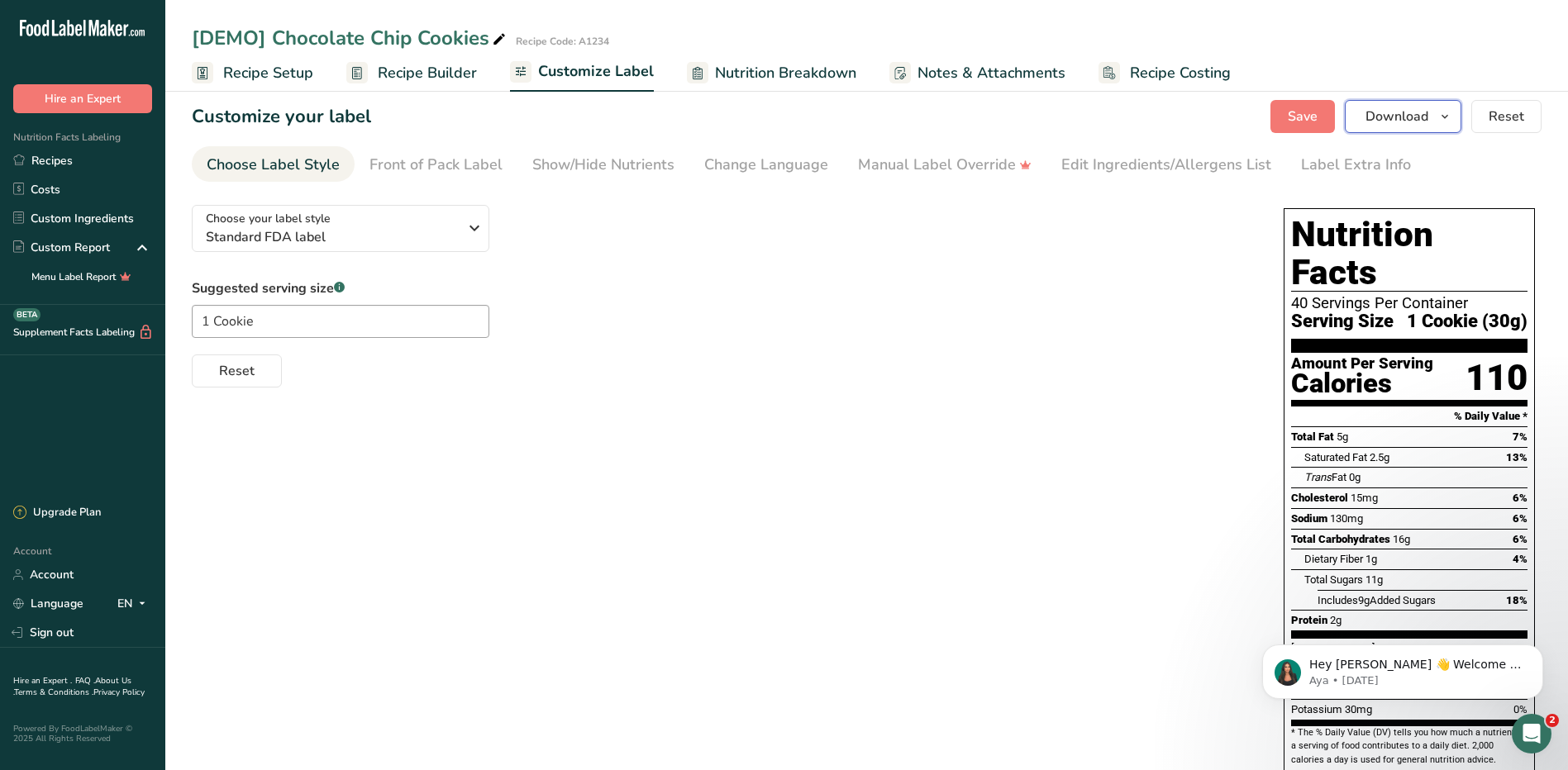
click at [1392, 125] on span "Download" at bounding box center [1397, 116] width 63 height 19
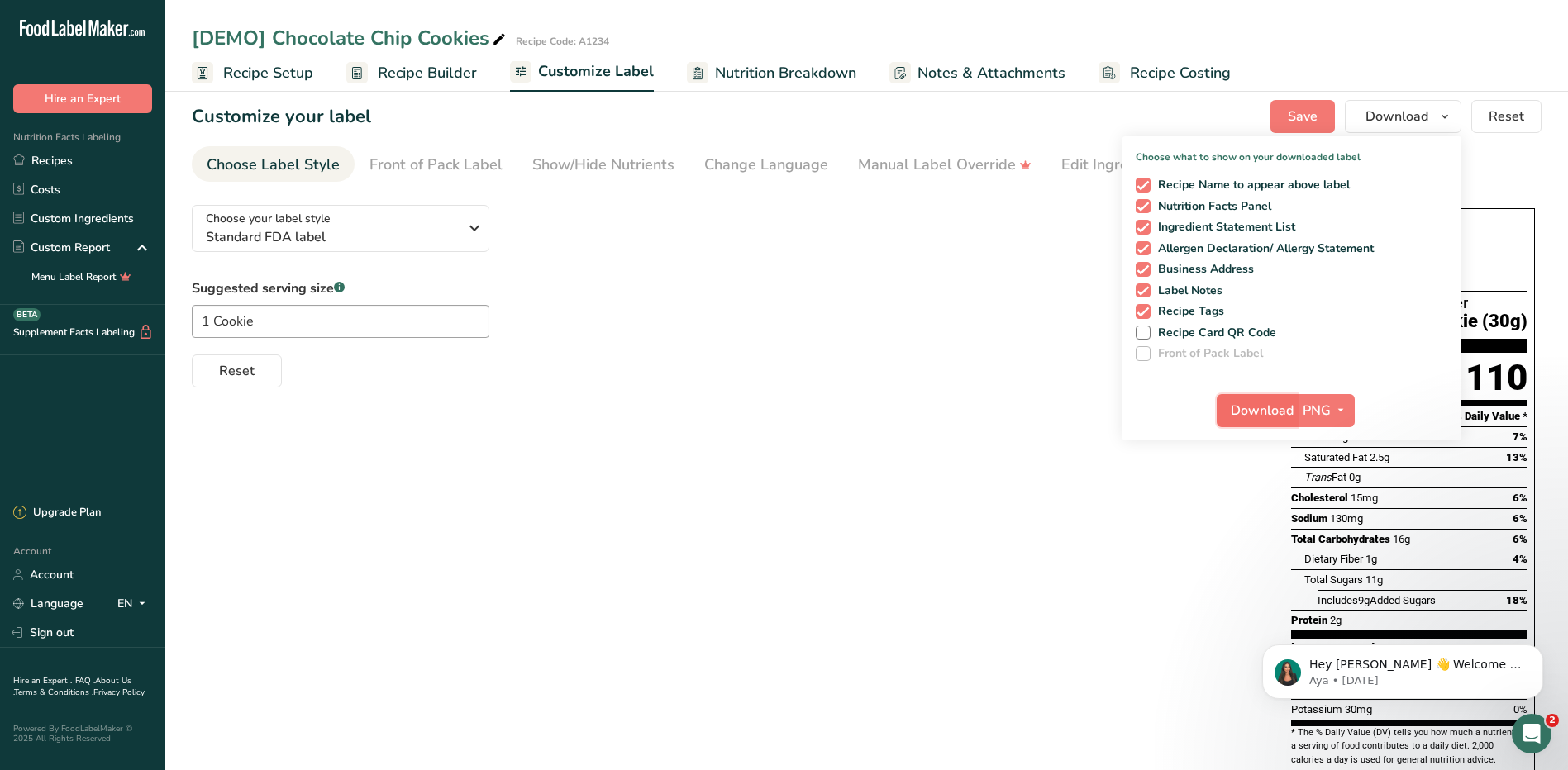
click at [1278, 414] on span "Download" at bounding box center [1261, 411] width 63 height 19
click at [1080, 298] on div "Suggested serving size .a-a{fill:#347362;}.b-a{fill:#fff;} 1 Cookie Reset" at bounding box center [721, 333] width 1059 height 109
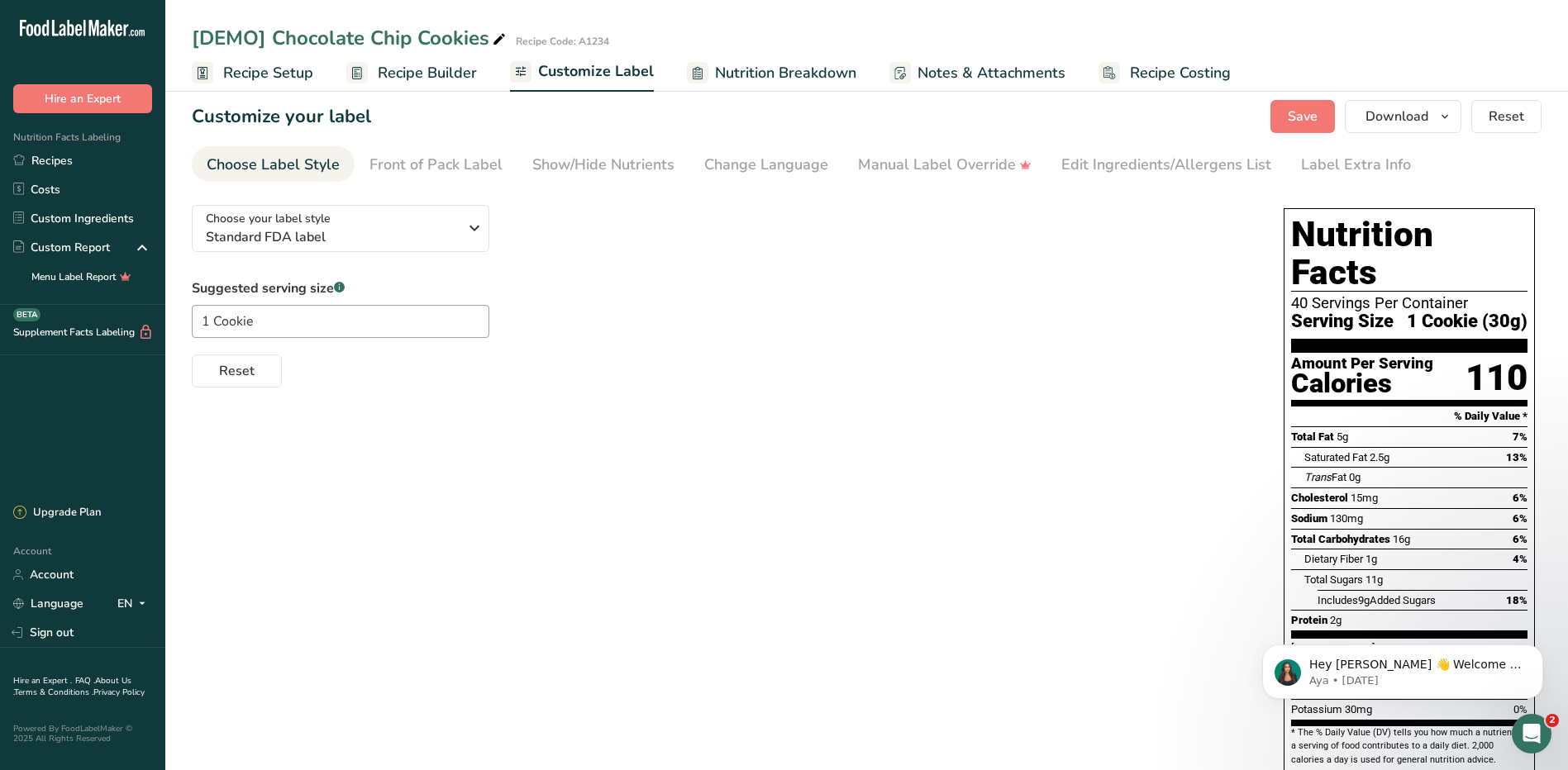
click at [403, 73] on span "Recipe Builder" at bounding box center [427, 73] width 99 height 22
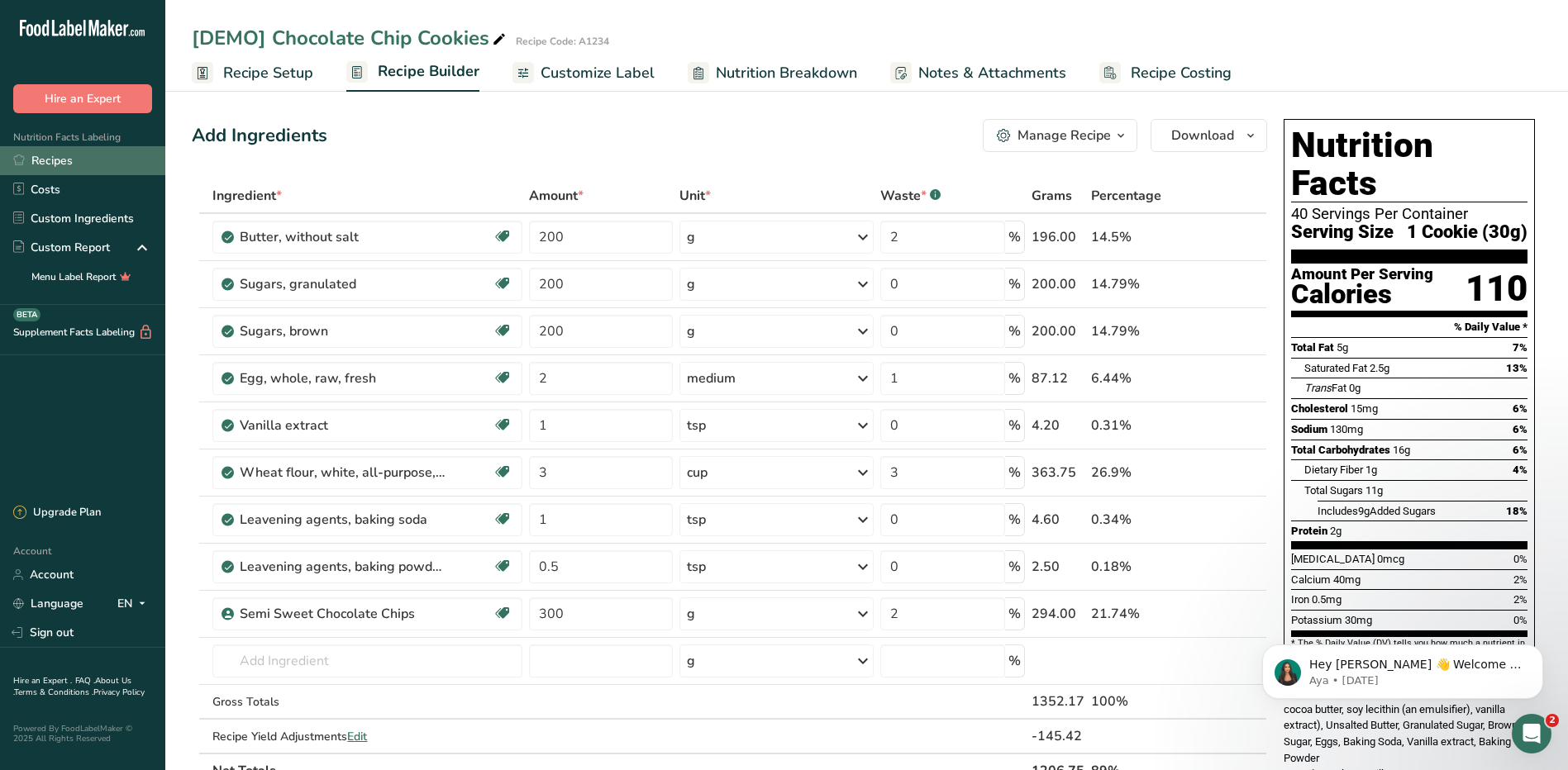
click at [65, 168] on link "Recipes" at bounding box center [82, 161] width 166 height 29
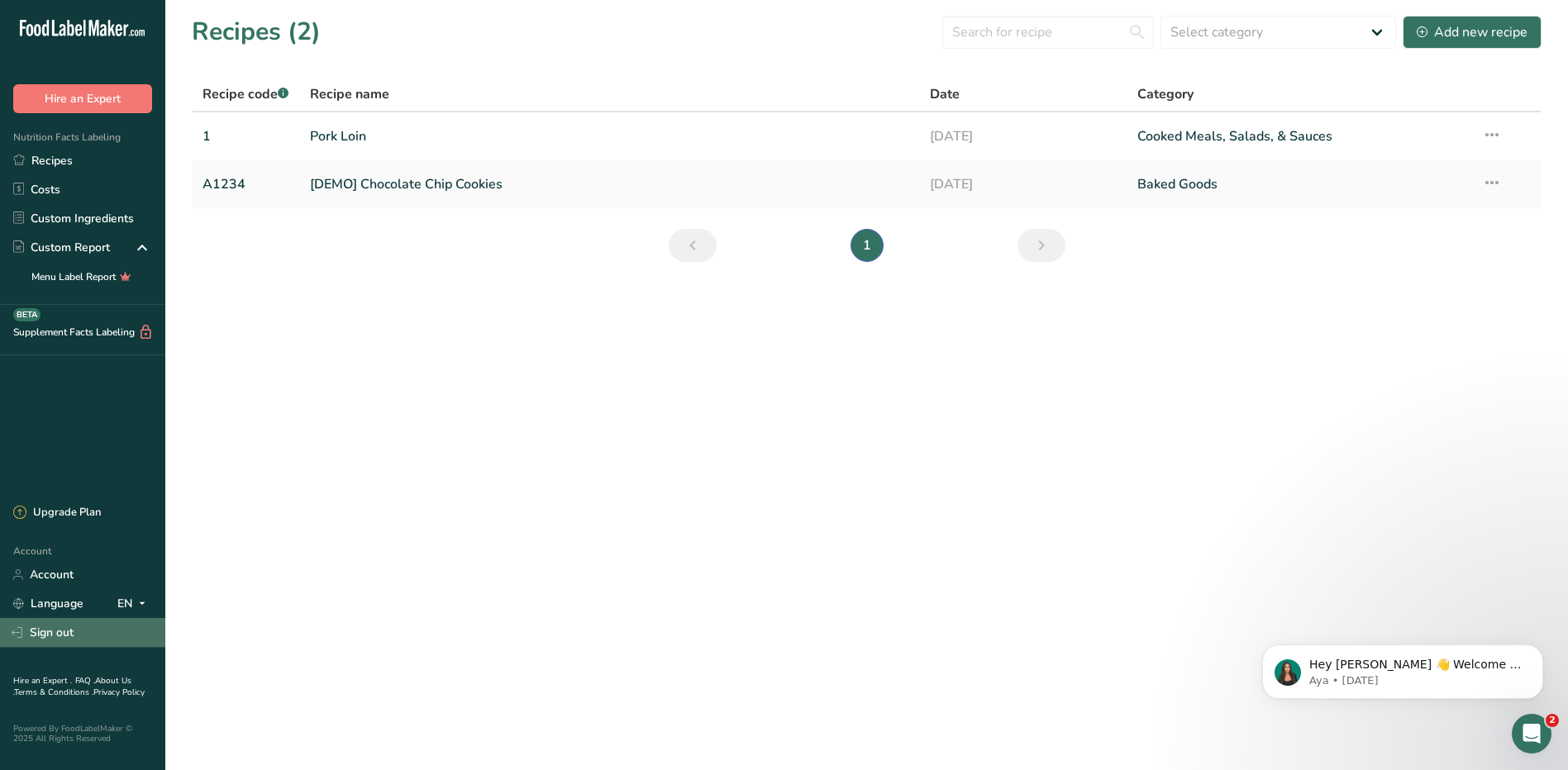
click at [58, 640] on link "Sign out" at bounding box center [82, 632] width 166 height 29
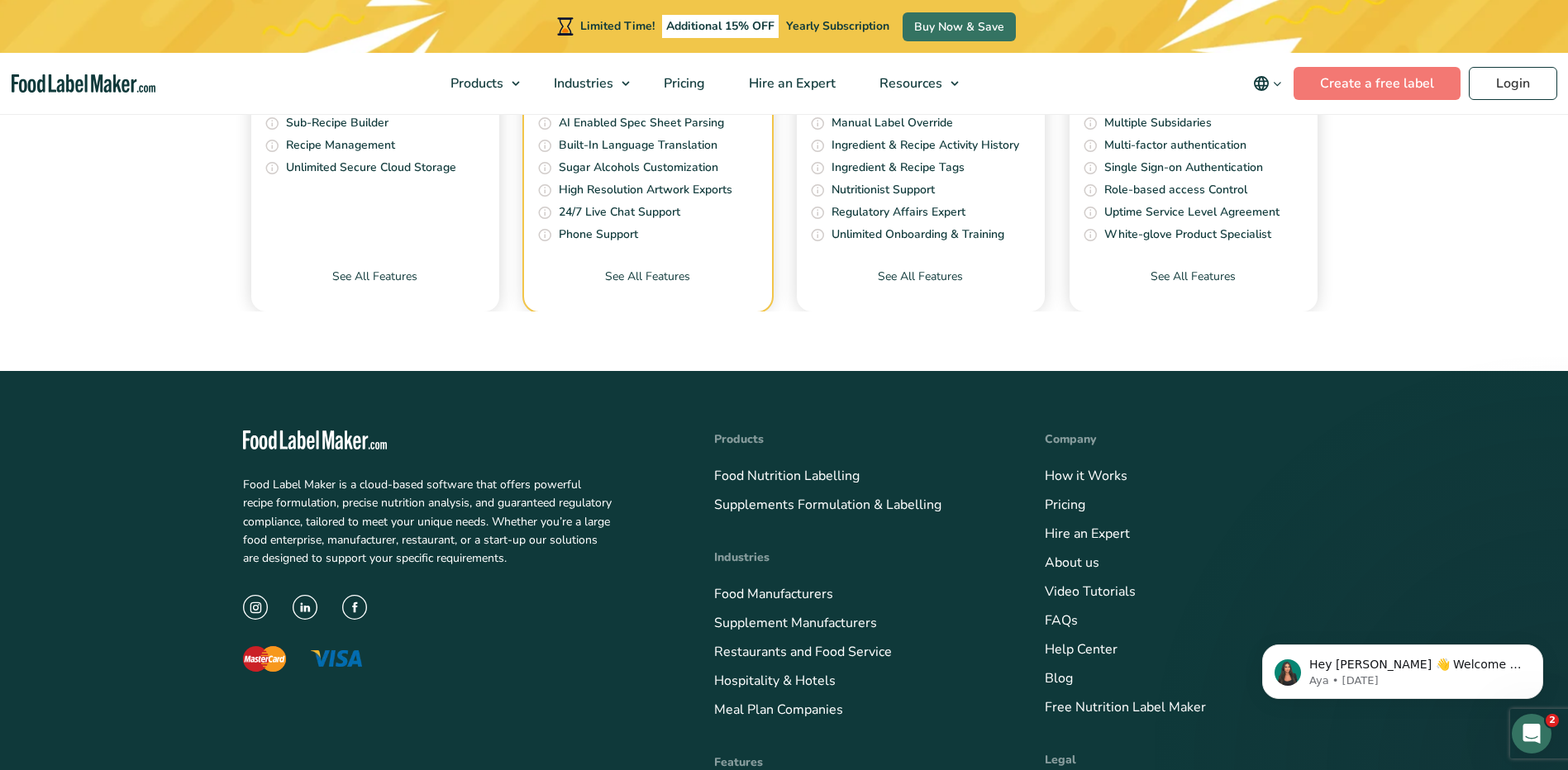
scroll to position [5950, 0]
